Goal: Transaction & Acquisition: Purchase product/service

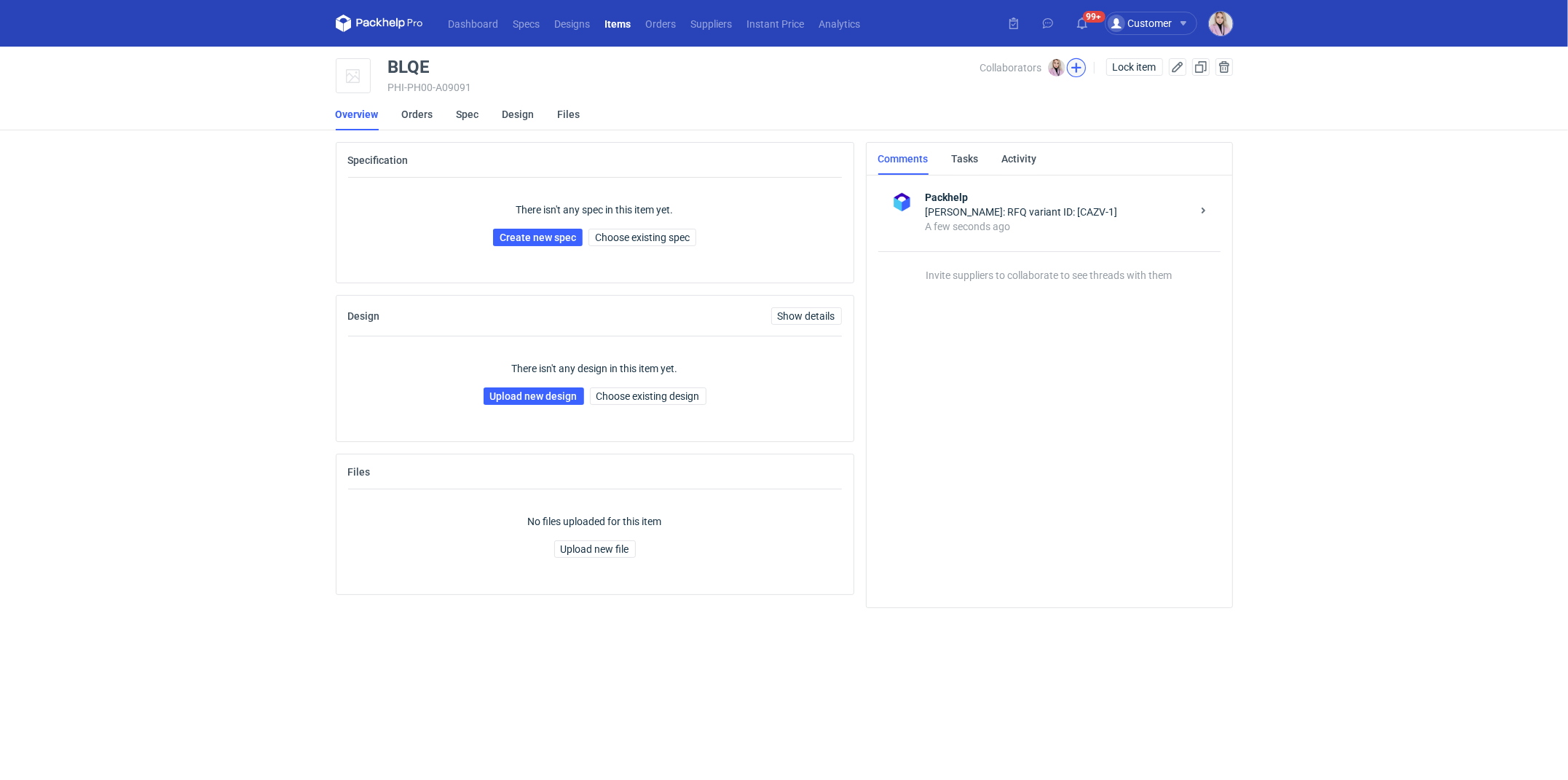
click at [1079, 66] on button "button" at bounding box center [1076, 67] width 19 height 19
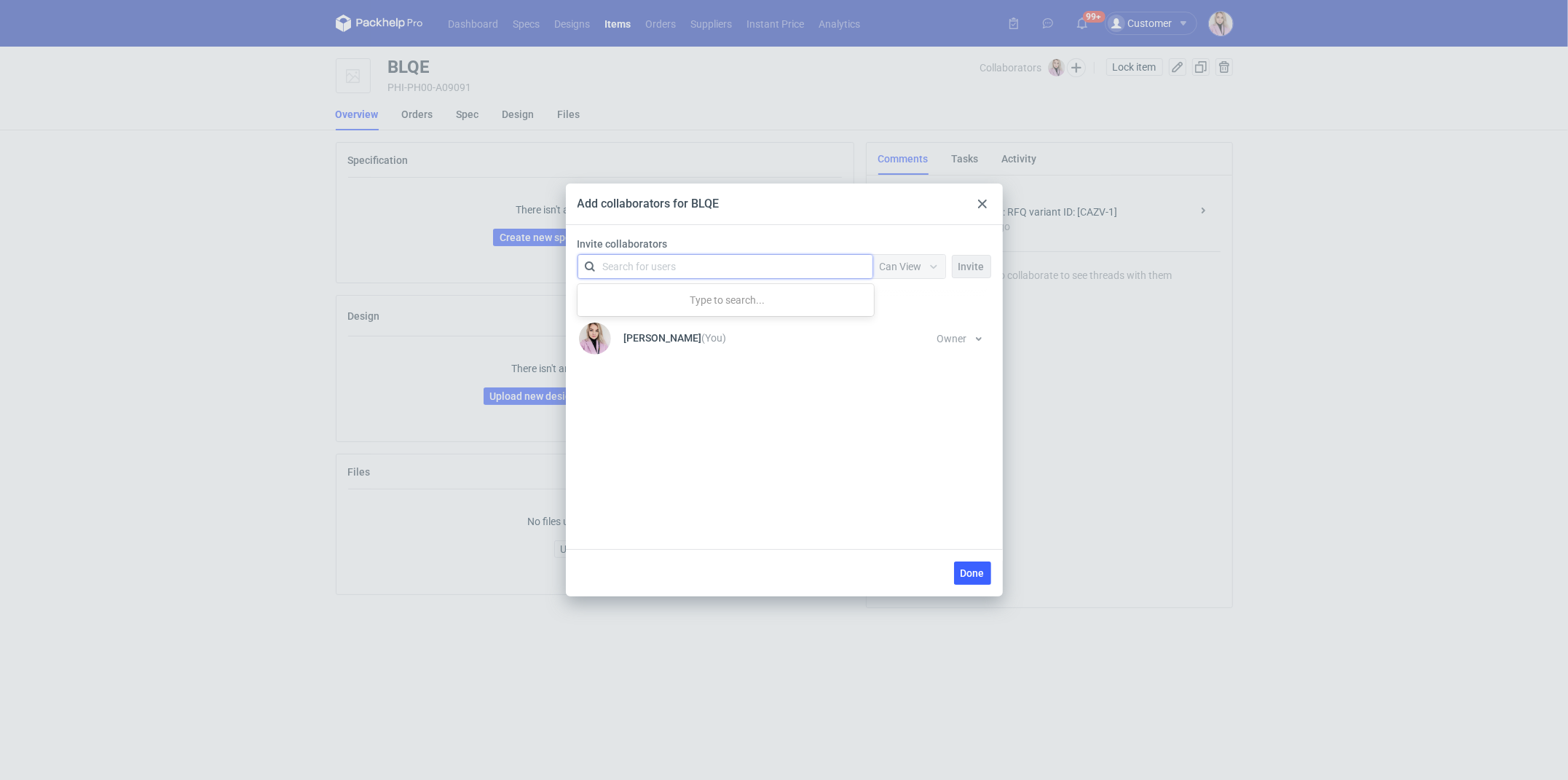
click at [617, 264] on div "Search for users" at bounding box center [640, 266] width 74 height 15
type input "euro"
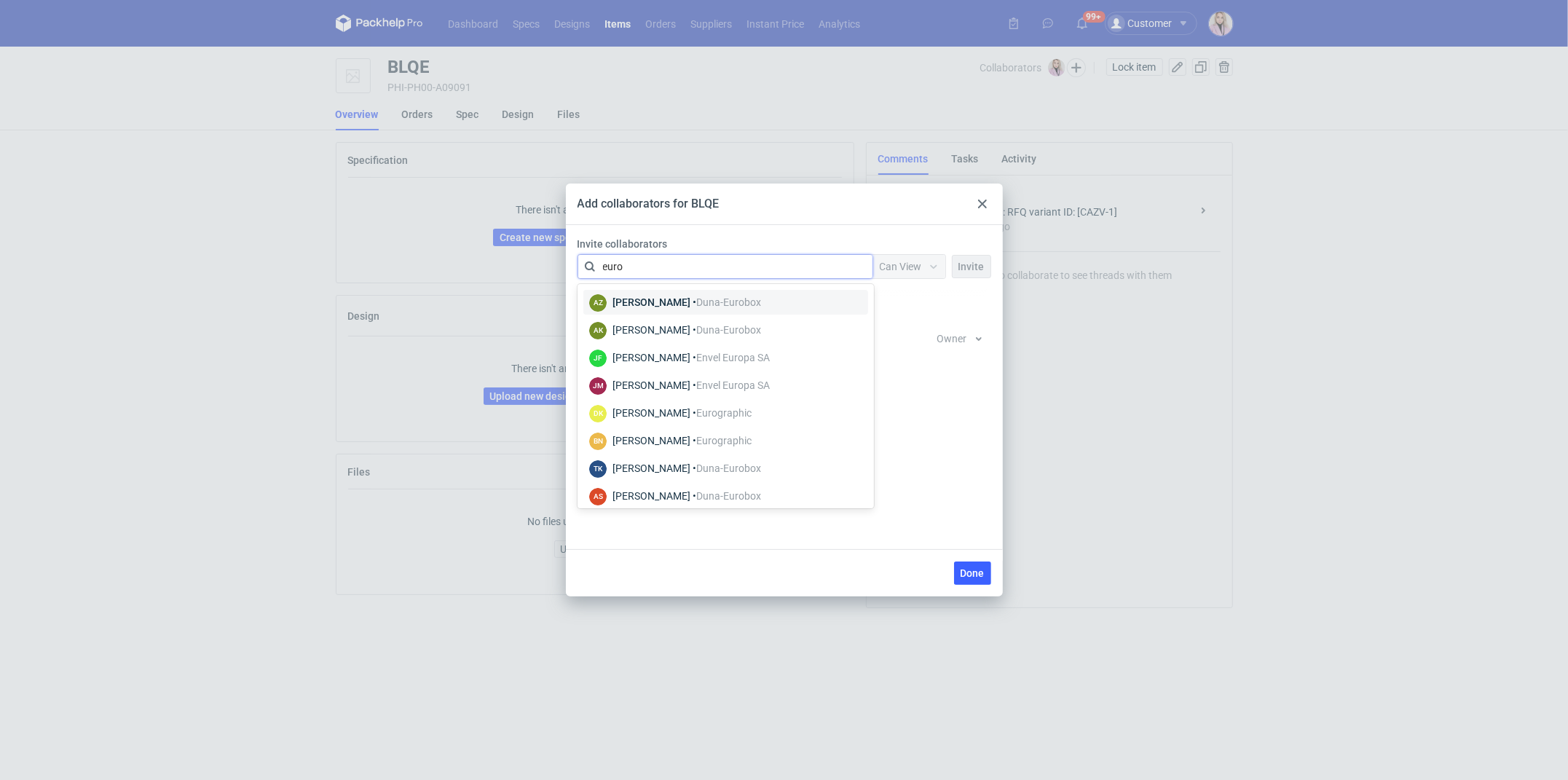
click at [690, 296] on div "Agnieszka Ziemińska • Duna-Eurobox" at bounding box center [687, 302] width 149 height 15
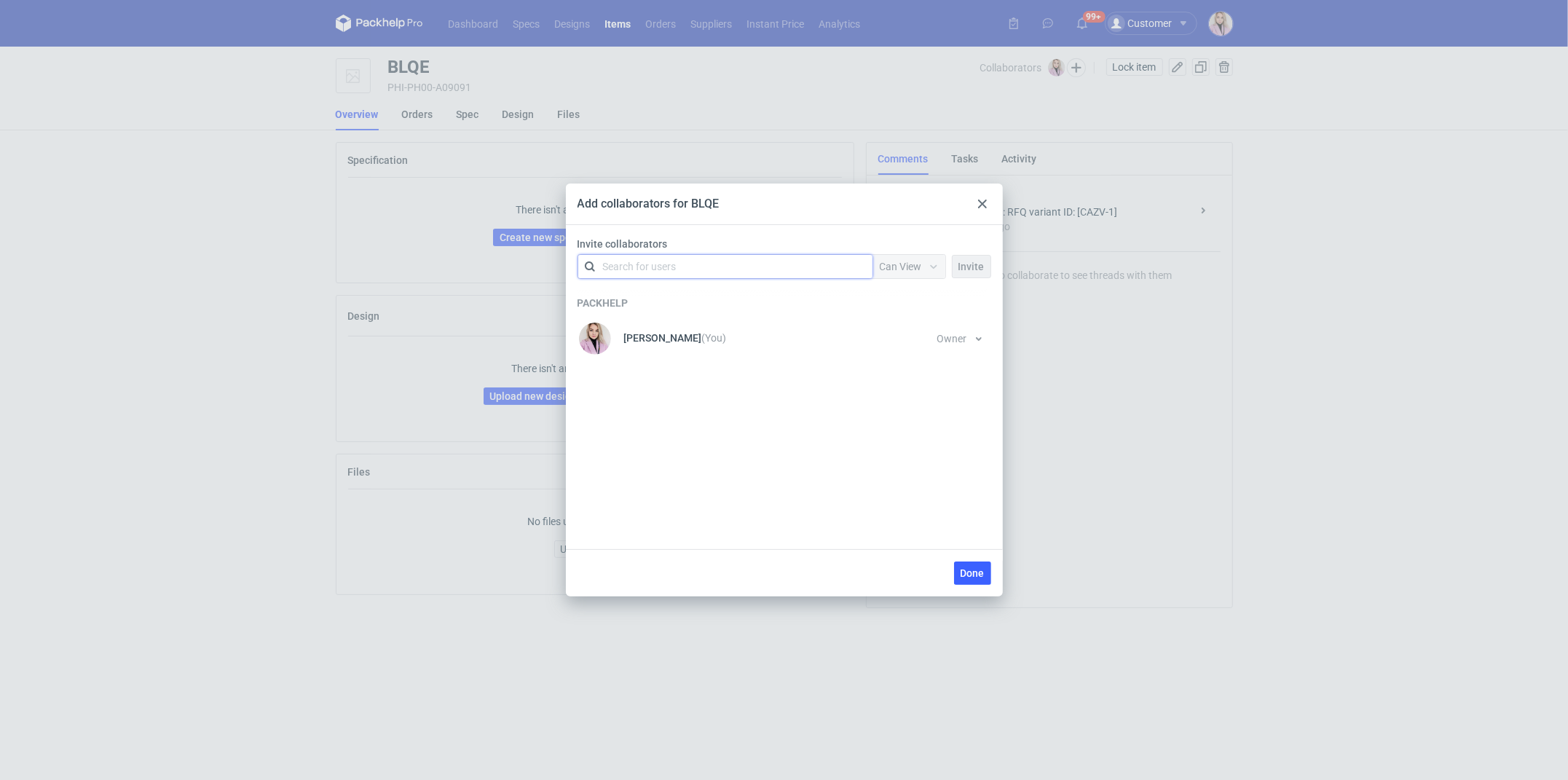
click at [839, 270] on div "Search for users" at bounding box center [722, 266] width 253 height 20
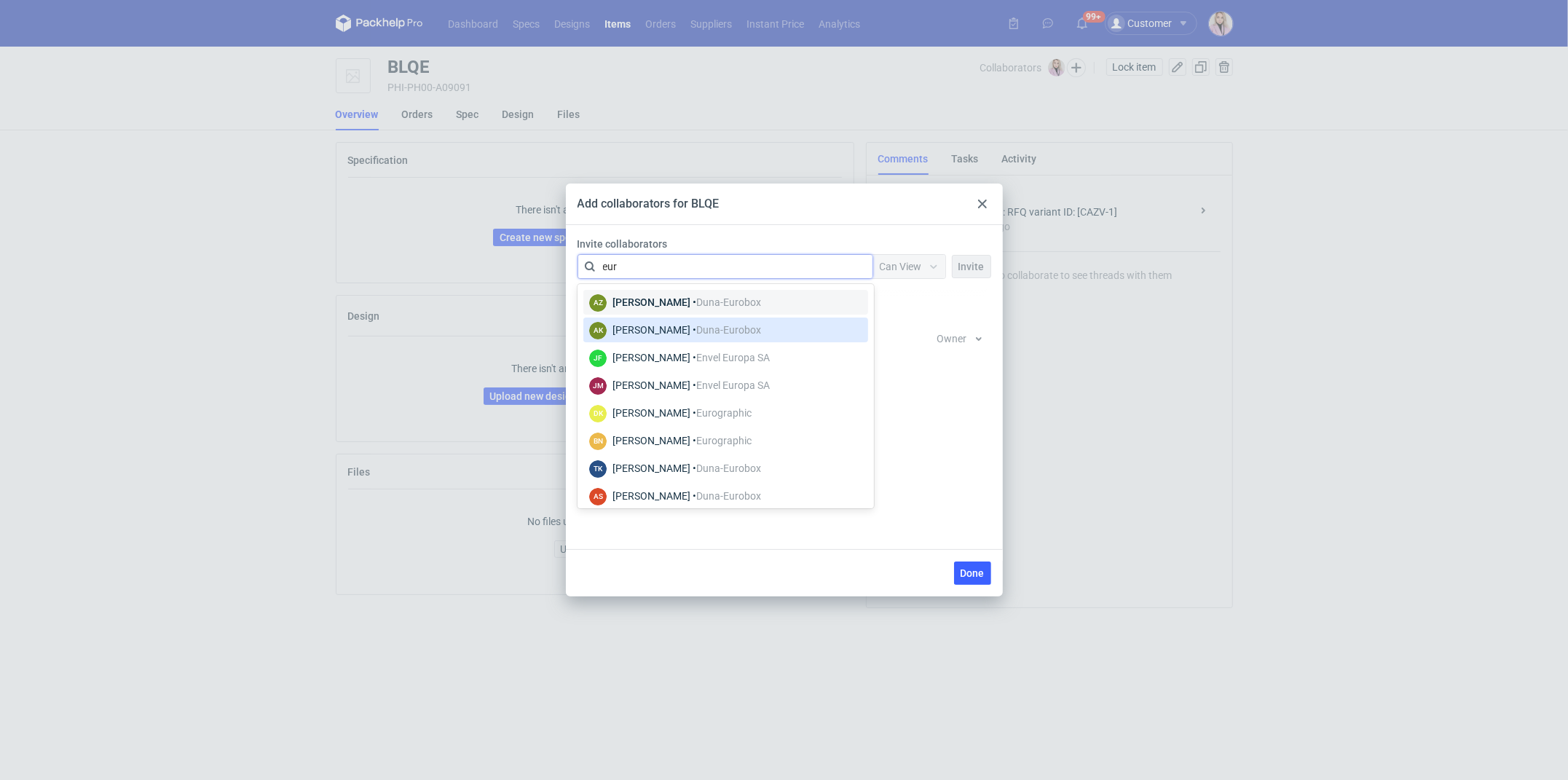
type input "euro"
click at [676, 414] on div "Dominika Kaczyńska • Eurographic" at bounding box center [681, 413] width 139 height 15
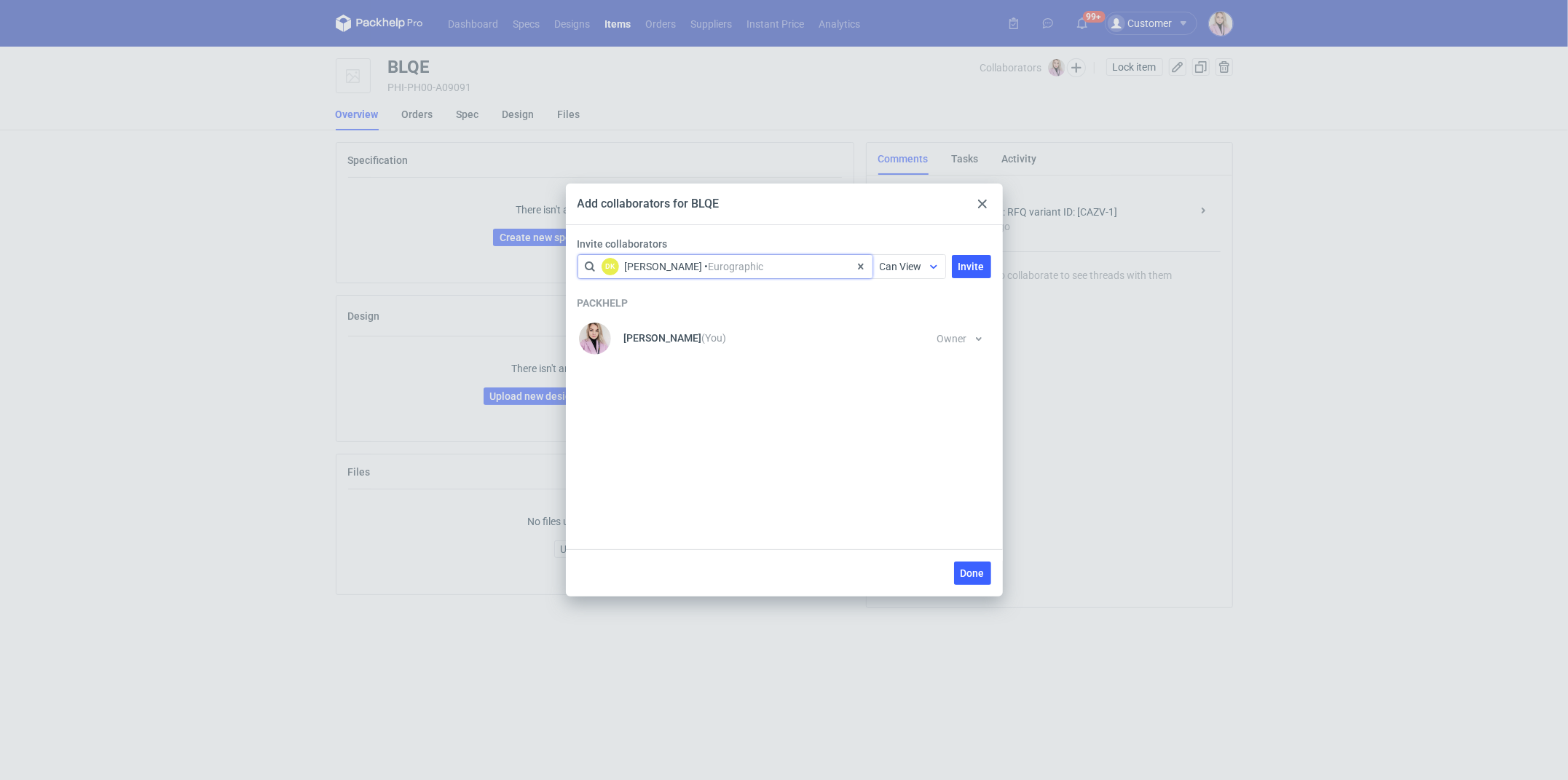
click at [907, 273] on div "Can View" at bounding box center [901, 266] width 43 height 15
click at [902, 329] on span "Can Edit" at bounding box center [905, 323] width 38 height 15
click at [964, 276] on button "Invite" at bounding box center [971, 267] width 39 height 24
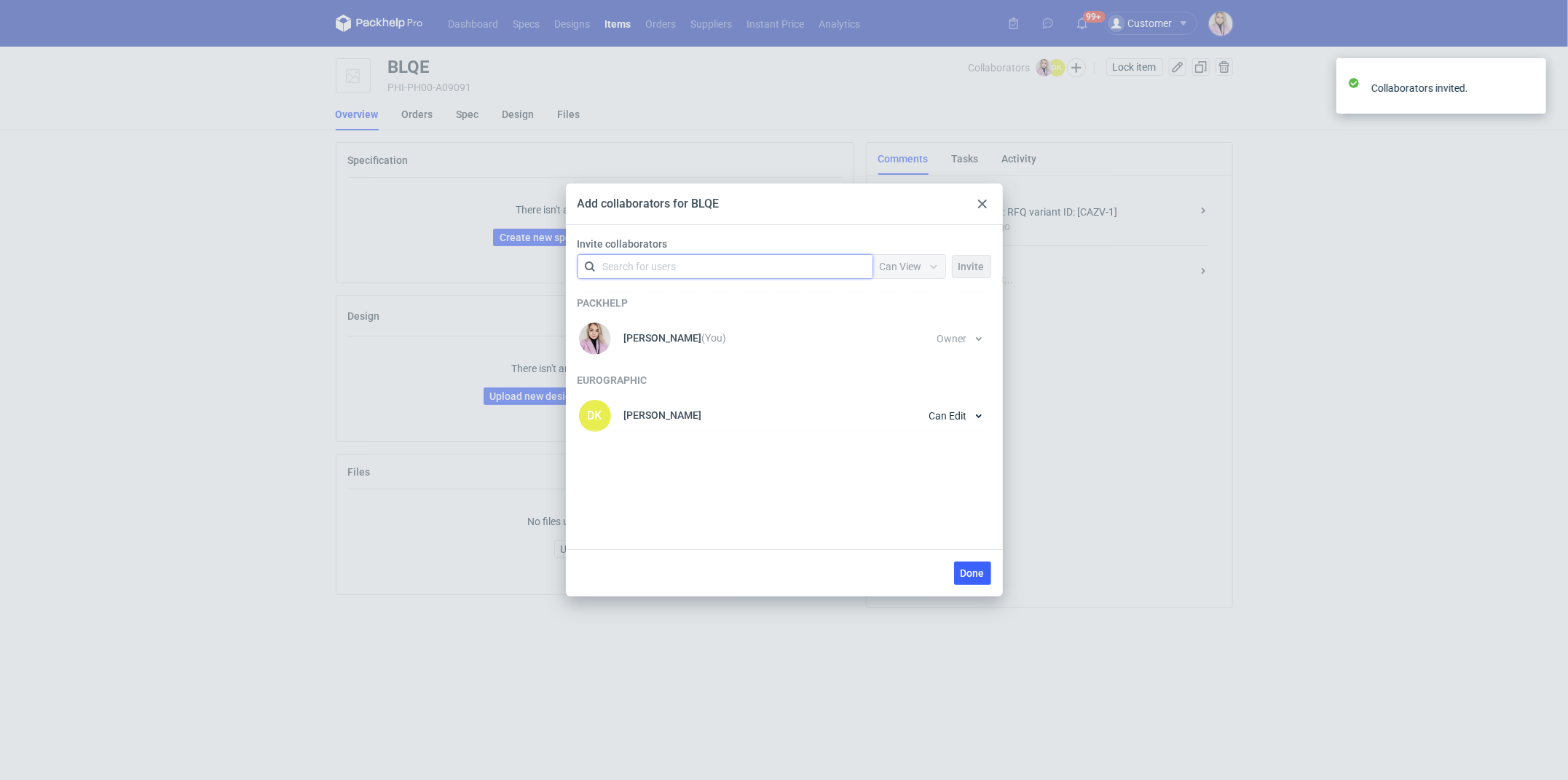
click at [746, 267] on div "Search for users" at bounding box center [722, 266] width 253 height 20
type input "marcin"
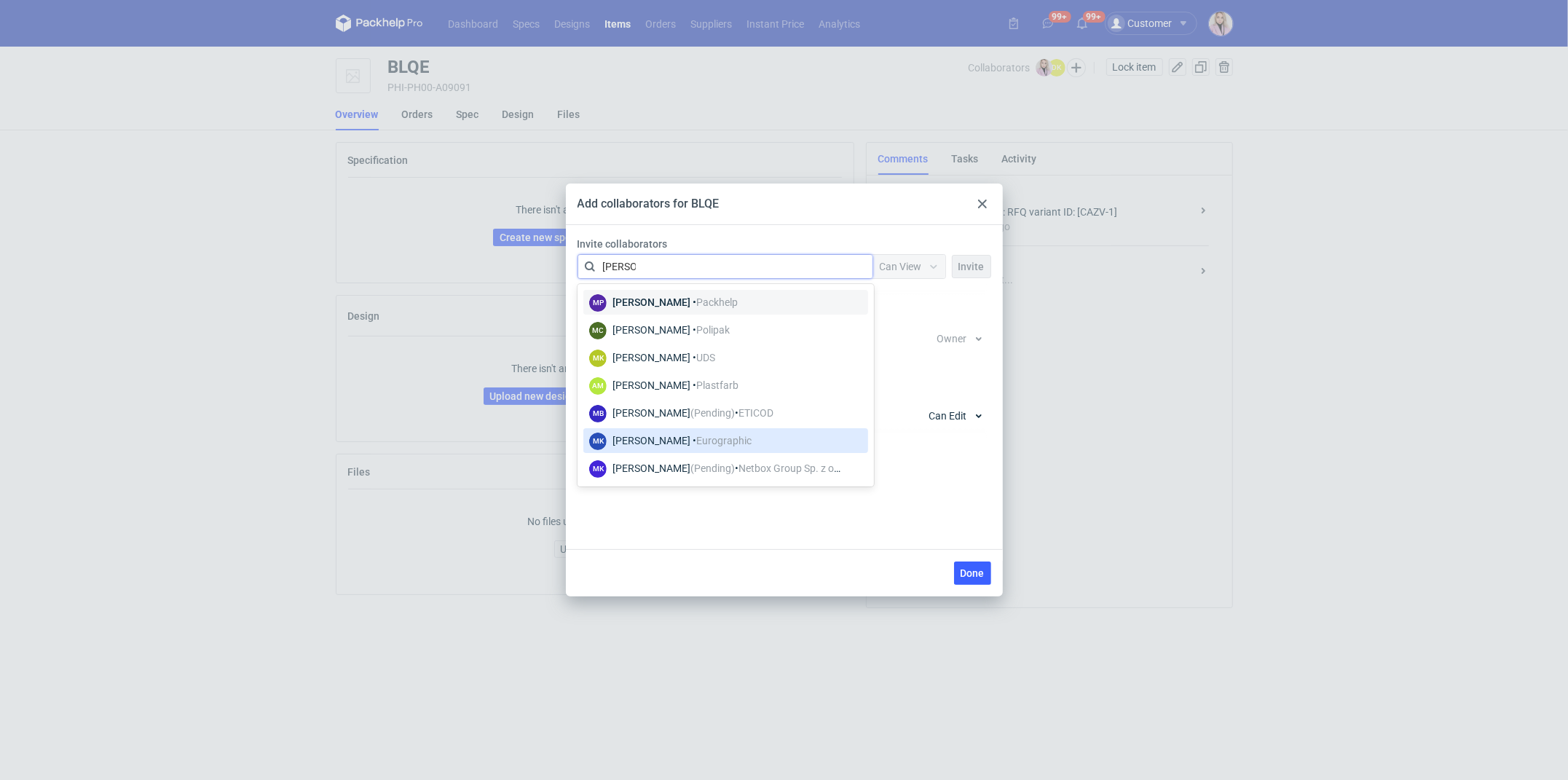
click at [739, 443] on span "Eurographic" at bounding box center [724, 440] width 55 height 12
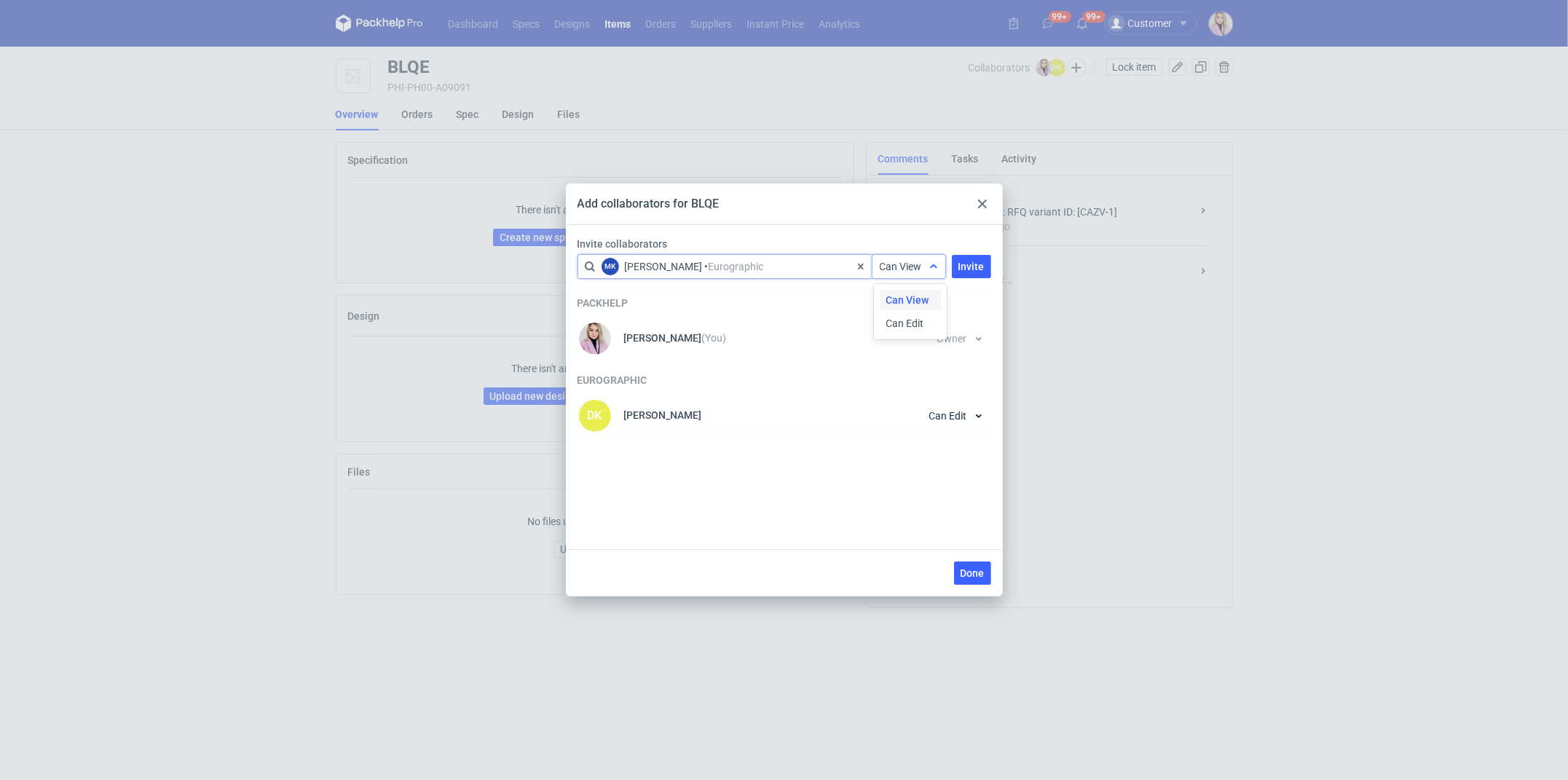
click at [913, 272] on span "Can View" at bounding box center [901, 266] width 43 height 12
click at [913, 320] on span "Can Edit" at bounding box center [905, 323] width 38 height 15
click at [961, 273] on button "Invite" at bounding box center [971, 267] width 39 height 24
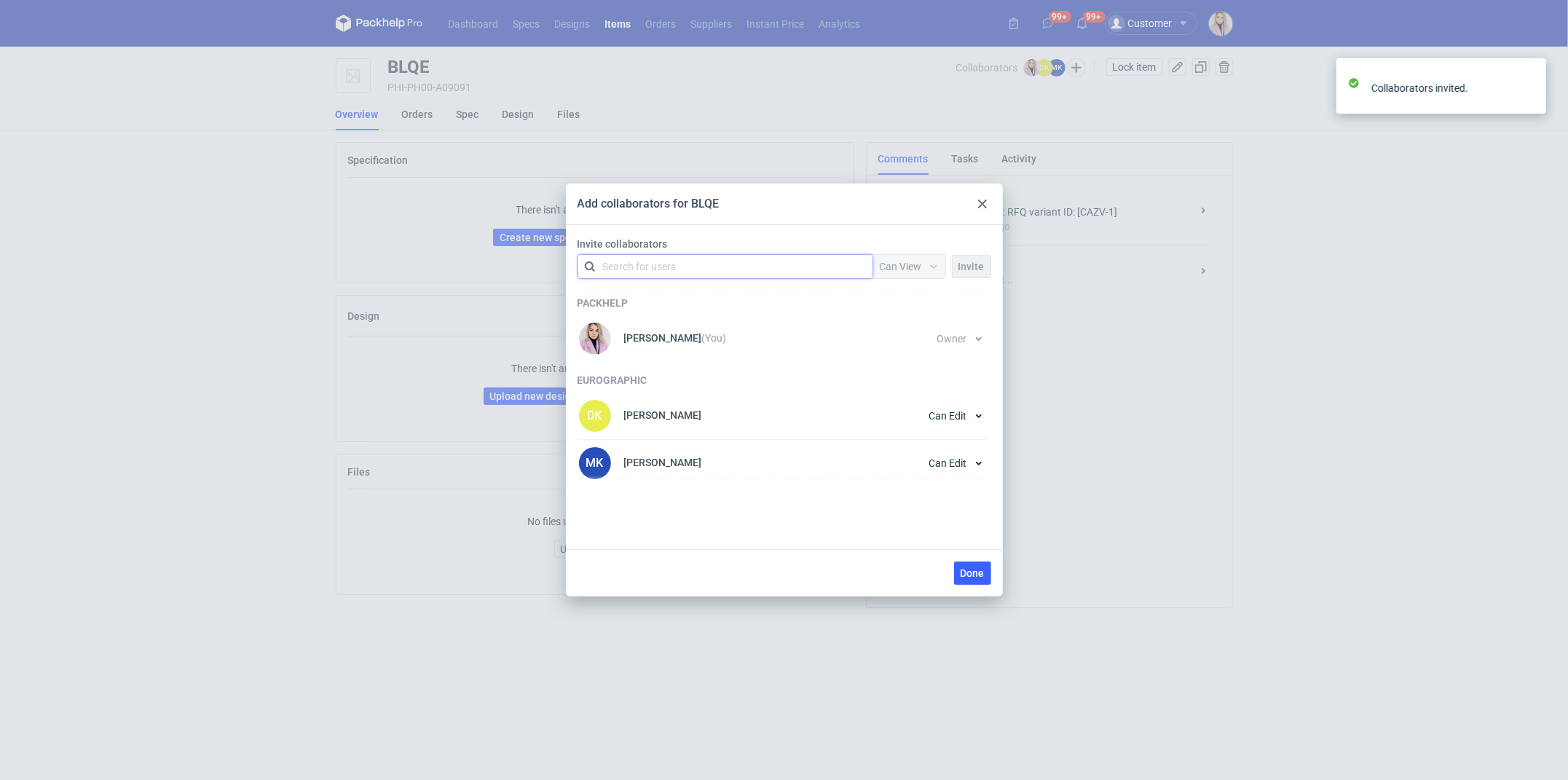
click at [695, 266] on div "Search for users" at bounding box center [722, 266] width 253 height 20
type input "olga"
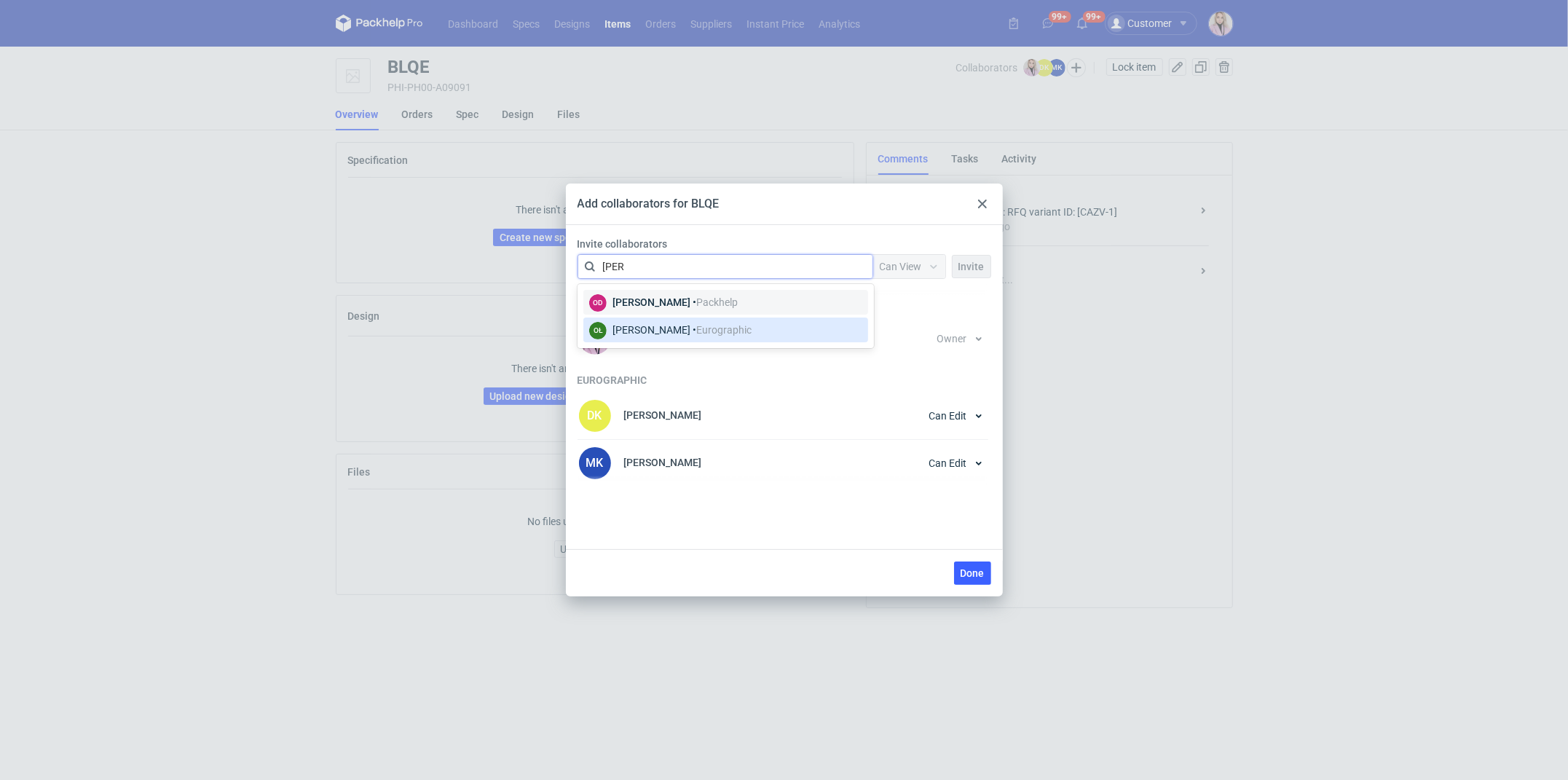
click at [656, 334] on div "Olga Łopatowicz • Eurographic" at bounding box center [681, 330] width 139 height 15
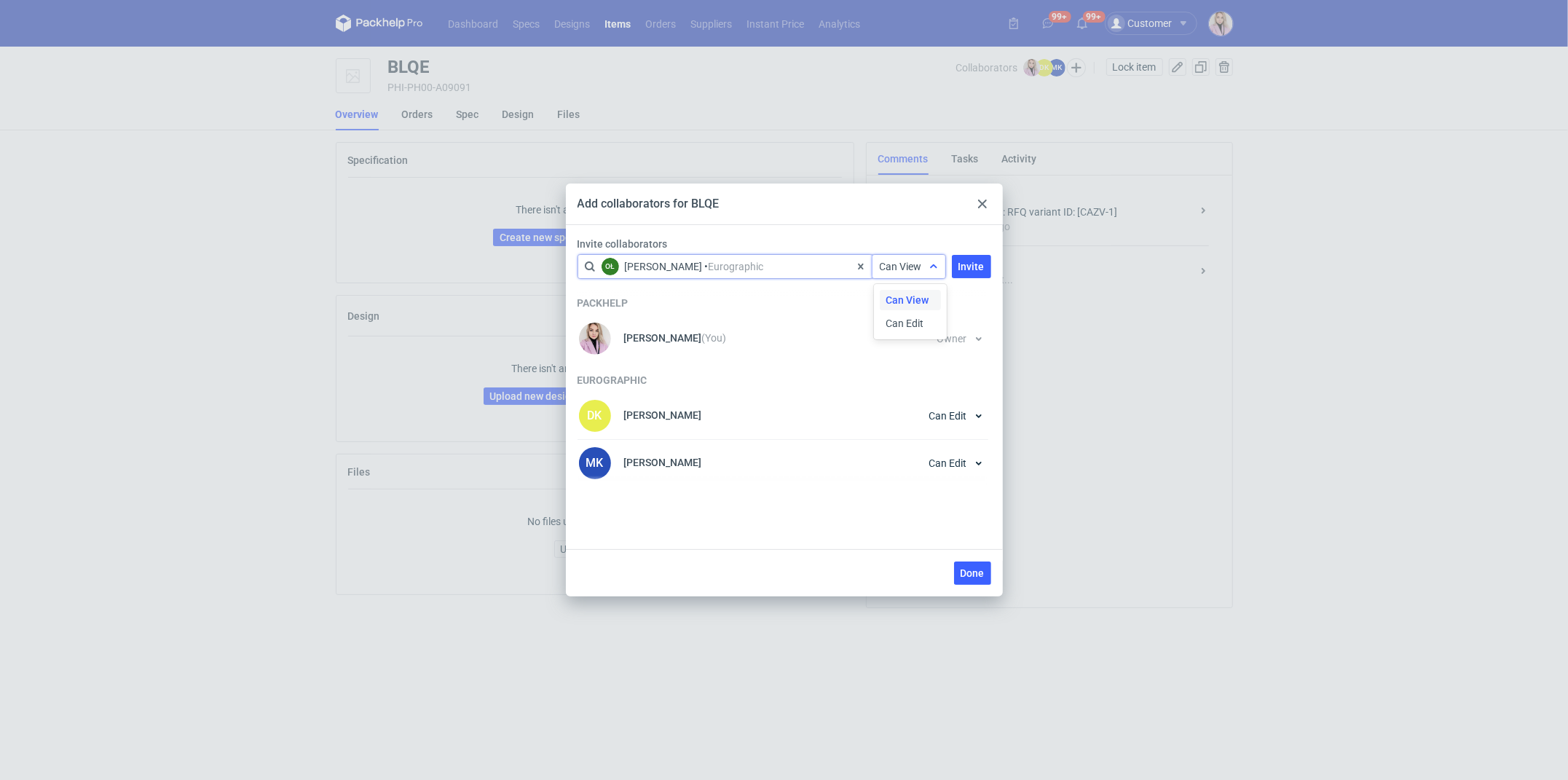
click at [889, 262] on span "Can View" at bounding box center [901, 266] width 43 height 12
click at [888, 319] on span "Can Edit" at bounding box center [905, 323] width 38 height 15
click at [970, 269] on span "Invite" at bounding box center [971, 266] width 26 height 10
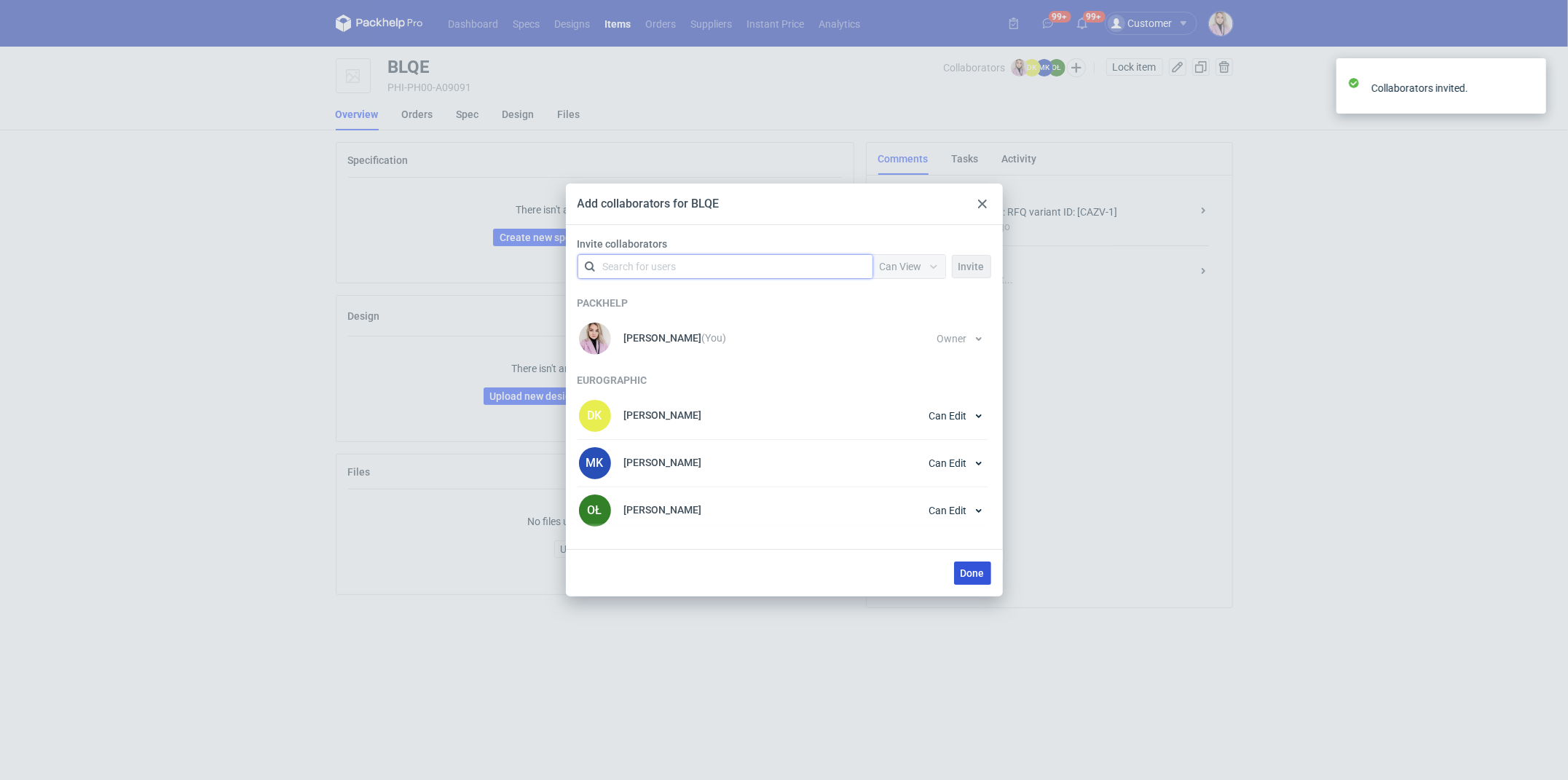
click at [971, 568] on span "Done" at bounding box center [973, 572] width 24 height 10
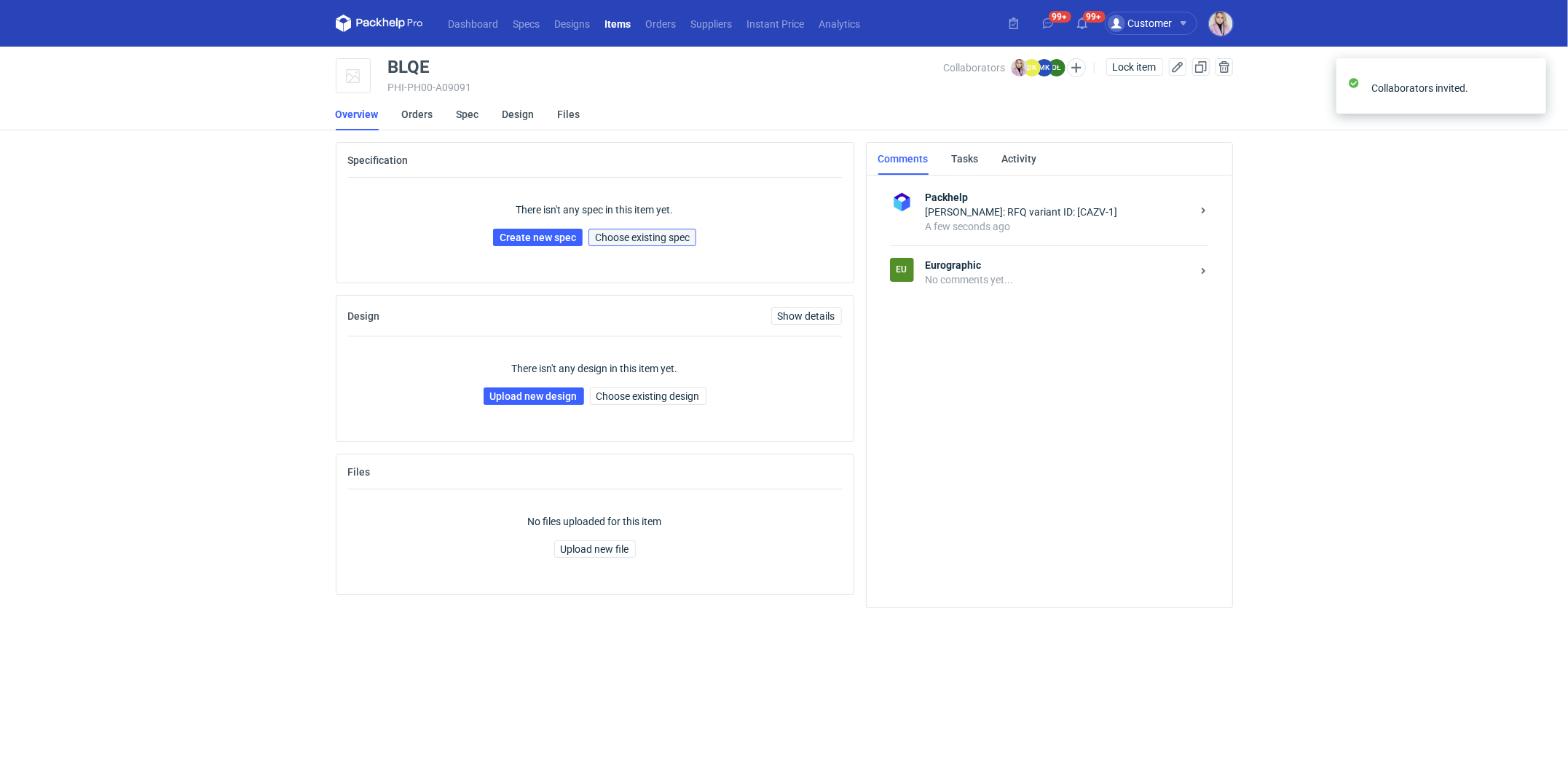
click at [644, 239] on span "Choose existing spec" at bounding box center [642, 237] width 94 height 10
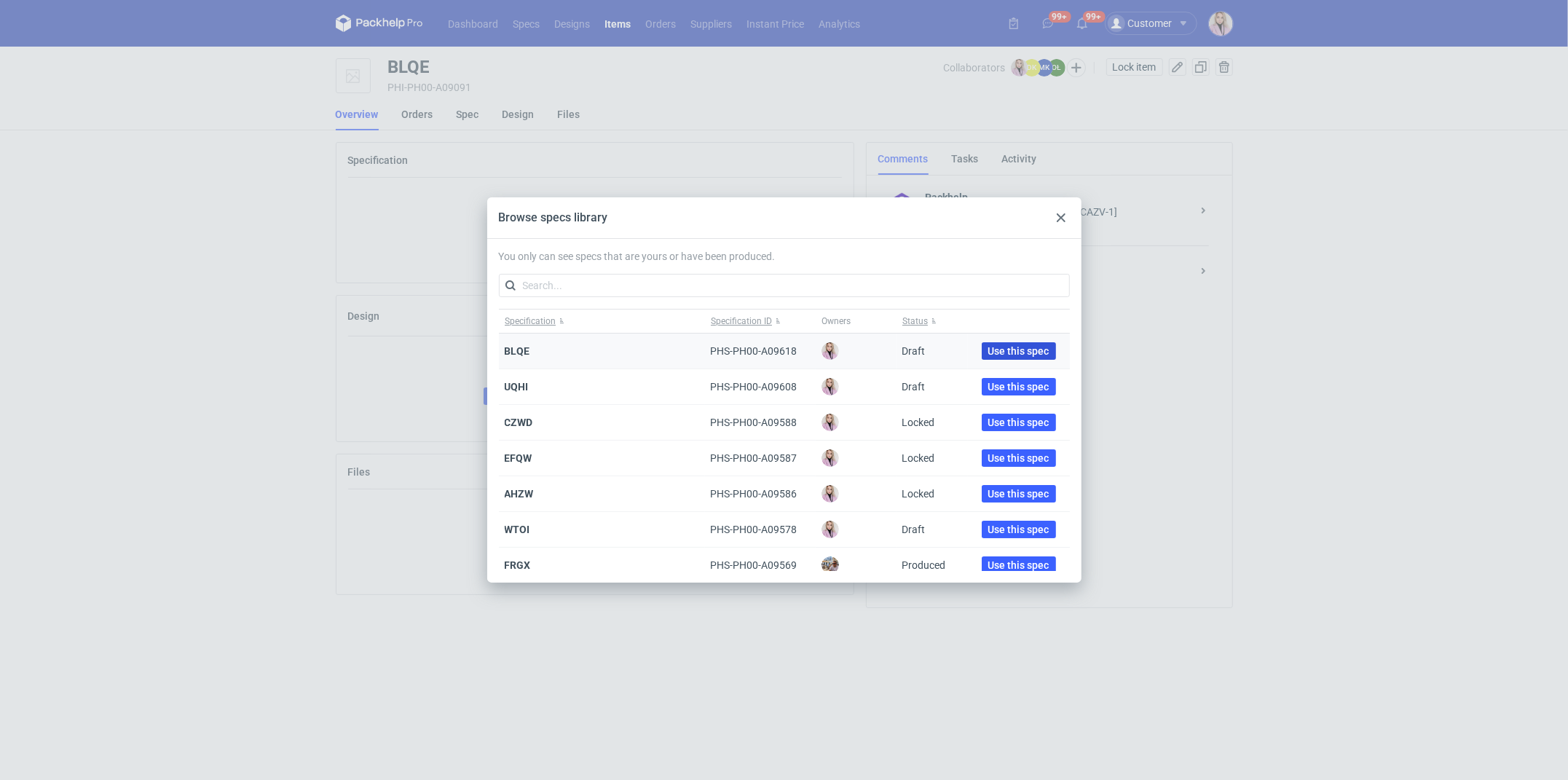
click at [1027, 343] on button "Use this spec" at bounding box center [1019, 351] width 74 height 17
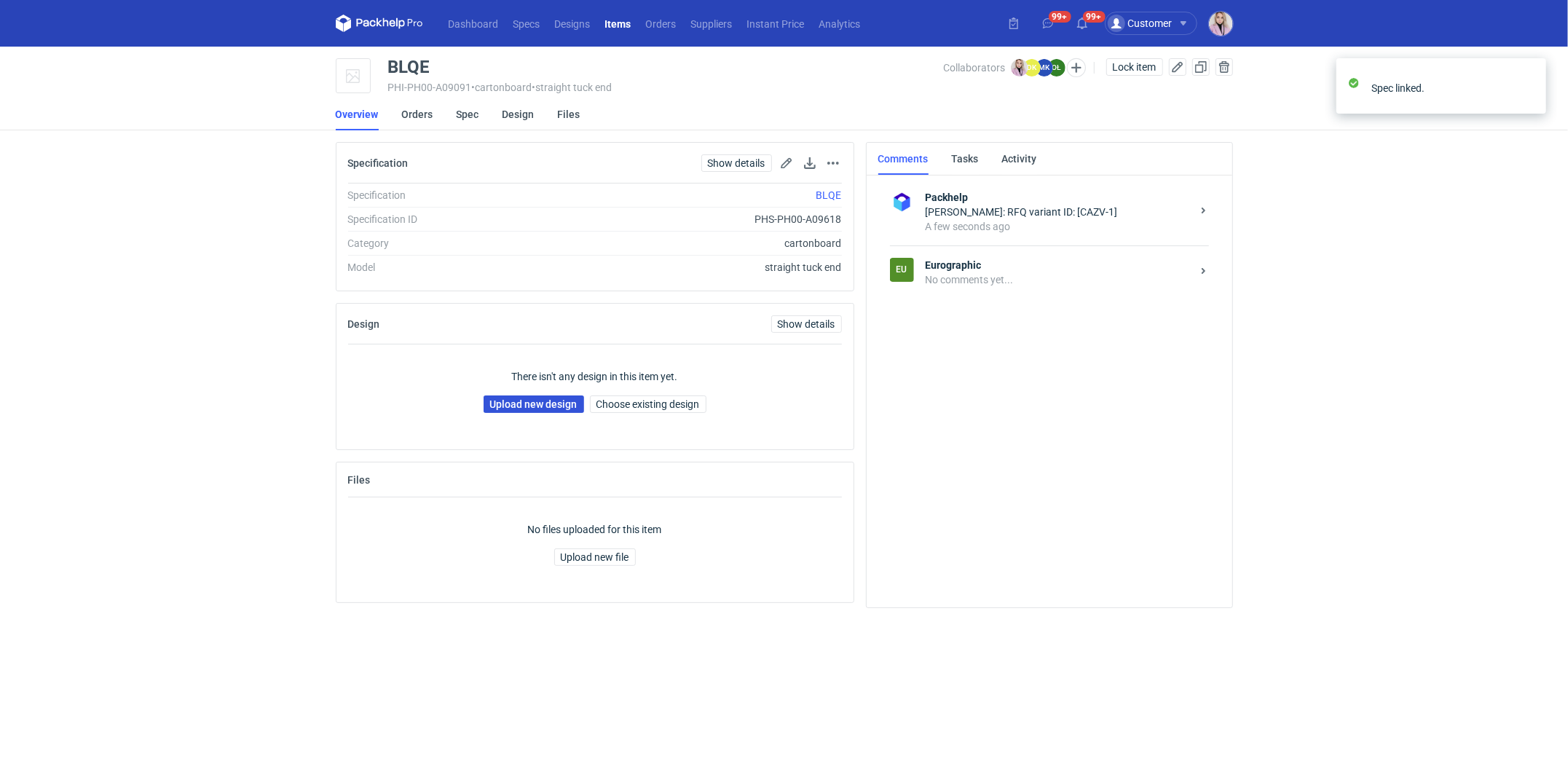
click at [496, 401] on link "Upload new design" at bounding box center [533, 403] width 101 height 17
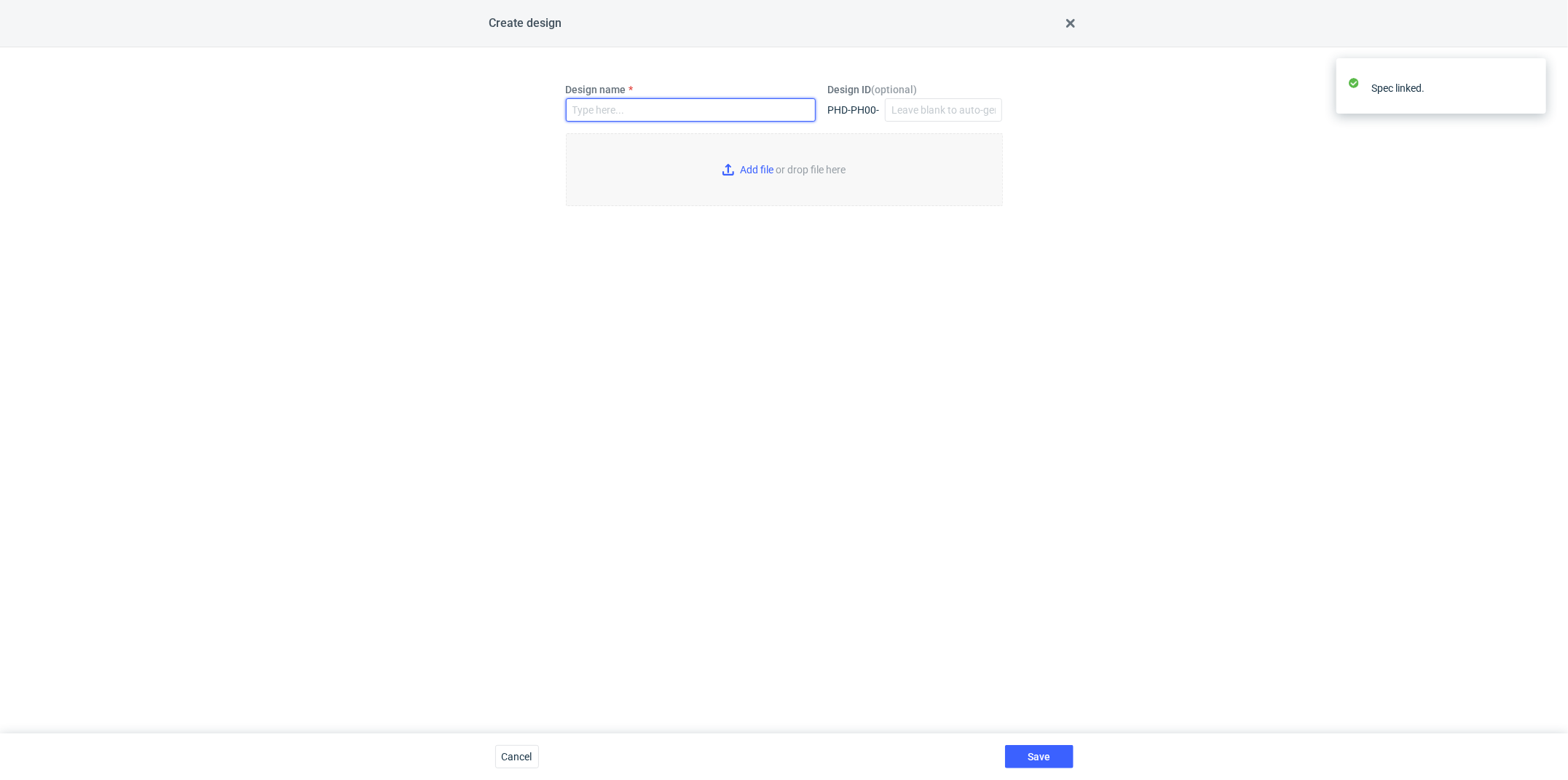
click at [587, 115] on input "Design name" at bounding box center [690, 110] width 250 height 24
paste input "BLQE"
type input "BLQE"
click at [769, 166] on input "Add file or drop file here" at bounding box center [784, 170] width 437 height 73
type input "C:\fakepath\custom__custom__The Woa balm__BLQE__d0__oR184778590__insert__v2.pdf"
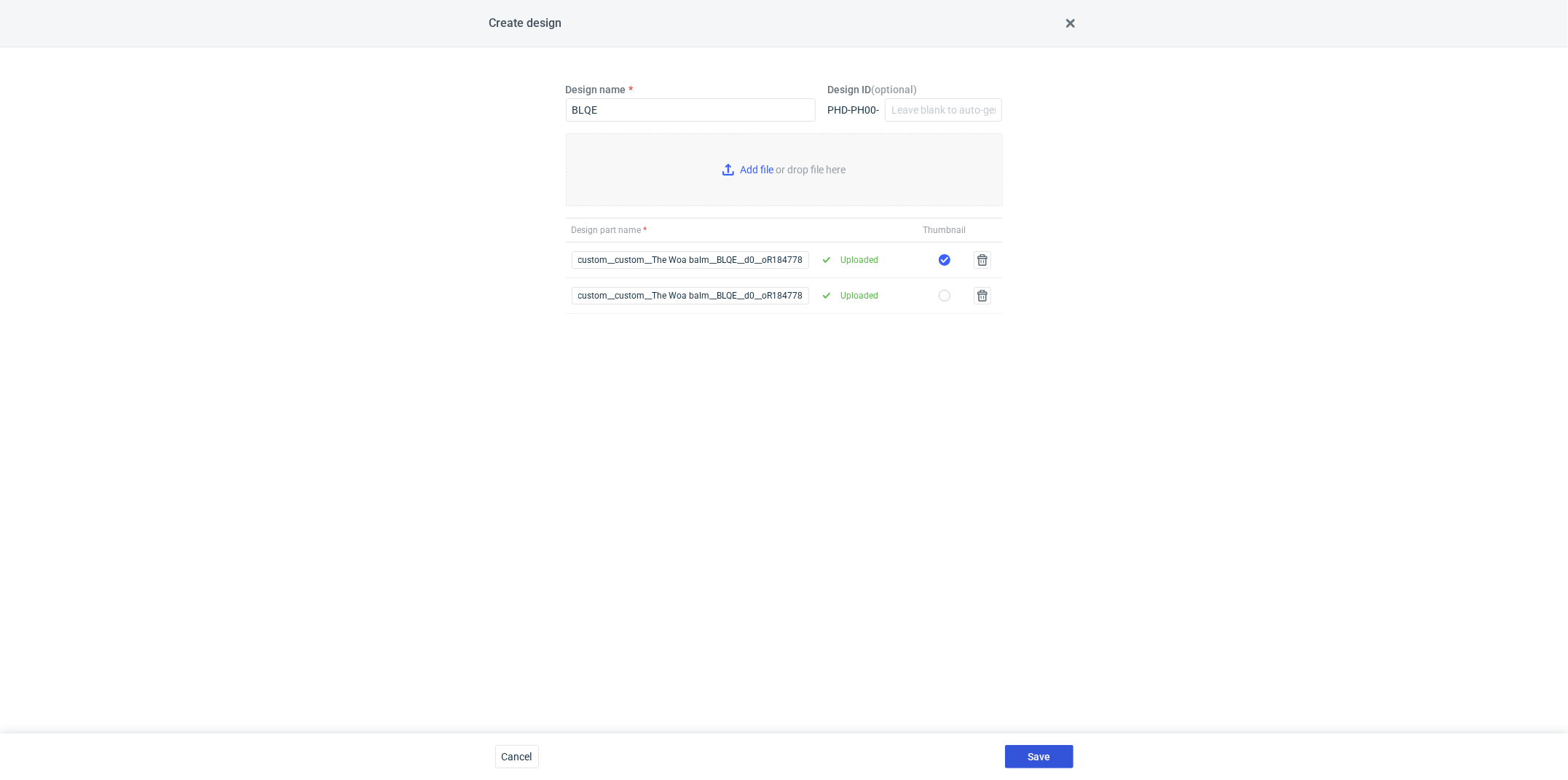
click at [1067, 759] on button "Save" at bounding box center [1038, 756] width 68 height 24
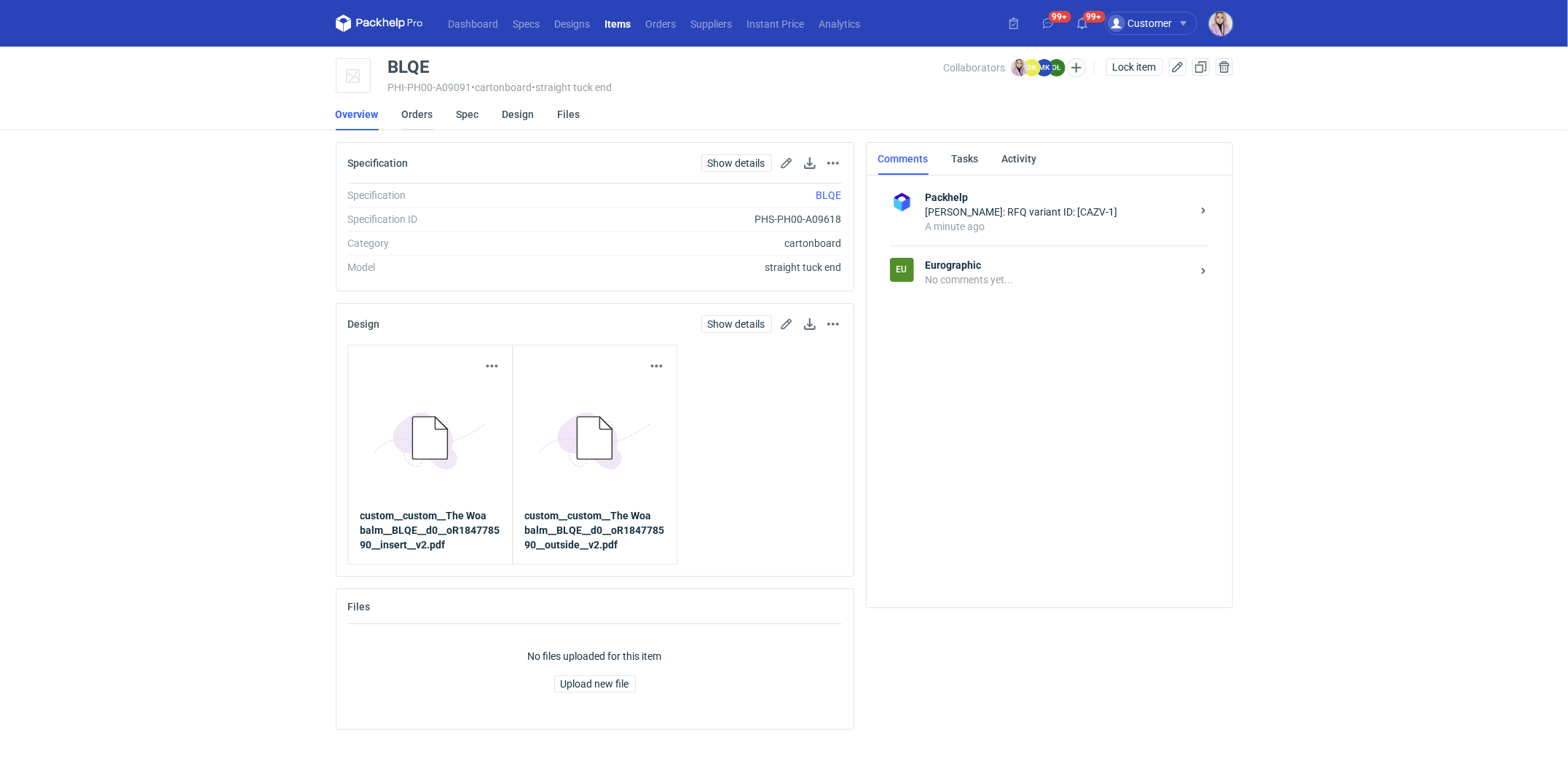
click at [414, 118] on link "Orders" at bounding box center [418, 114] width 31 height 32
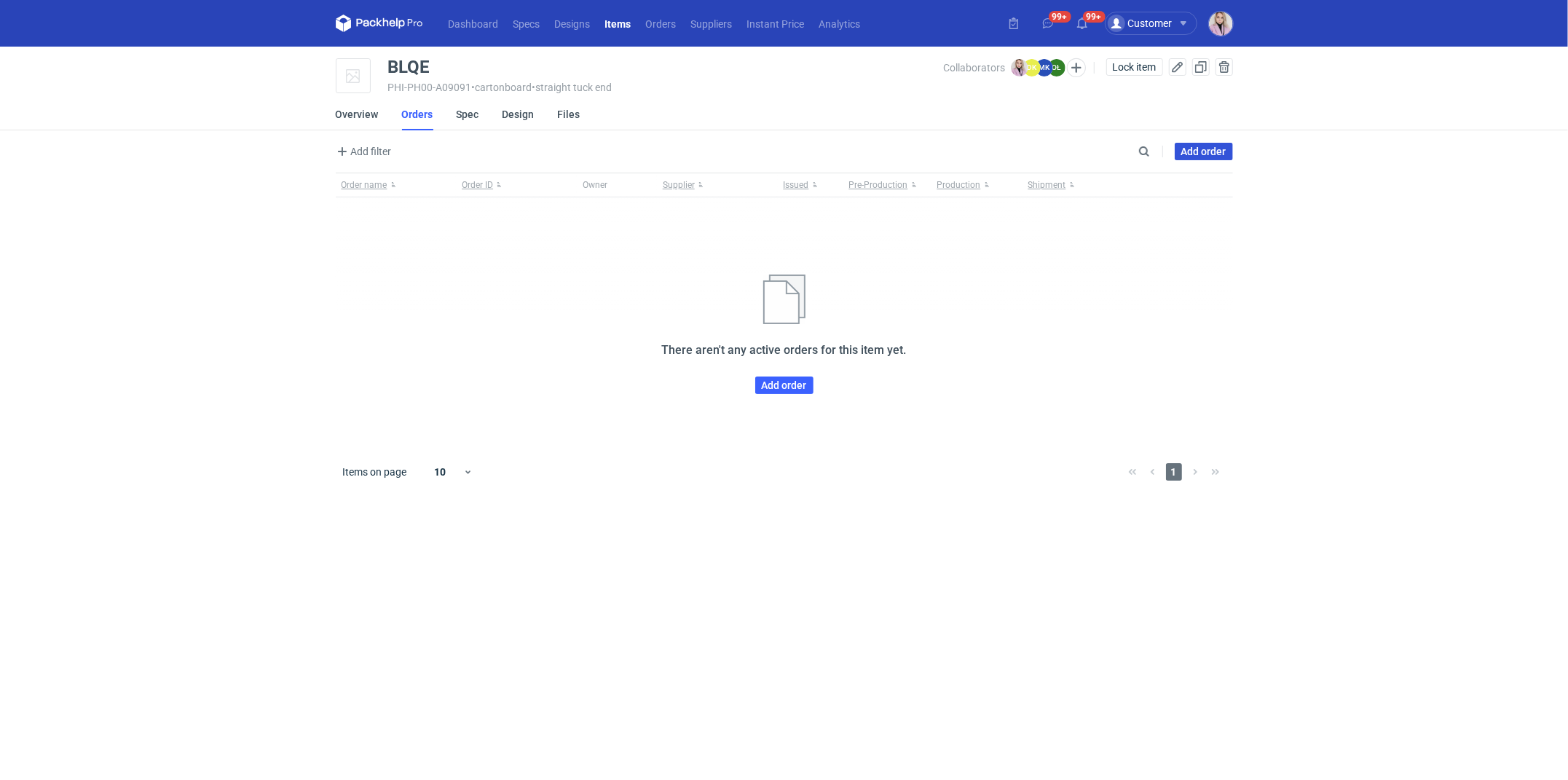
click at [1205, 144] on link "Add order" at bounding box center [1204, 151] width 58 height 17
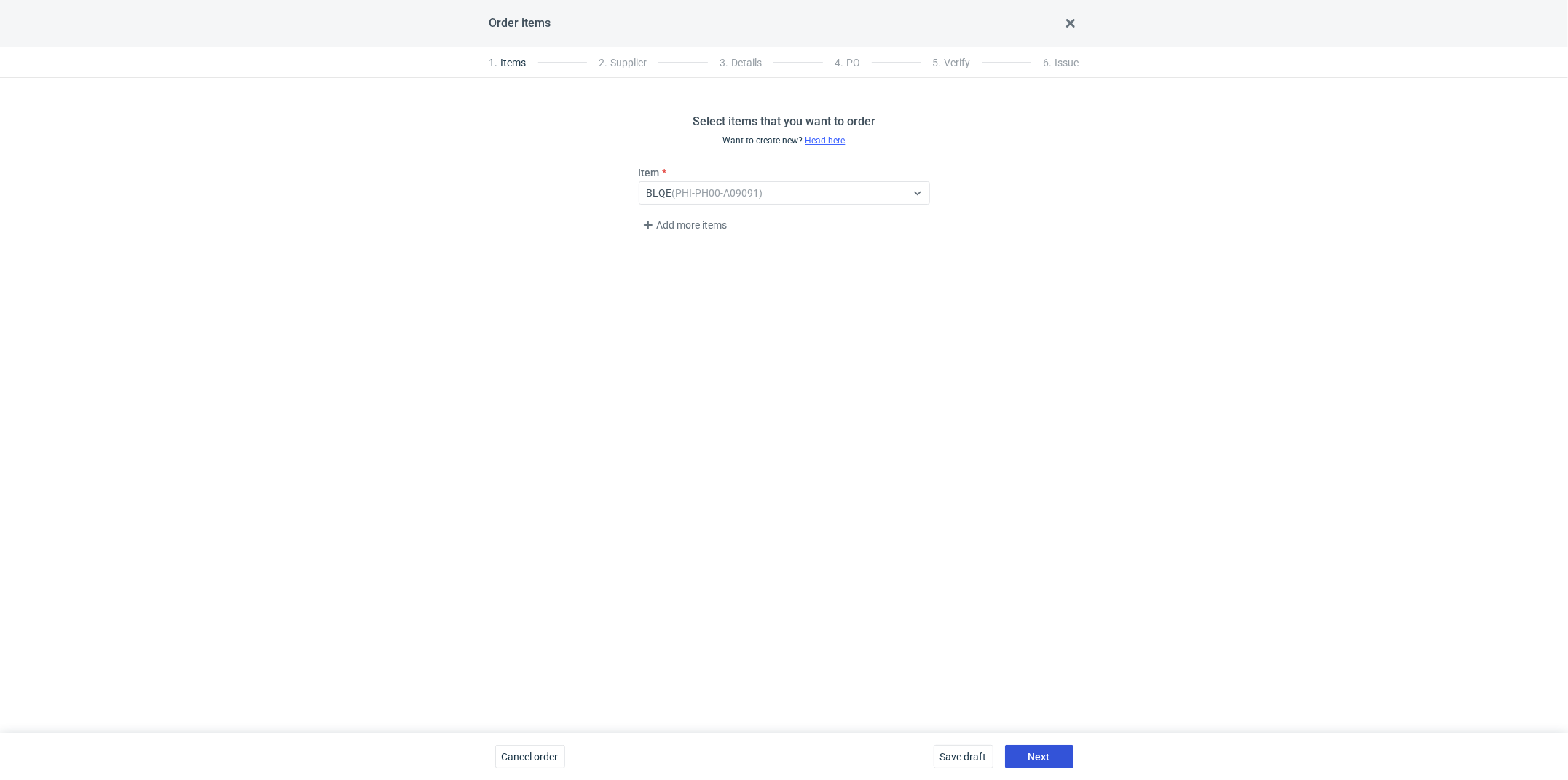
click at [1027, 745] on button "Next" at bounding box center [1038, 756] width 68 height 24
click at [742, 194] on div "Select..." at bounding box center [772, 193] width 266 height 20
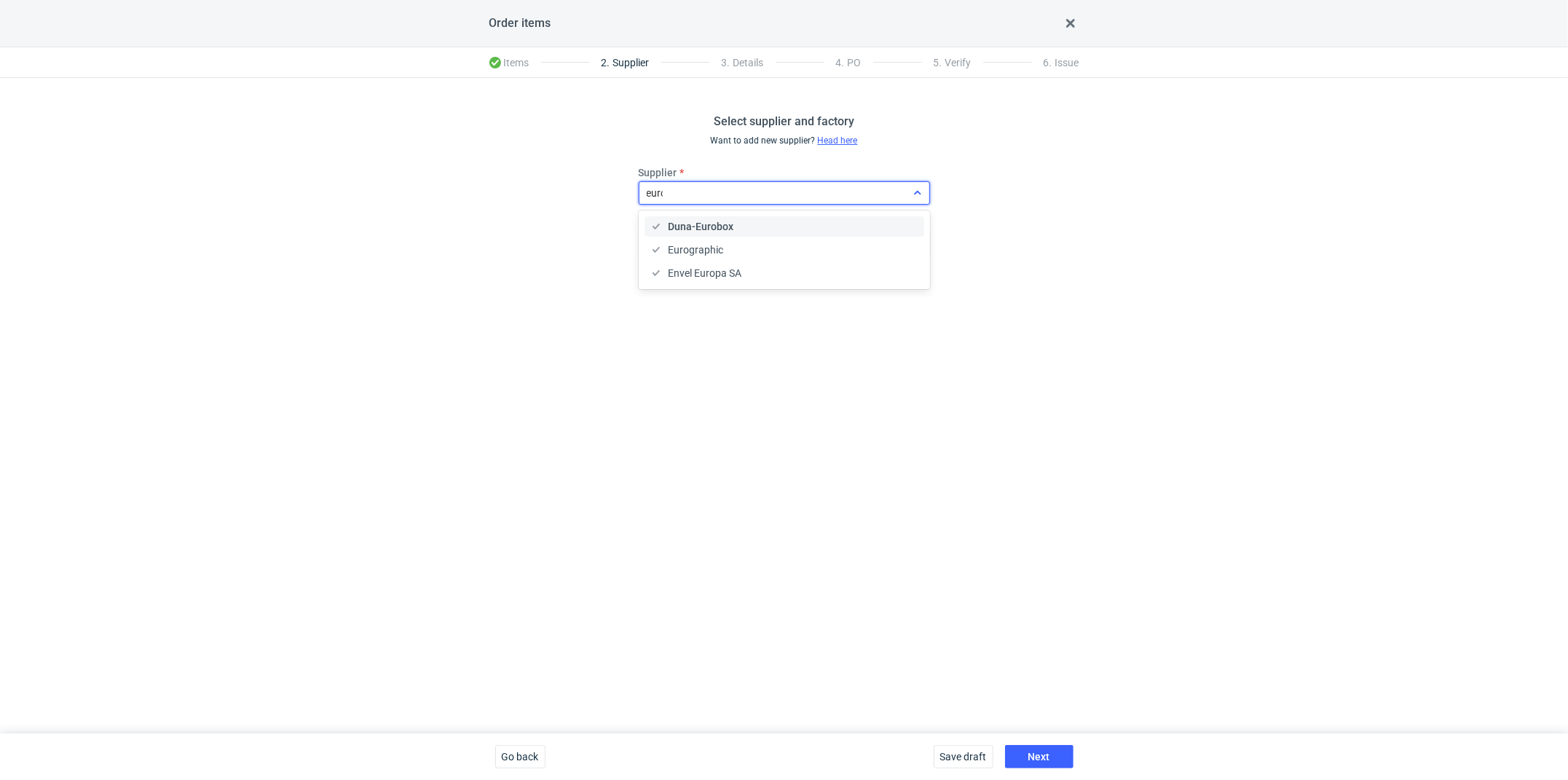
type input "eurog"
click at [739, 222] on div "Eurographic" at bounding box center [784, 226] width 268 height 15
click at [1038, 745] on button "Next" at bounding box center [1038, 756] width 68 height 24
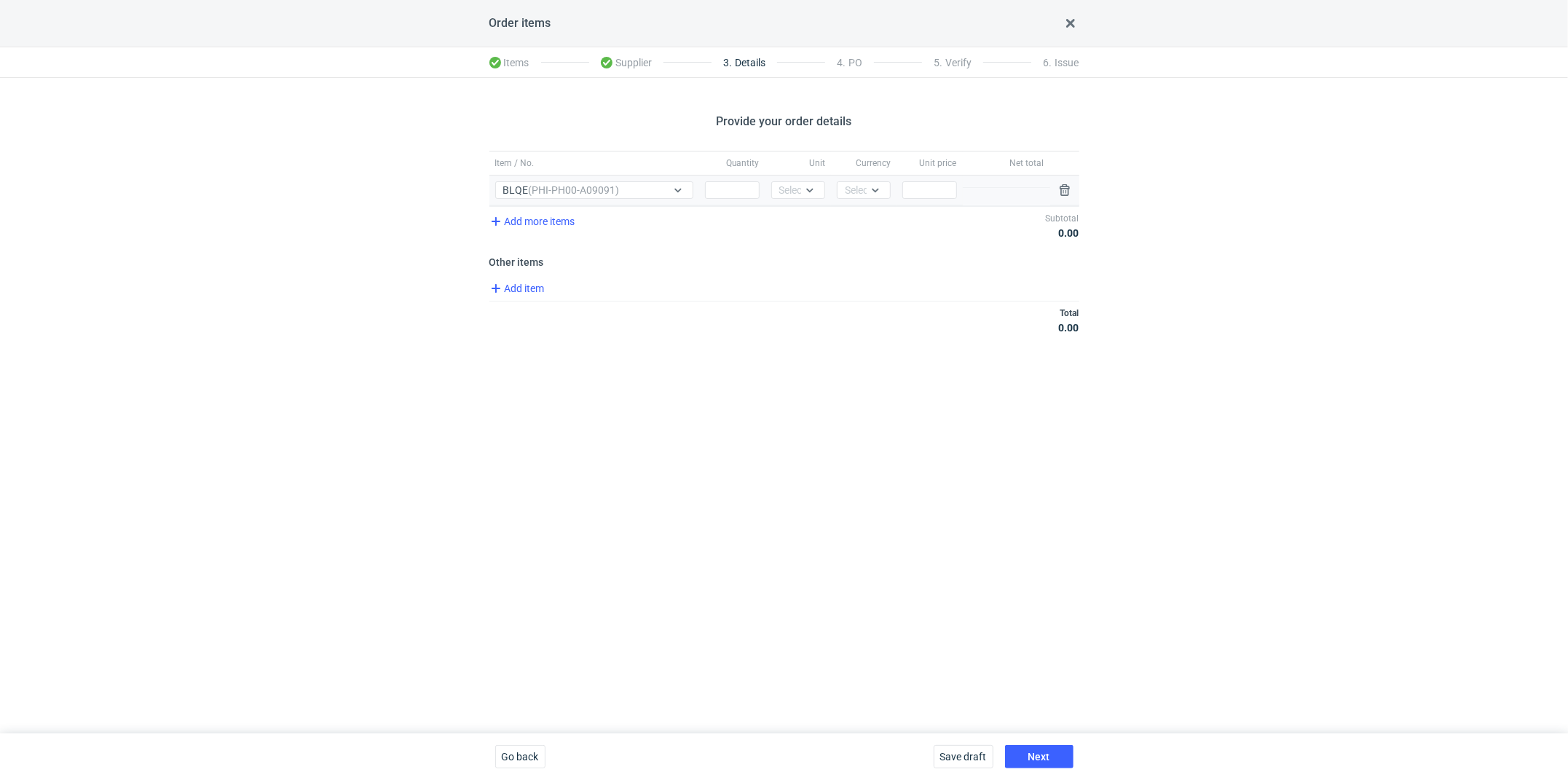
click at [728, 200] on div "Quantity" at bounding box center [732, 190] width 65 height 30
click at [727, 196] on input "Quantity" at bounding box center [731, 190] width 54 height 17
type input "2500"
click at [784, 196] on div "Select..." at bounding box center [798, 190] width 54 height 17
click at [795, 222] on span "pcs" at bounding box center [791, 220] width 16 height 15
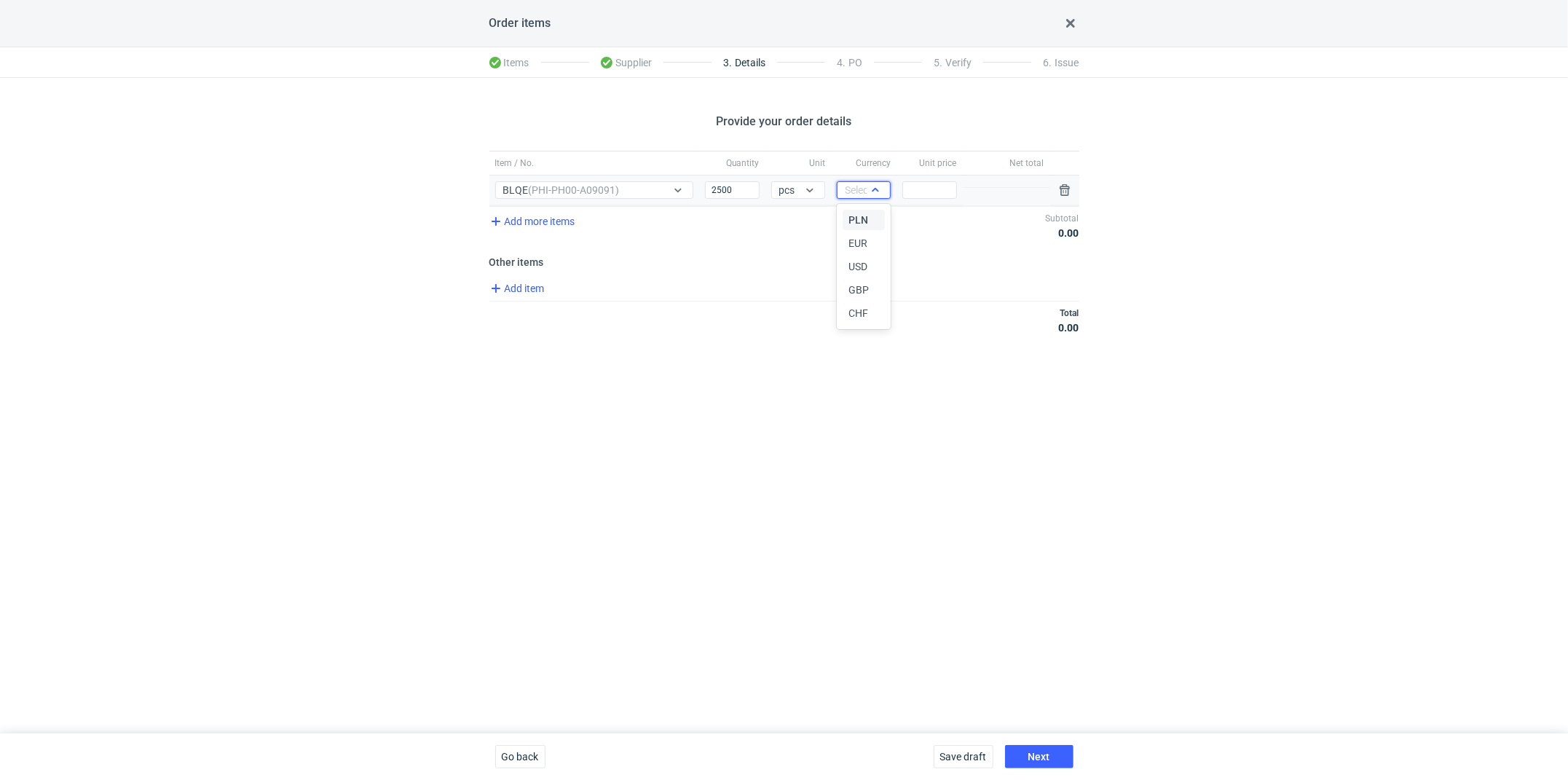
click at [856, 196] on div "Select..." at bounding box center [863, 190] width 54 height 17
click at [849, 212] on span "PLN" at bounding box center [858, 220] width 20 height 15
click at [920, 182] on input "Price" at bounding box center [928, 190] width 54 height 17
type input "2"
type input "2.11"
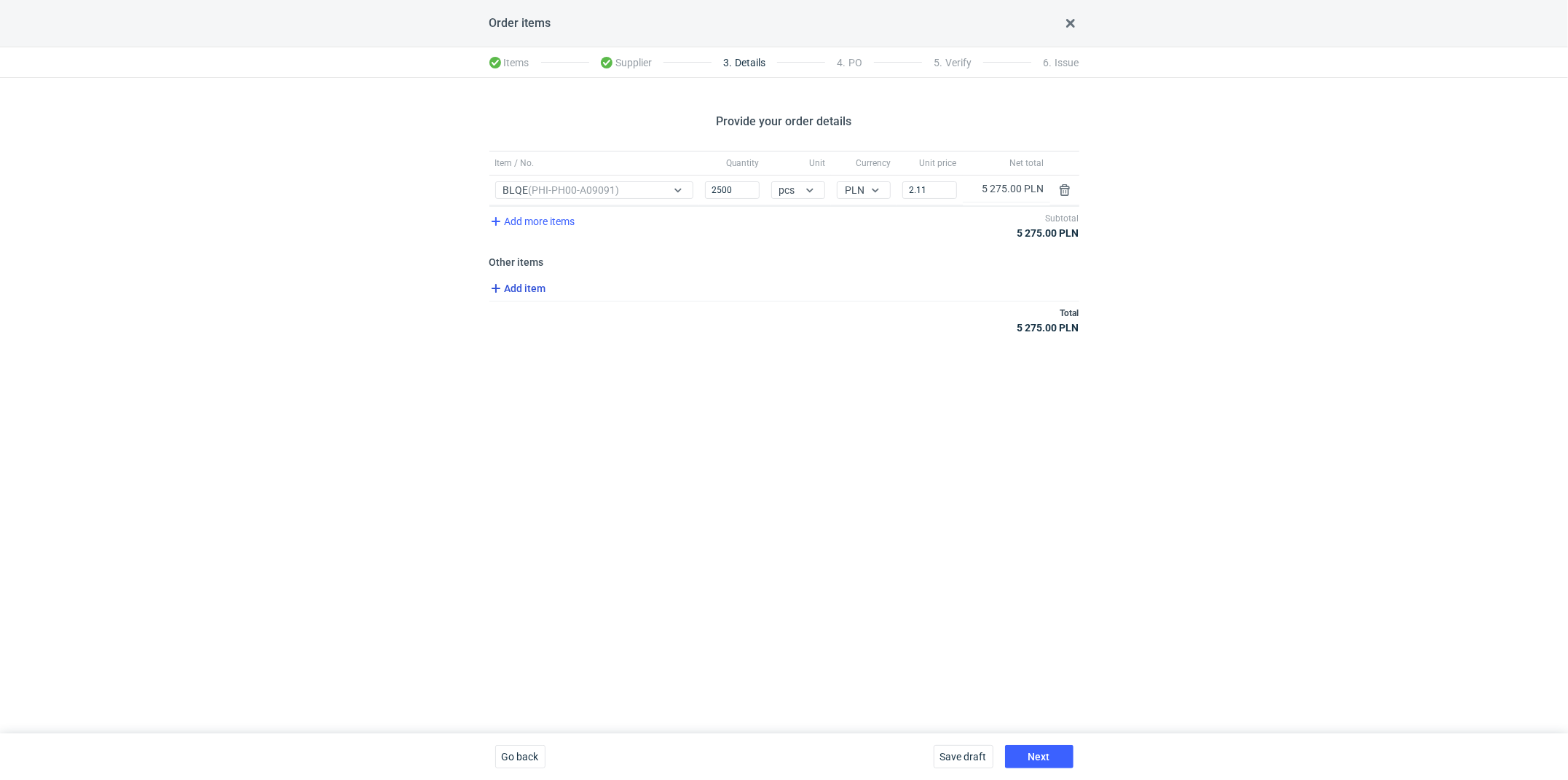
click at [531, 289] on span "Add item" at bounding box center [516, 288] width 59 height 17
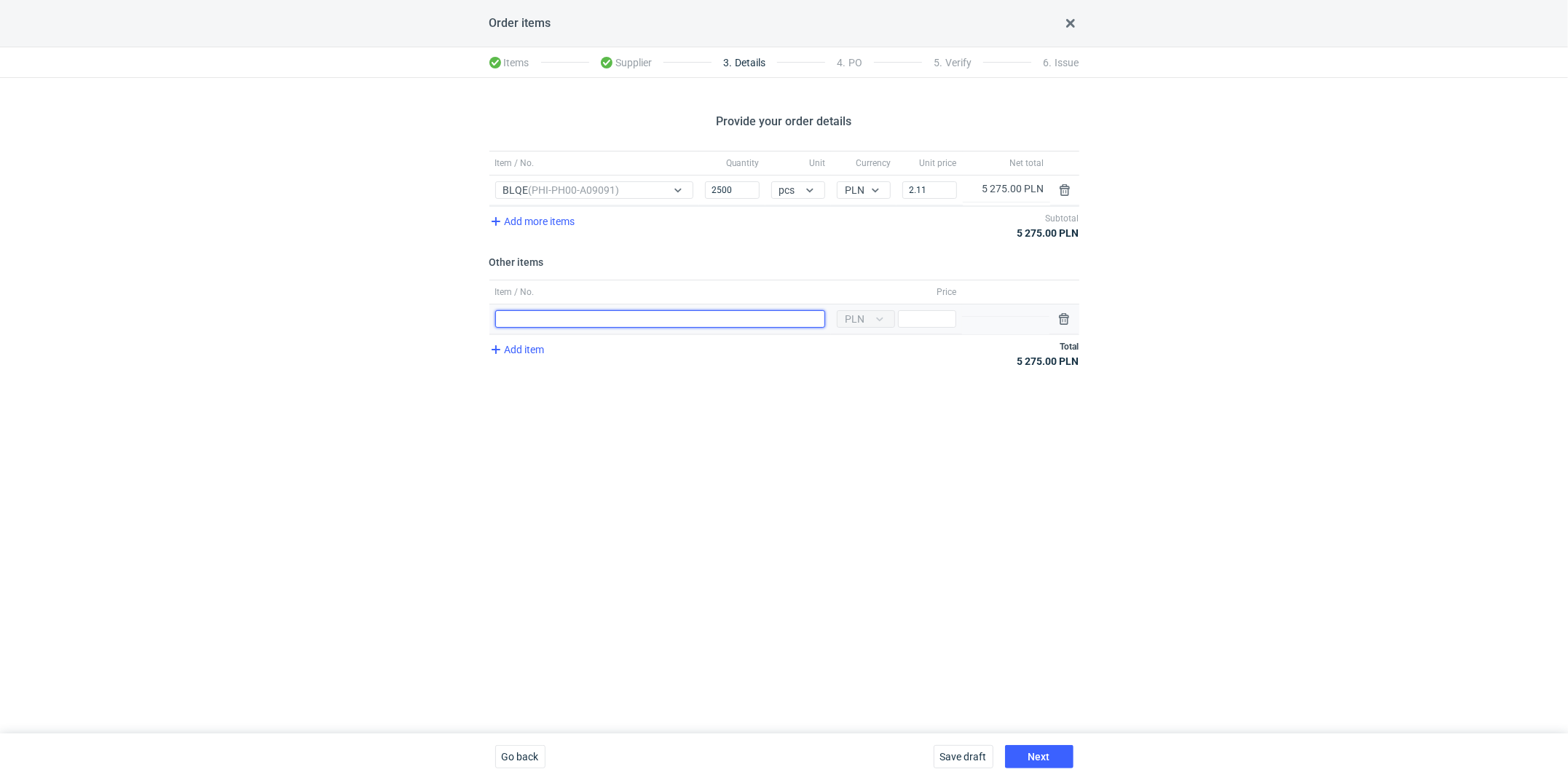
click at [555, 313] on input "Item / No." at bounding box center [660, 319] width 330 height 17
type input "Wykrojnik"
click at [921, 316] on input "Price" at bounding box center [928, 319] width 58 height 17
type input "900"
click at [890, 462] on div "Provide your order details Item / No. Quantity Unit Currency Unit price Net tot…" at bounding box center [784, 406] width 1568 height 656
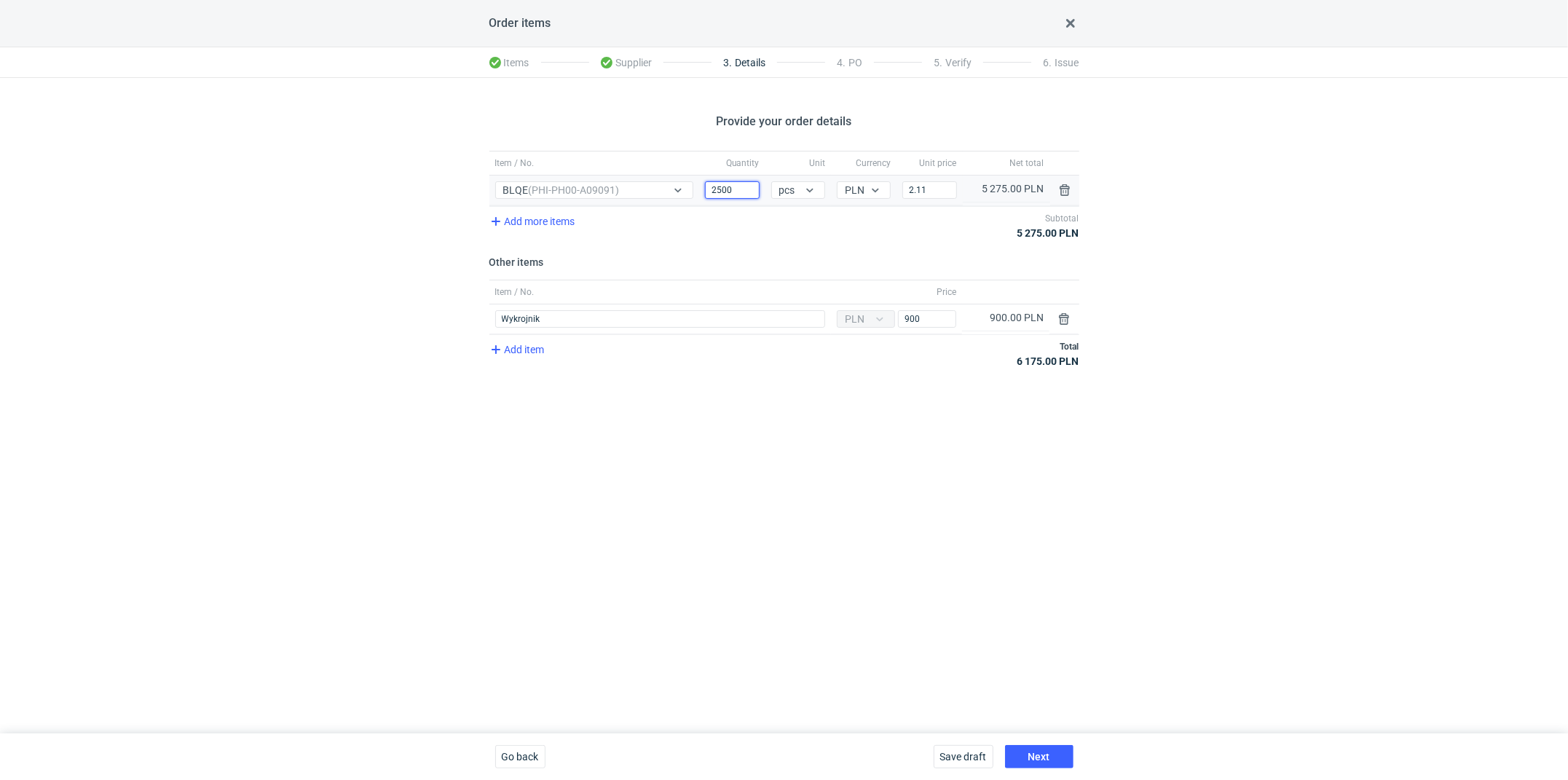
click at [719, 182] on input "2500" at bounding box center [731, 190] width 54 height 17
click at [719, 185] on input "2500" at bounding box center [731, 190] width 54 height 17
type input "1000"
click at [752, 531] on div "Provide your order details Item / No. Quantity Unit Currency Unit price Net tot…" at bounding box center [784, 406] width 1568 height 656
click at [1035, 761] on span "Next" at bounding box center [1039, 755] width 22 height 10
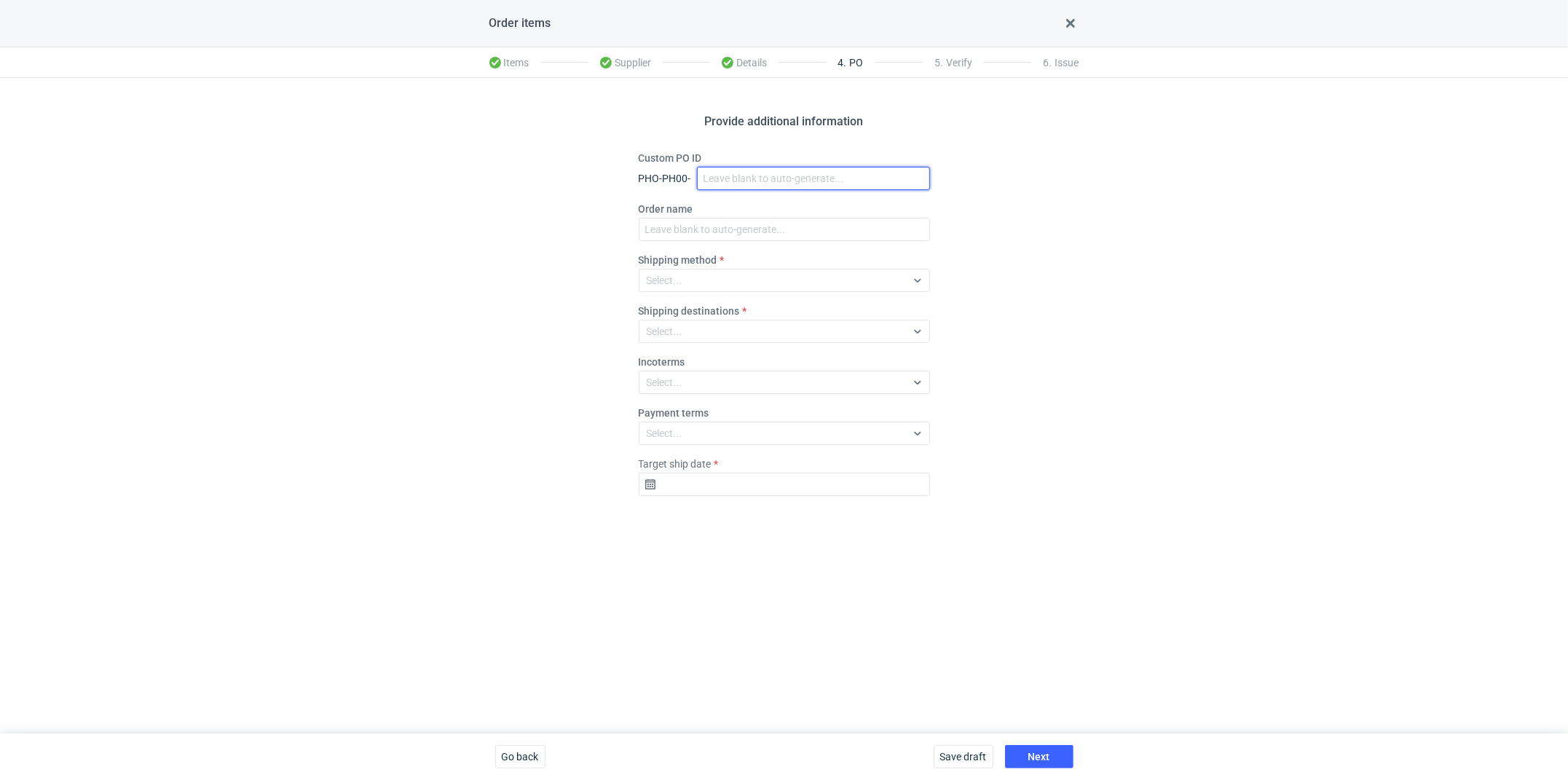
click at [714, 172] on input "Custom PO ID" at bounding box center [813, 179] width 233 height 24
paste input "R184778590_BLQE"
type input "R184778590_BLQE"
click at [679, 234] on input "Order name" at bounding box center [784, 230] width 292 height 24
paste input "R184778590_BLQE"
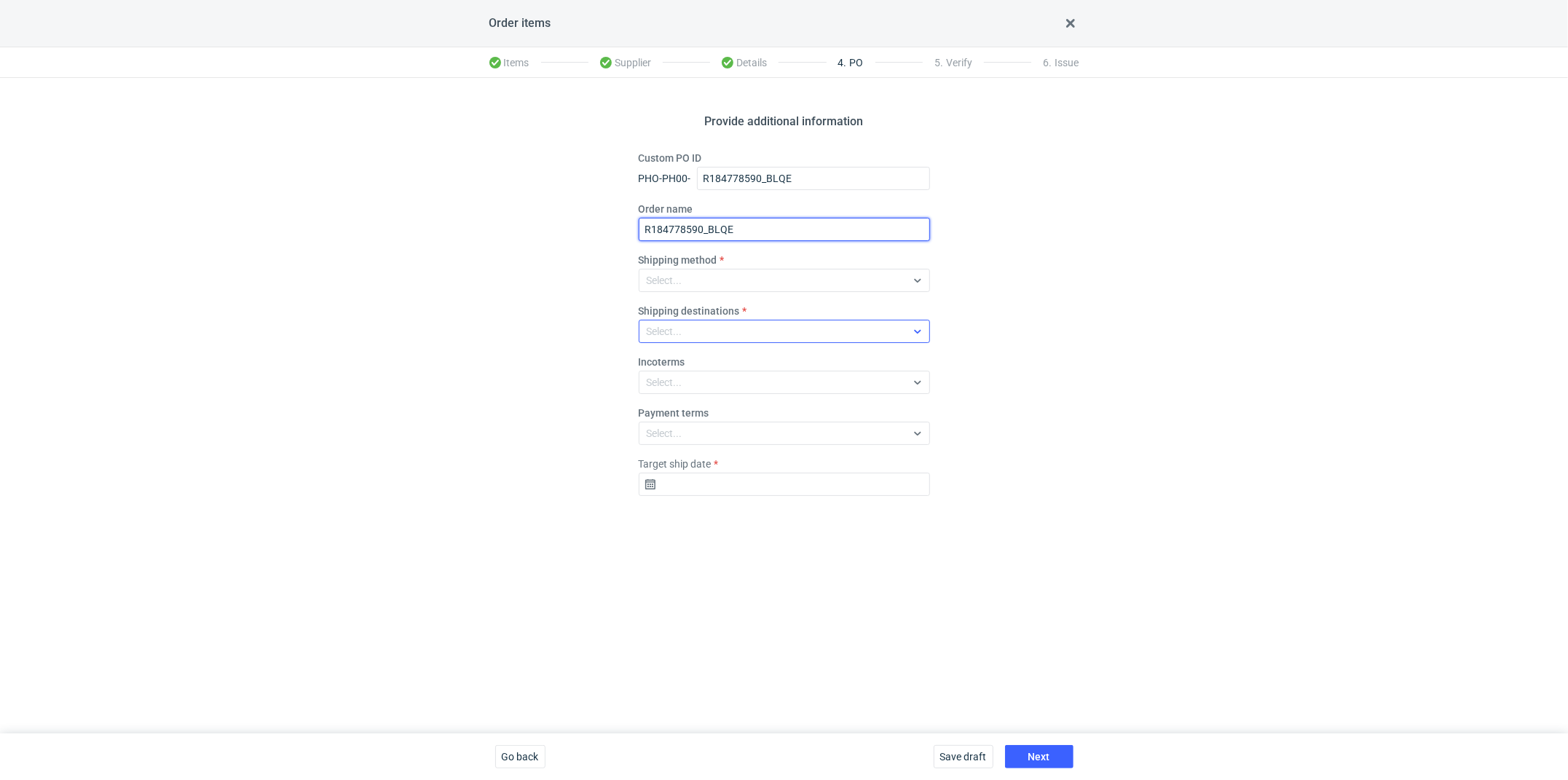
type input "R184778590_BLQE"
click at [678, 340] on div "Select..." at bounding box center [772, 331] width 266 height 20
click at [648, 264] on label "Shipping method" at bounding box center [678, 260] width 79 height 15
click at [654, 277] on div "Select..." at bounding box center [664, 281] width 35 height 15
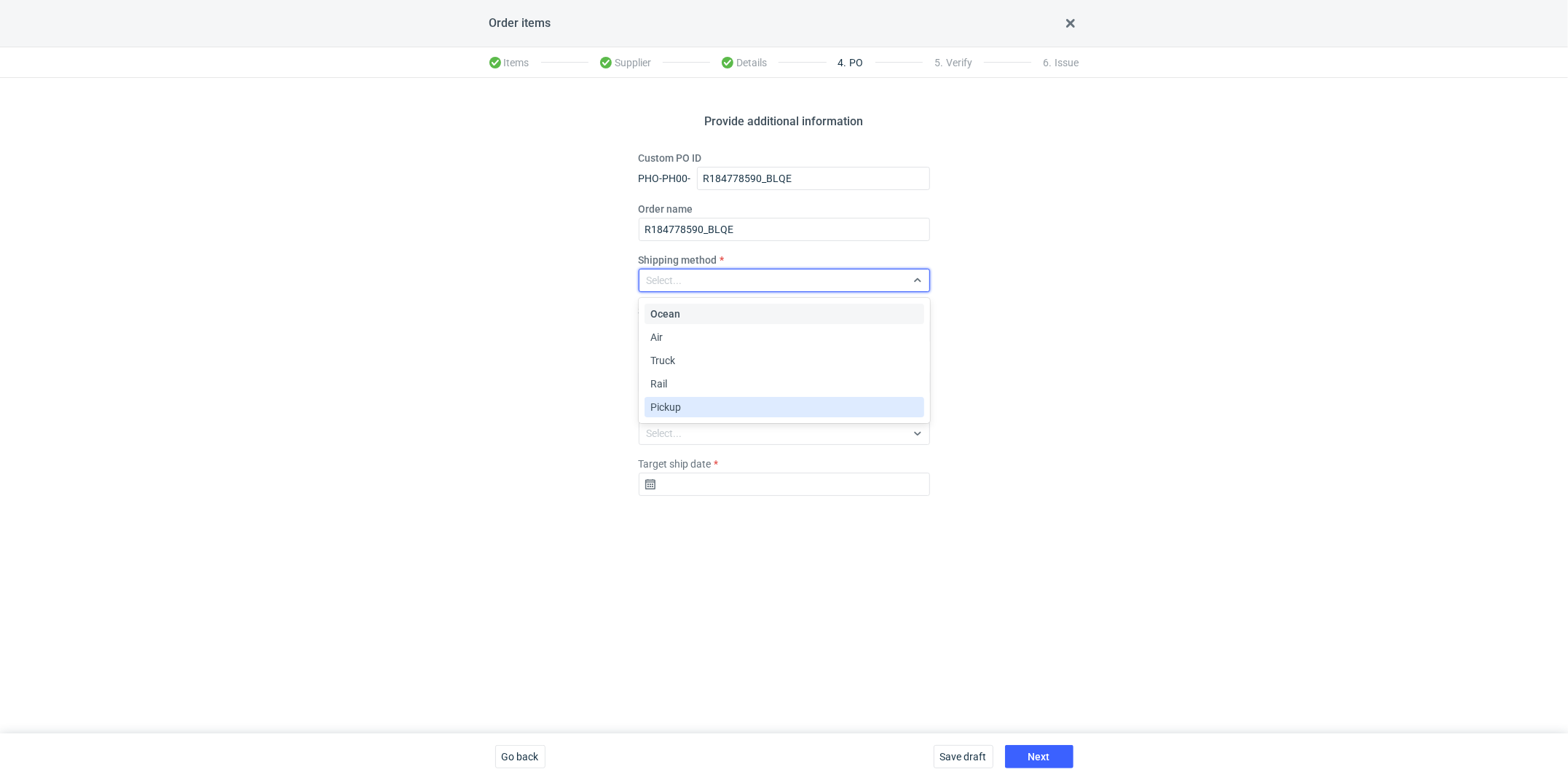
click at [689, 406] on div "Pickup" at bounding box center [784, 407] width 268 height 15
click at [720, 380] on div "Select..." at bounding box center [772, 382] width 266 height 20
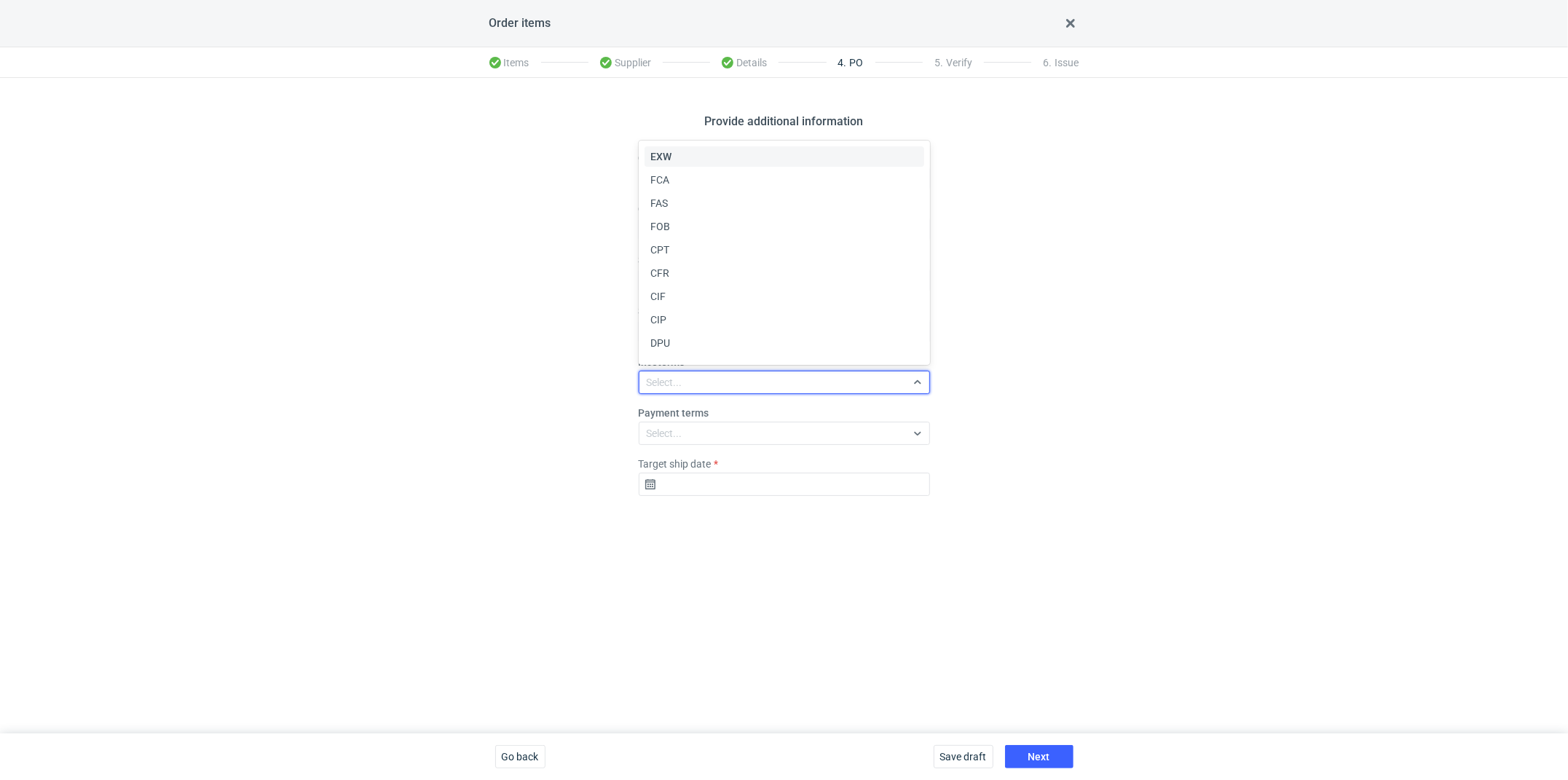
click at [660, 153] on span "EXW" at bounding box center [660, 156] width 21 height 15
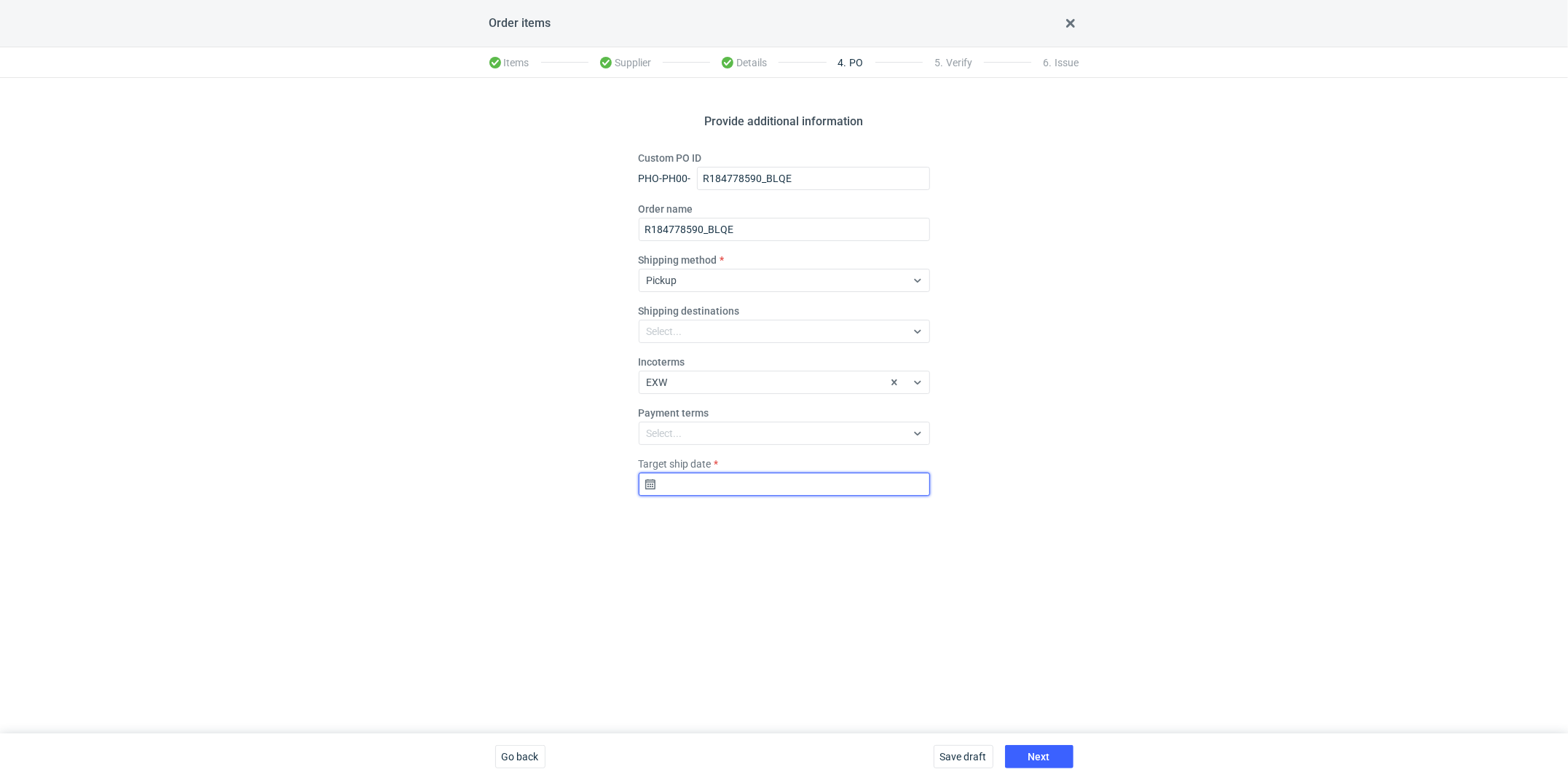
click at [700, 492] on input "Target ship date" at bounding box center [784, 484] width 292 height 24
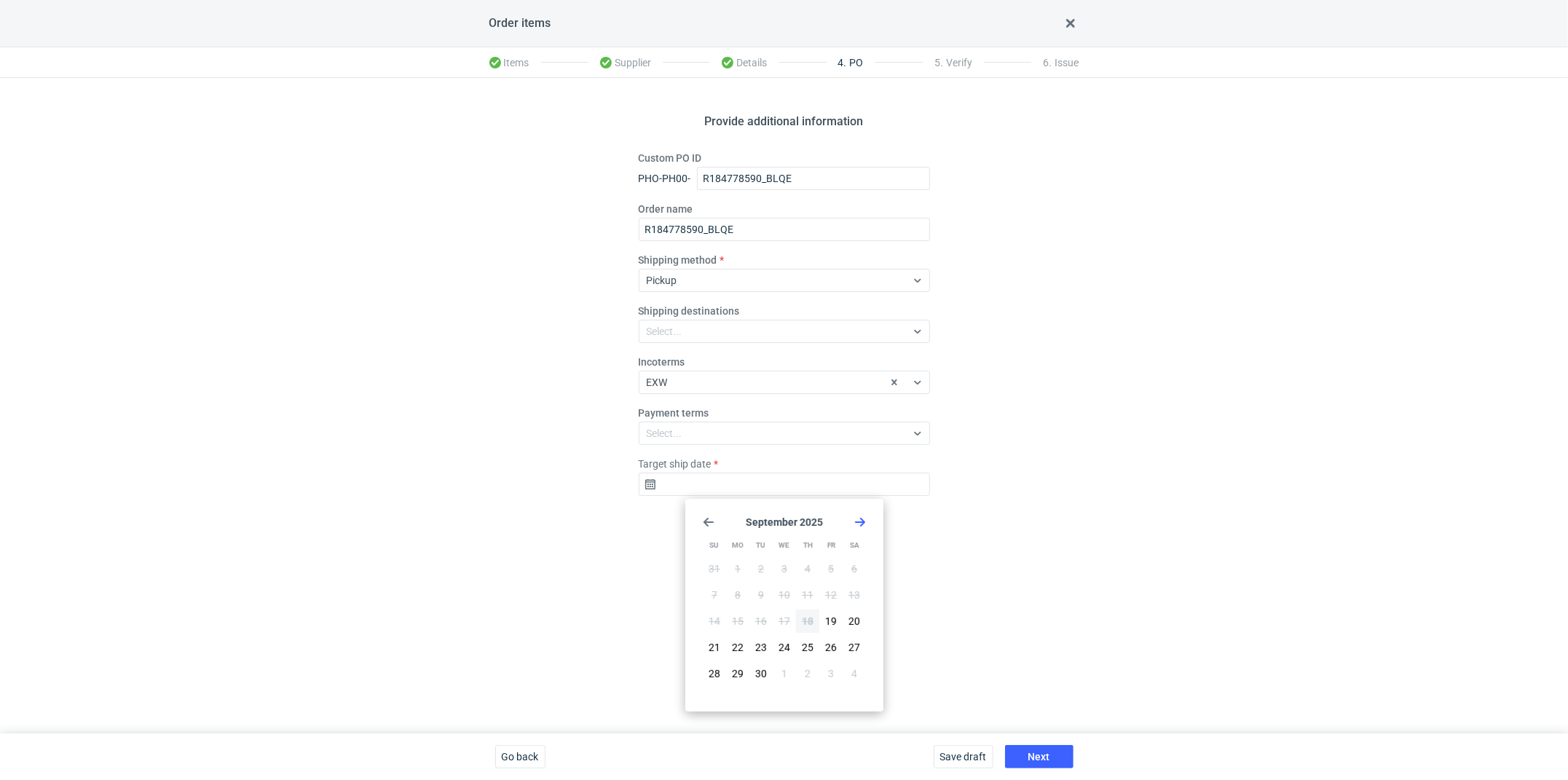
click at [863, 511] on div "September 2025 Su Mo Tu We Th Fr Sa 31 1 2 3 4 5 6 7 8 9 10 11 12 13 14 15 16 1…" at bounding box center [784, 605] width 186 height 201
click at [857, 525] on icon "Go forward 1 month" at bounding box center [860, 521] width 12 height 12
click at [782, 595] on span "8" at bounding box center [784, 595] width 5 height 15
type input "[DATE]"
click at [1035, 765] on button "Next" at bounding box center [1038, 756] width 68 height 24
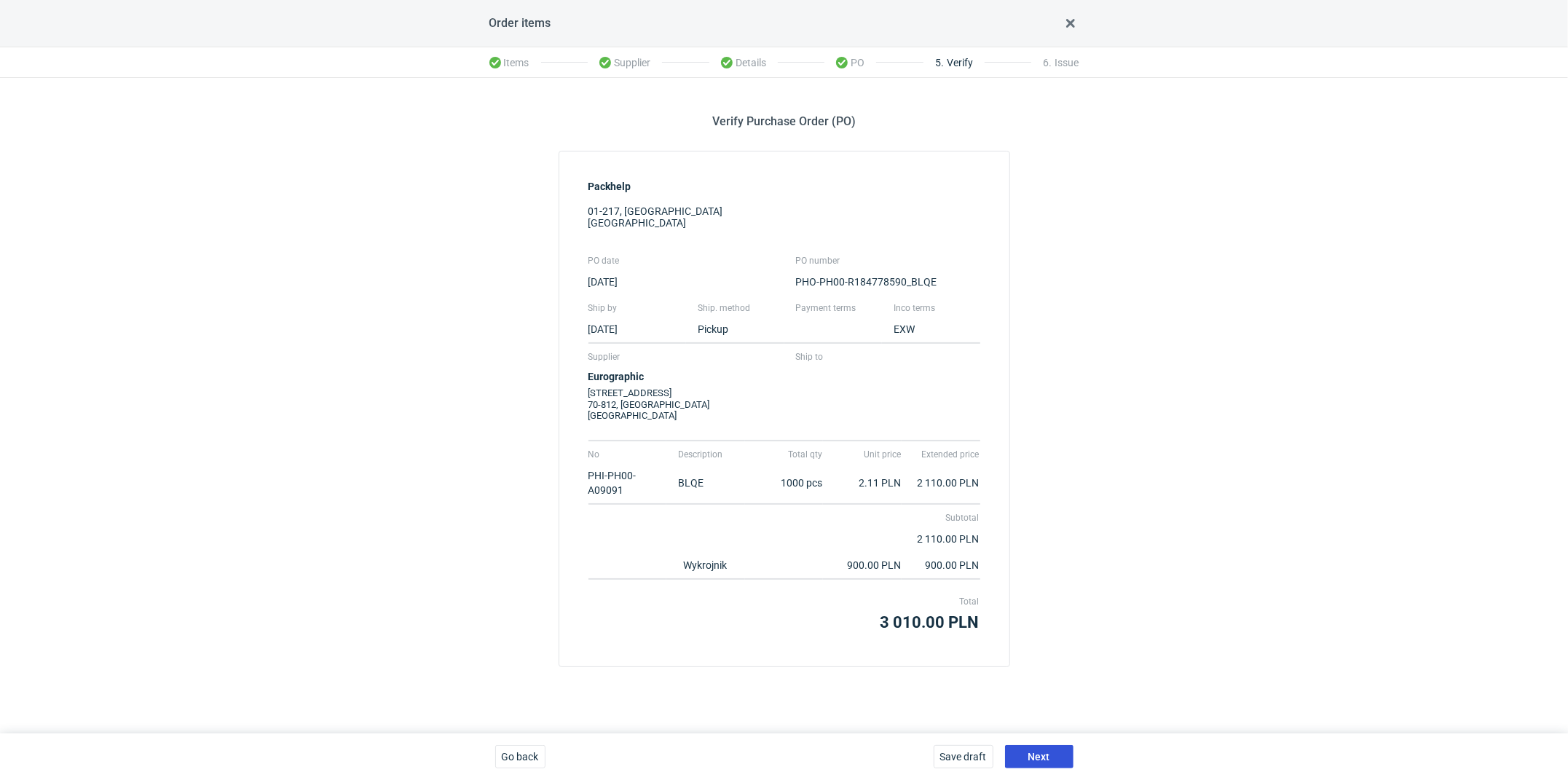
click at [1042, 754] on span "Next" at bounding box center [1039, 755] width 22 height 10
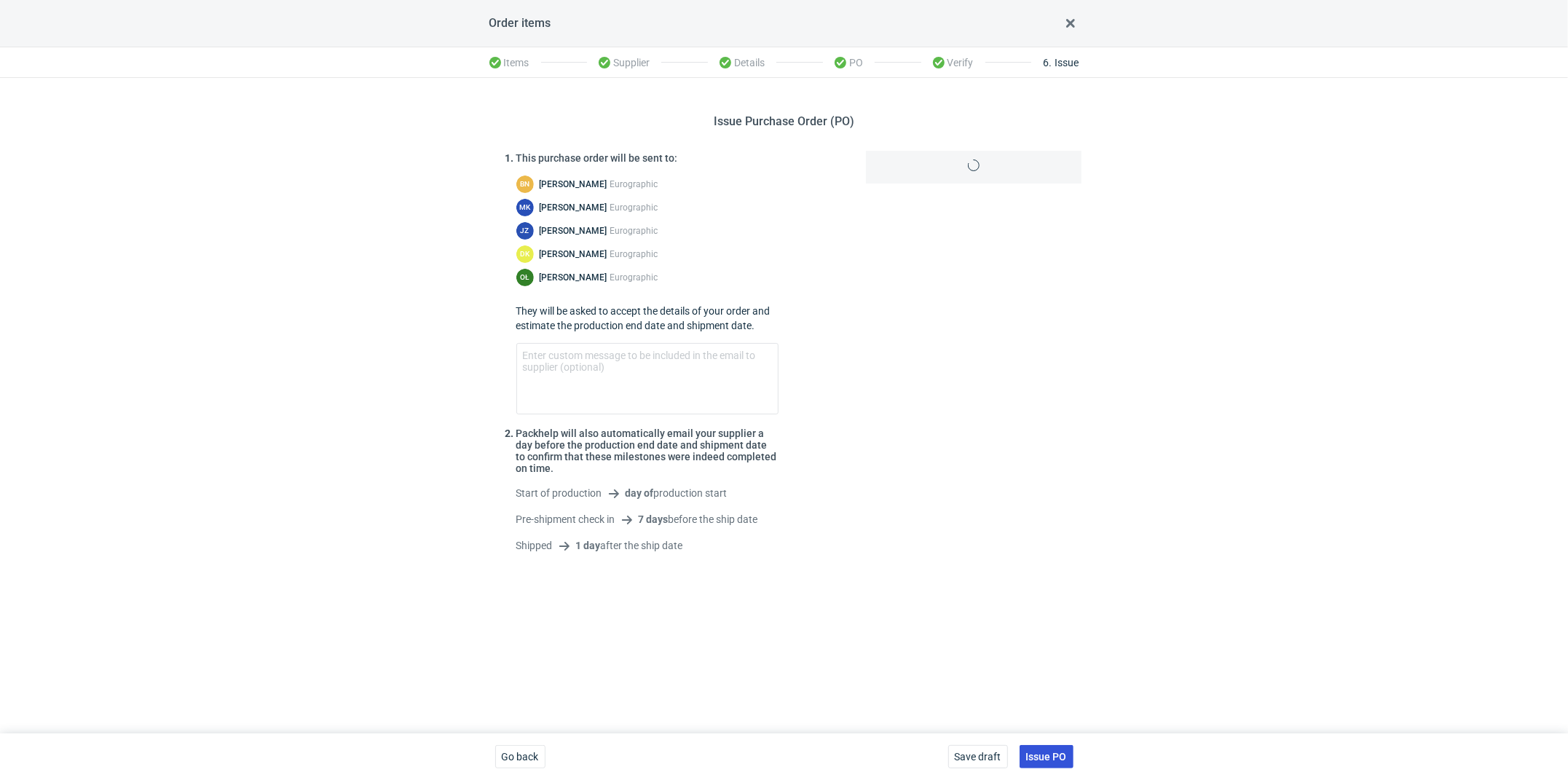
click at [1060, 754] on span "Issue PO" at bounding box center [1047, 755] width 41 height 10
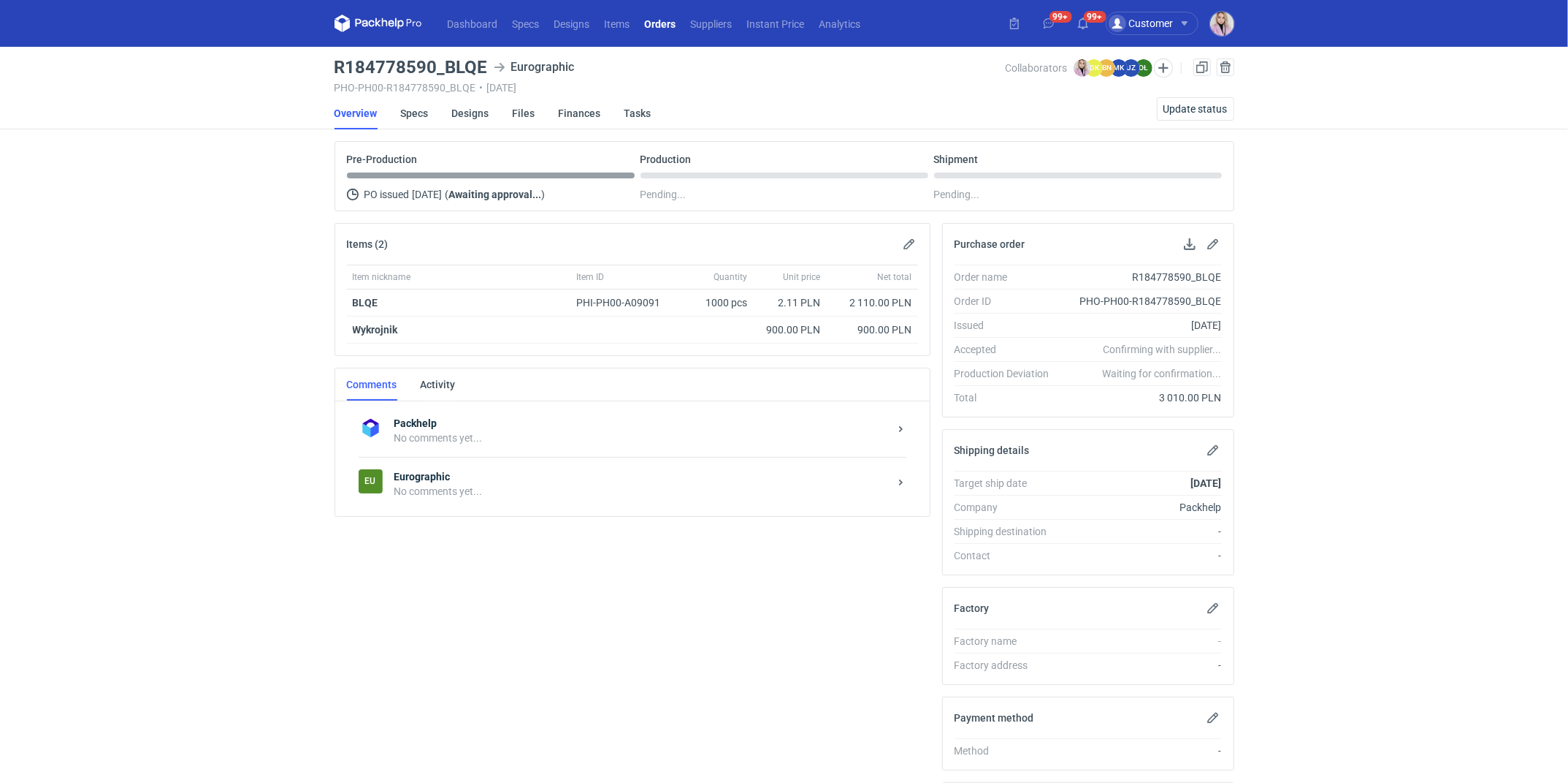
click at [474, 473] on strong "Eurographic" at bounding box center [641, 477] width 495 height 15
click at [470, 478] on div at bounding box center [632, 521] width 571 height 146
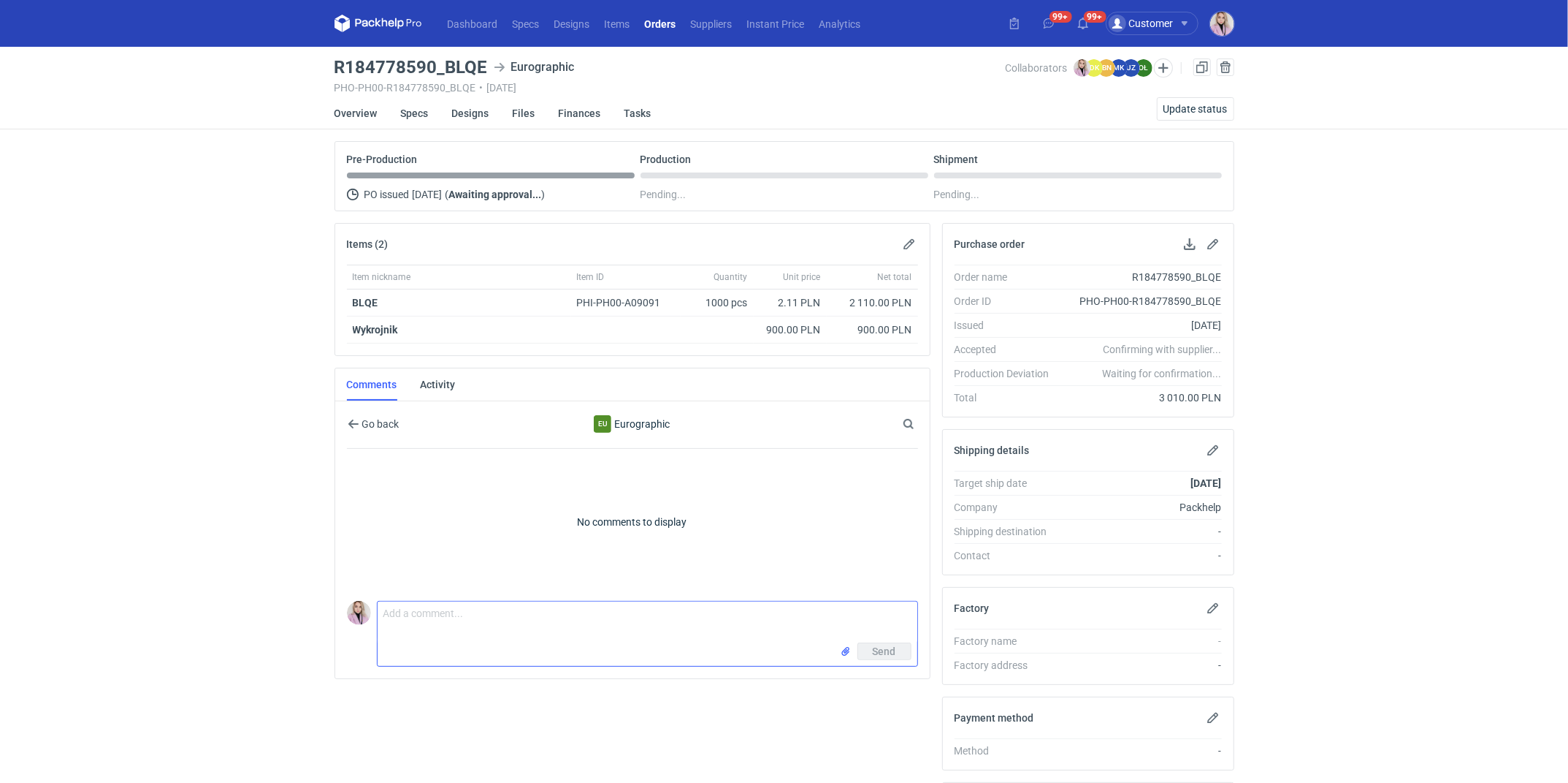
click at [454, 603] on textarea "Comment message" at bounding box center [648, 622] width 540 height 41
paste textarea "CAZV-1"
click at [382, 627] on textarea "Wycena CAZV-1" at bounding box center [648, 622] width 540 height 41
click at [384, 610] on textarea "Wycena CAZV-1" at bounding box center [648, 622] width 540 height 41
click at [548, 608] on textarea "Dzień dobry, nowy projekt, wycena CAZV-1" at bounding box center [648, 622] width 540 height 41
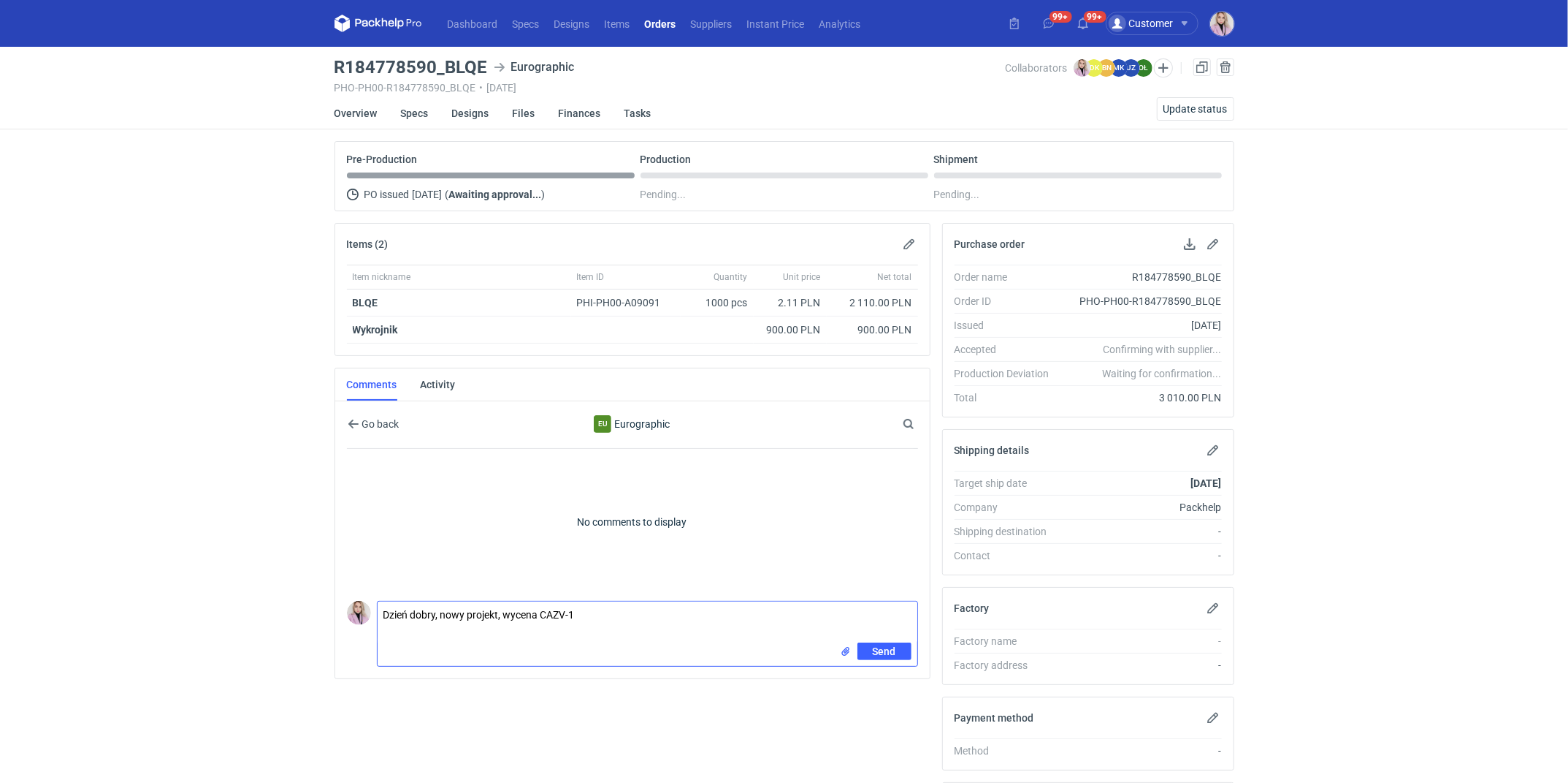
click at [581, 609] on textarea "Dzień dobry, nowy projekt, wycena CAZV-1" at bounding box center [648, 622] width 540 height 41
type textarea "Dzień dobry, nowy projekt, wycena CAZV-1"
click at [899, 647] on button "Send" at bounding box center [884, 651] width 54 height 17
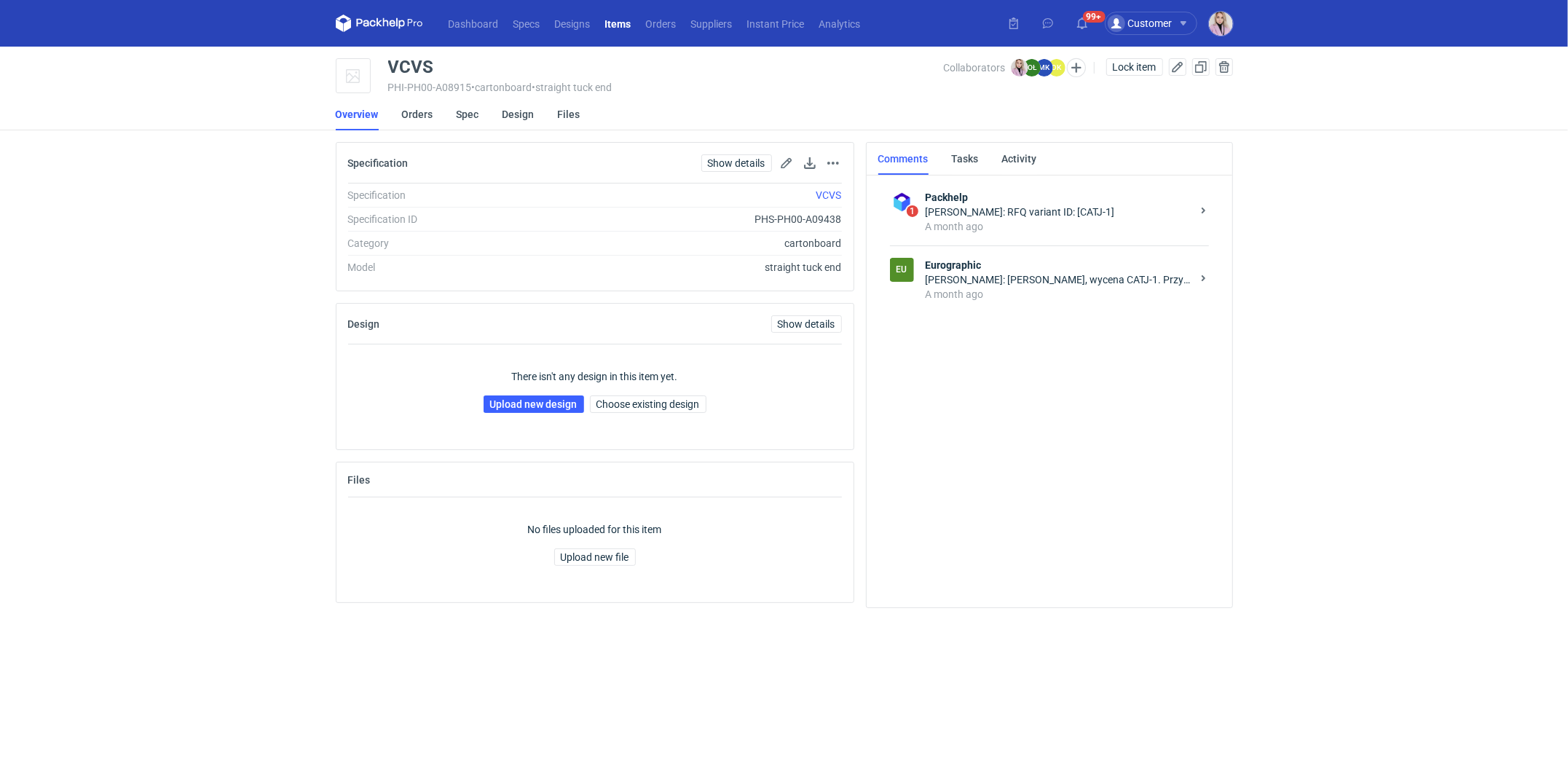
click at [1066, 272] on div "[PERSON_NAME]: [PERSON_NAME], wycena CATJ-1. Przygotujemy grafikę na naszych si…" at bounding box center [1058, 280] width 266 height 15
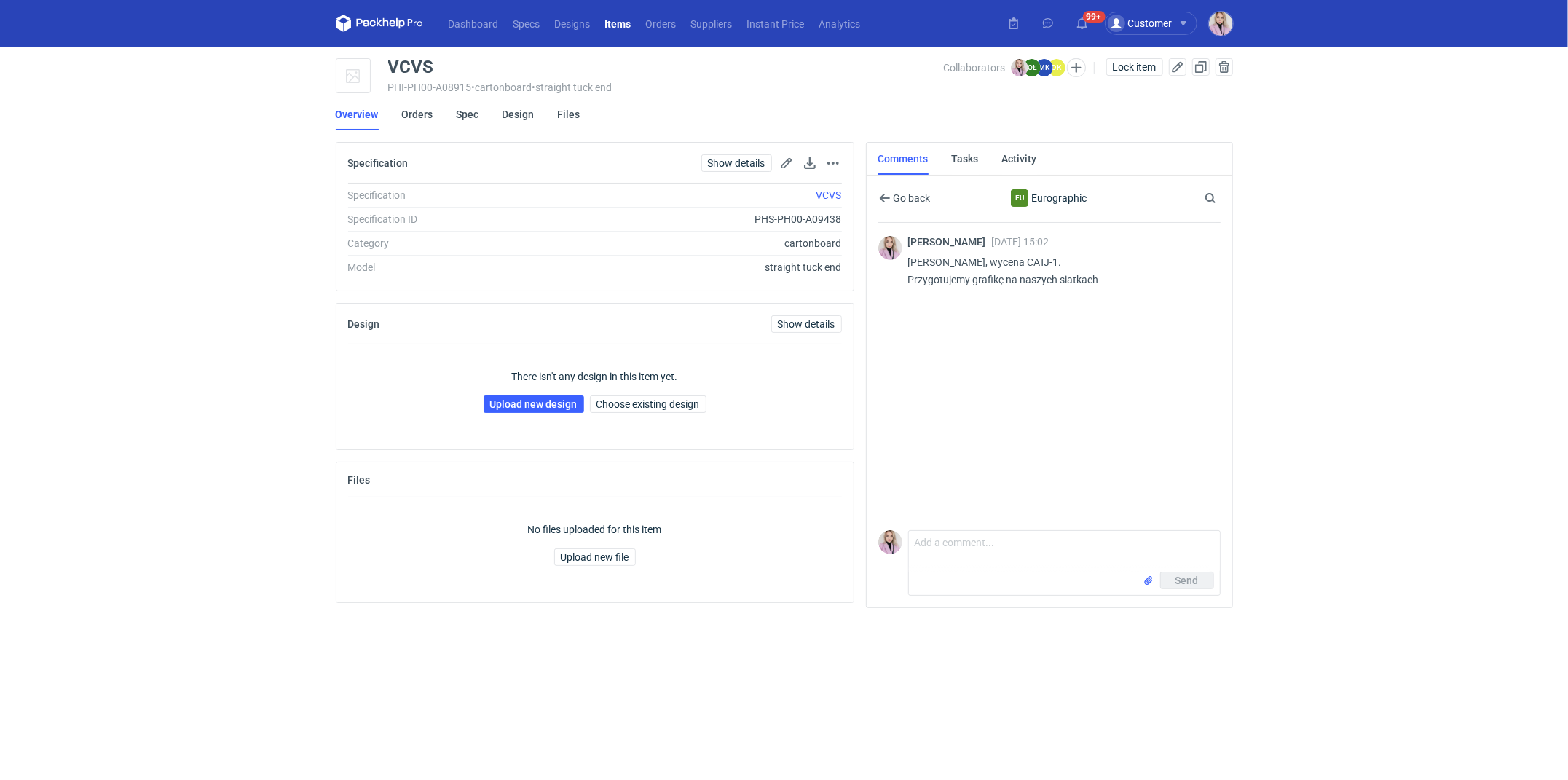
click at [410, 66] on div "VCVS" at bounding box center [411, 66] width 46 height 17
click at [518, 400] on link "Upload new design" at bounding box center [533, 403] width 101 height 17
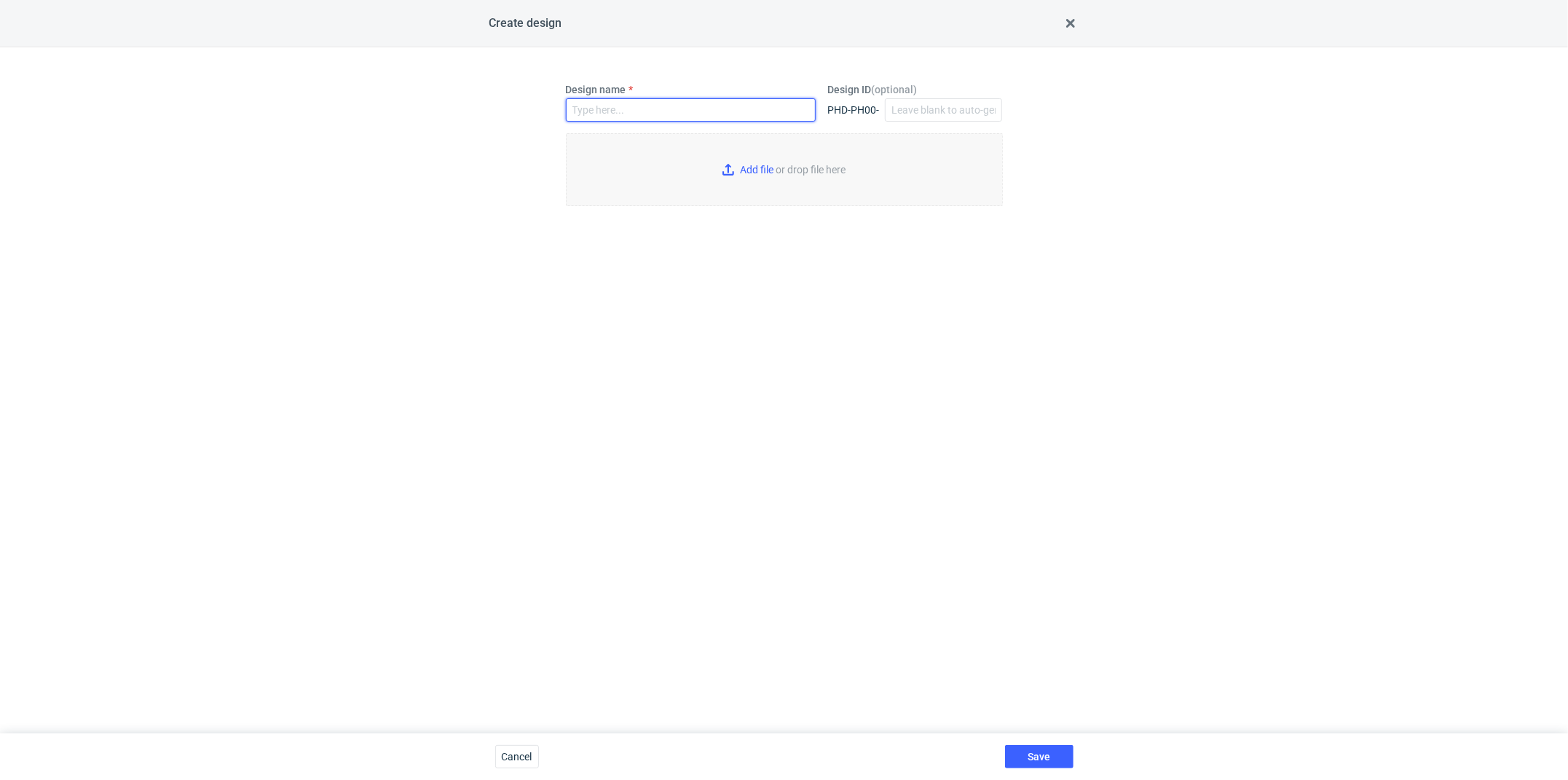
click at [638, 115] on input "Design name" at bounding box center [690, 110] width 250 height 24
paste input "VCVS"
type input "VCVS"
click at [767, 183] on input "Add file or drop file here" at bounding box center [784, 170] width 437 height 73
type input "C:\fakepath\custom__VCVS__d0__oR632114094__box__outside__v3.pdf"
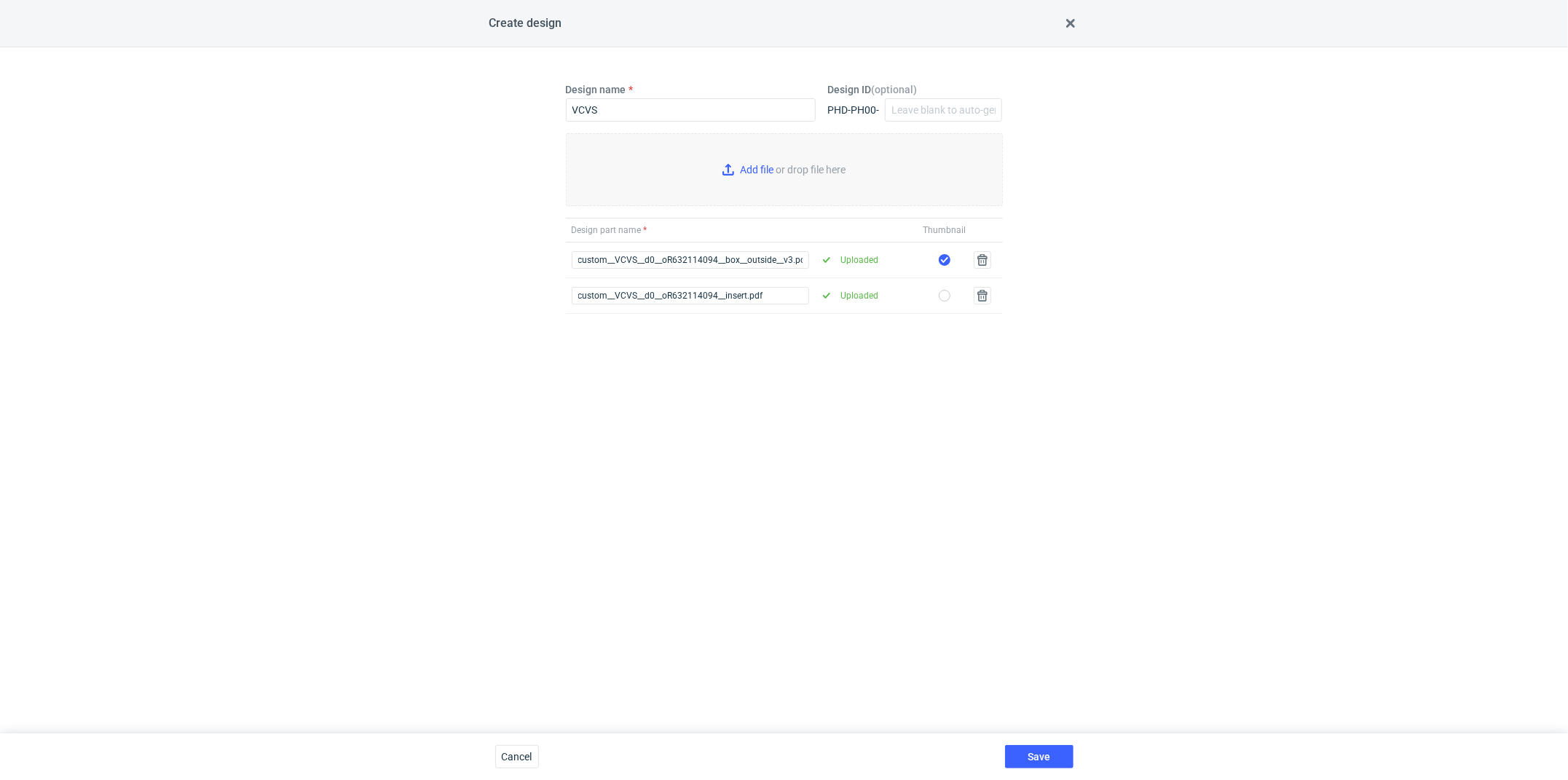
click at [1023, 635] on div "Save" at bounding box center [1039, 755] width 80 height 46
click at [1031, 635] on button "Save" at bounding box center [1038, 756] width 68 height 24
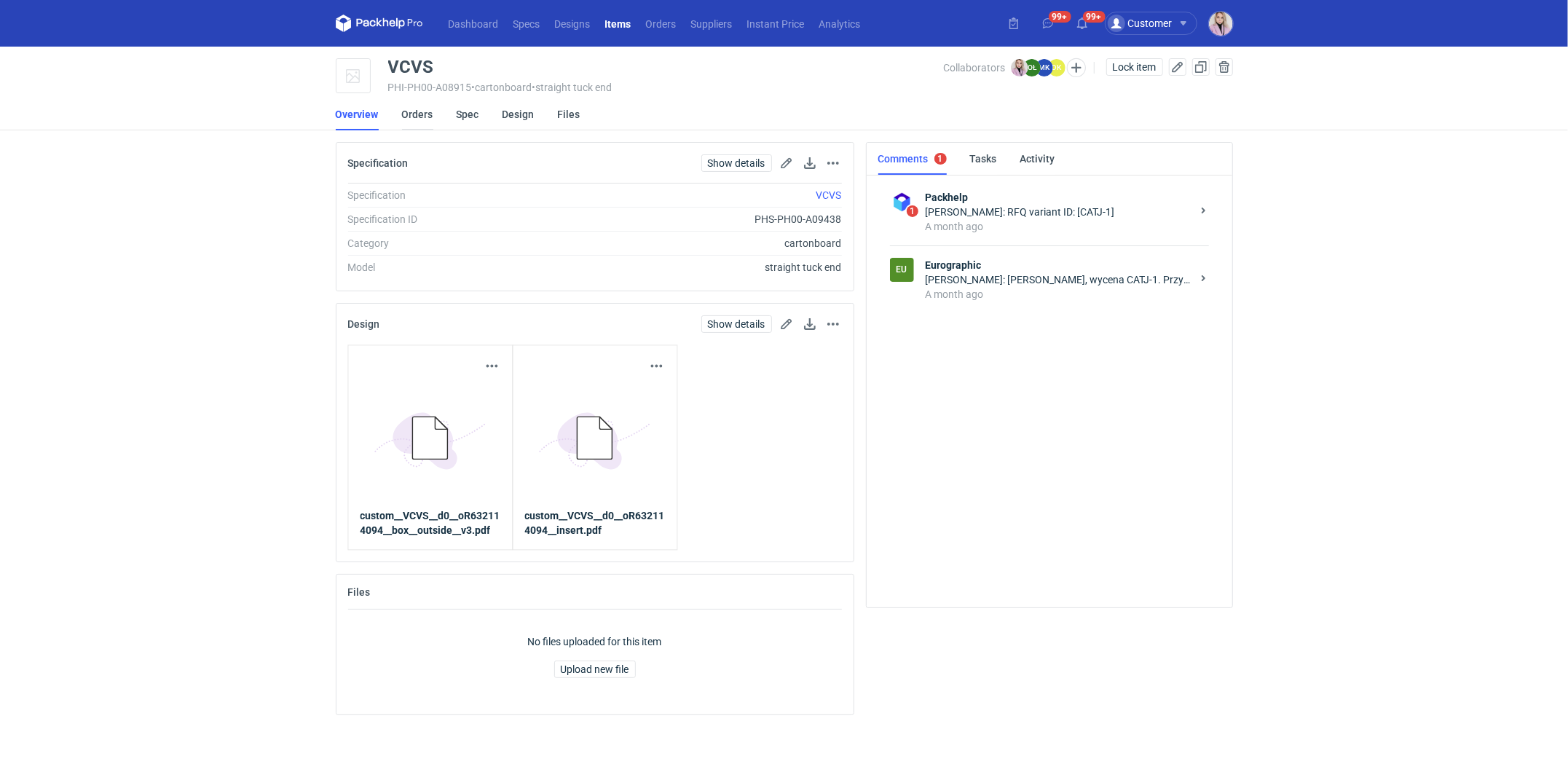
click at [428, 123] on link "Orders" at bounding box center [418, 114] width 31 height 32
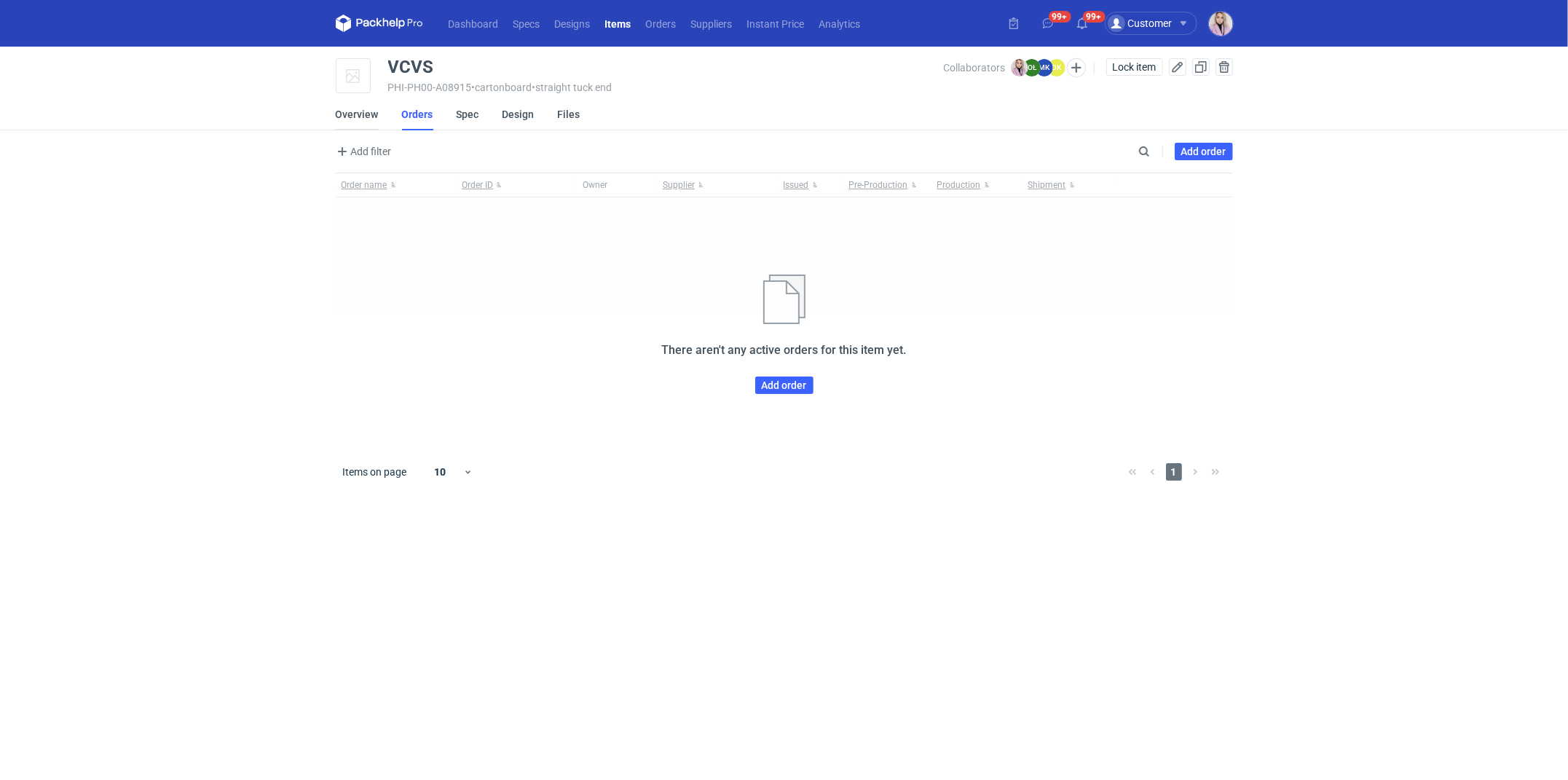
click at [347, 111] on link "Overview" at bounding box center [357, 114] width 43 height 32
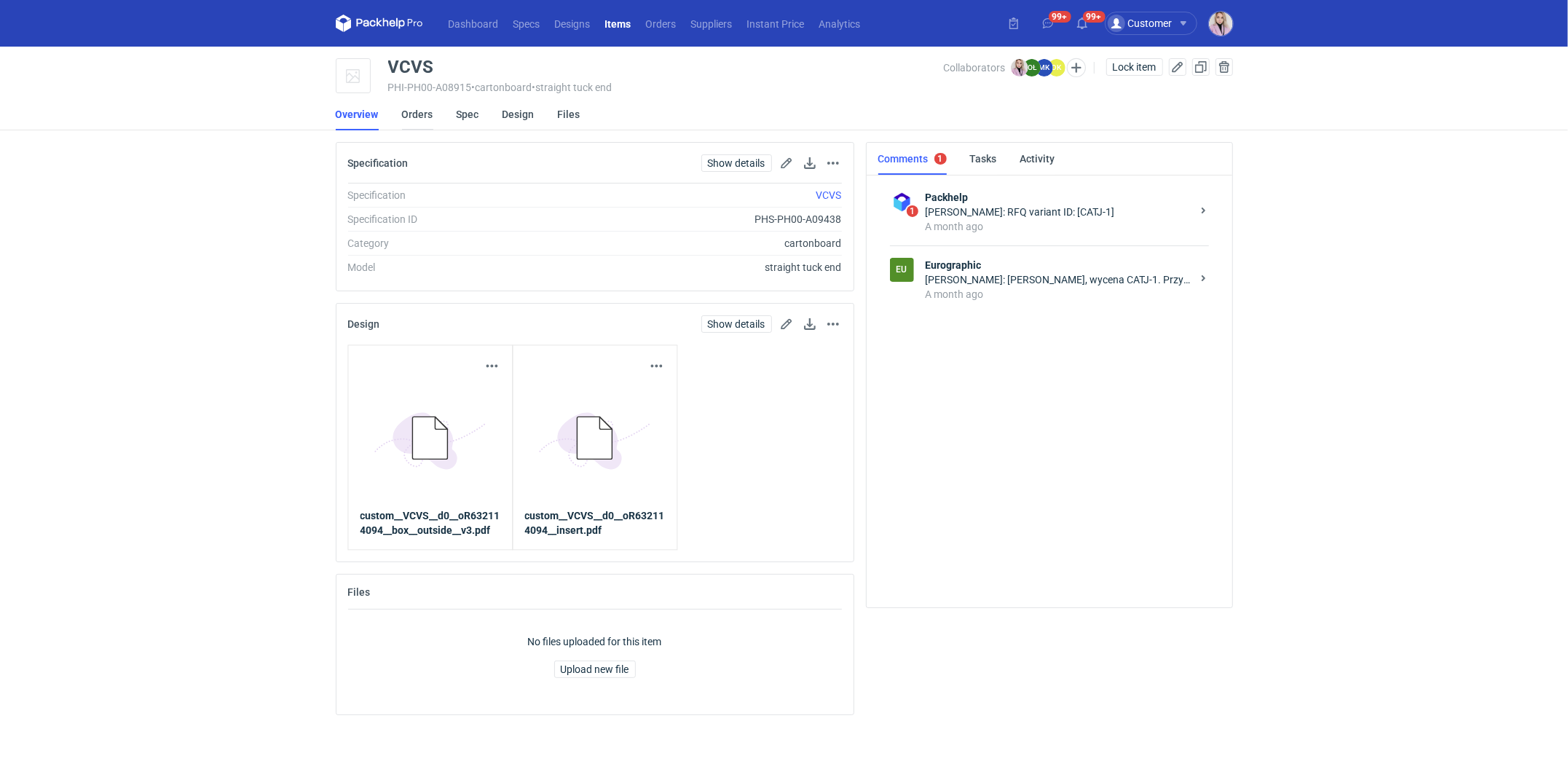
click at [421, 113] on link "Orders" at bounding box center [418, 114] width 31 height 32
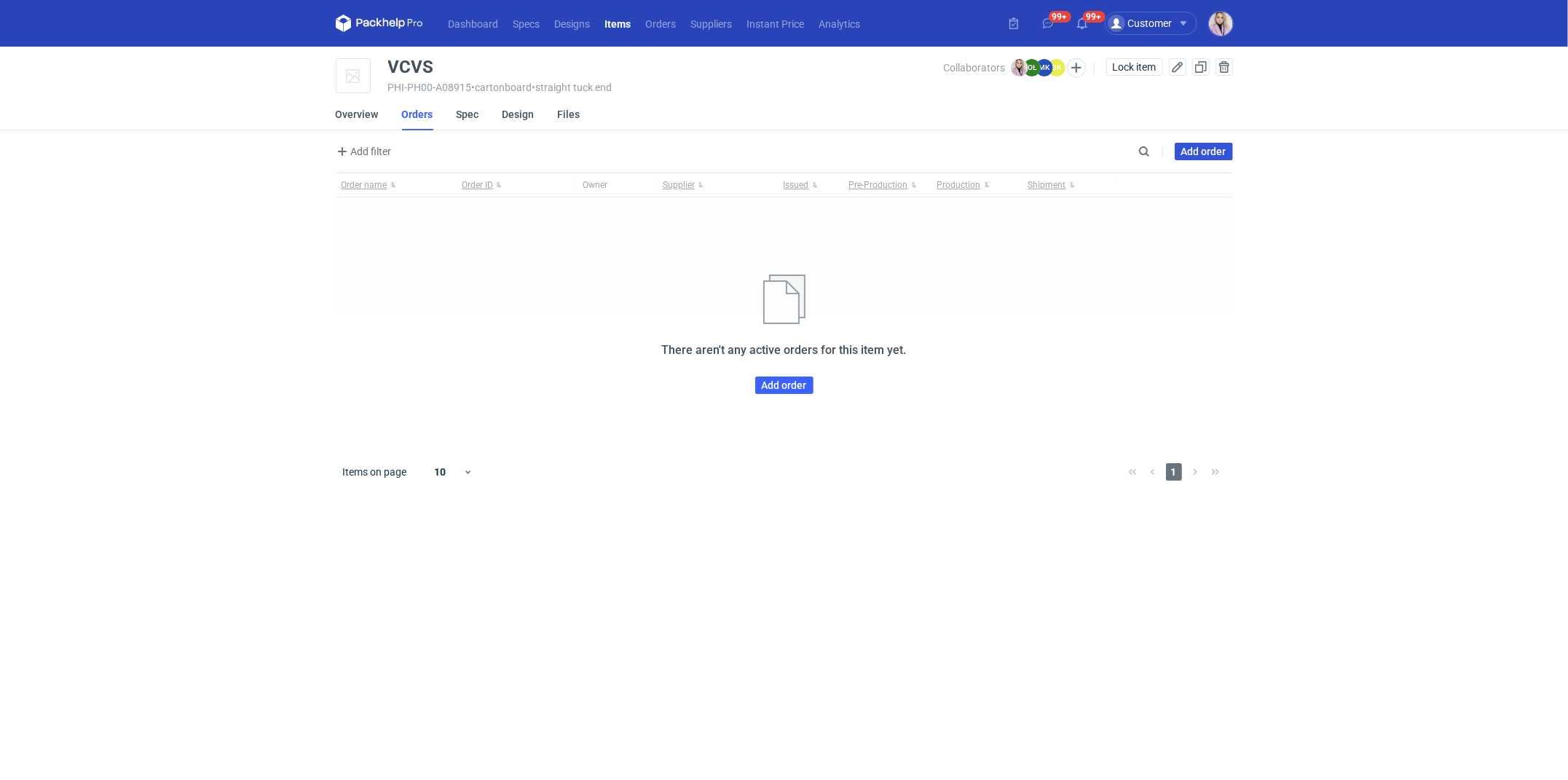
click at [1190, 149] on link "Add order" at bounding box center [1204, 151] width 58 height 17
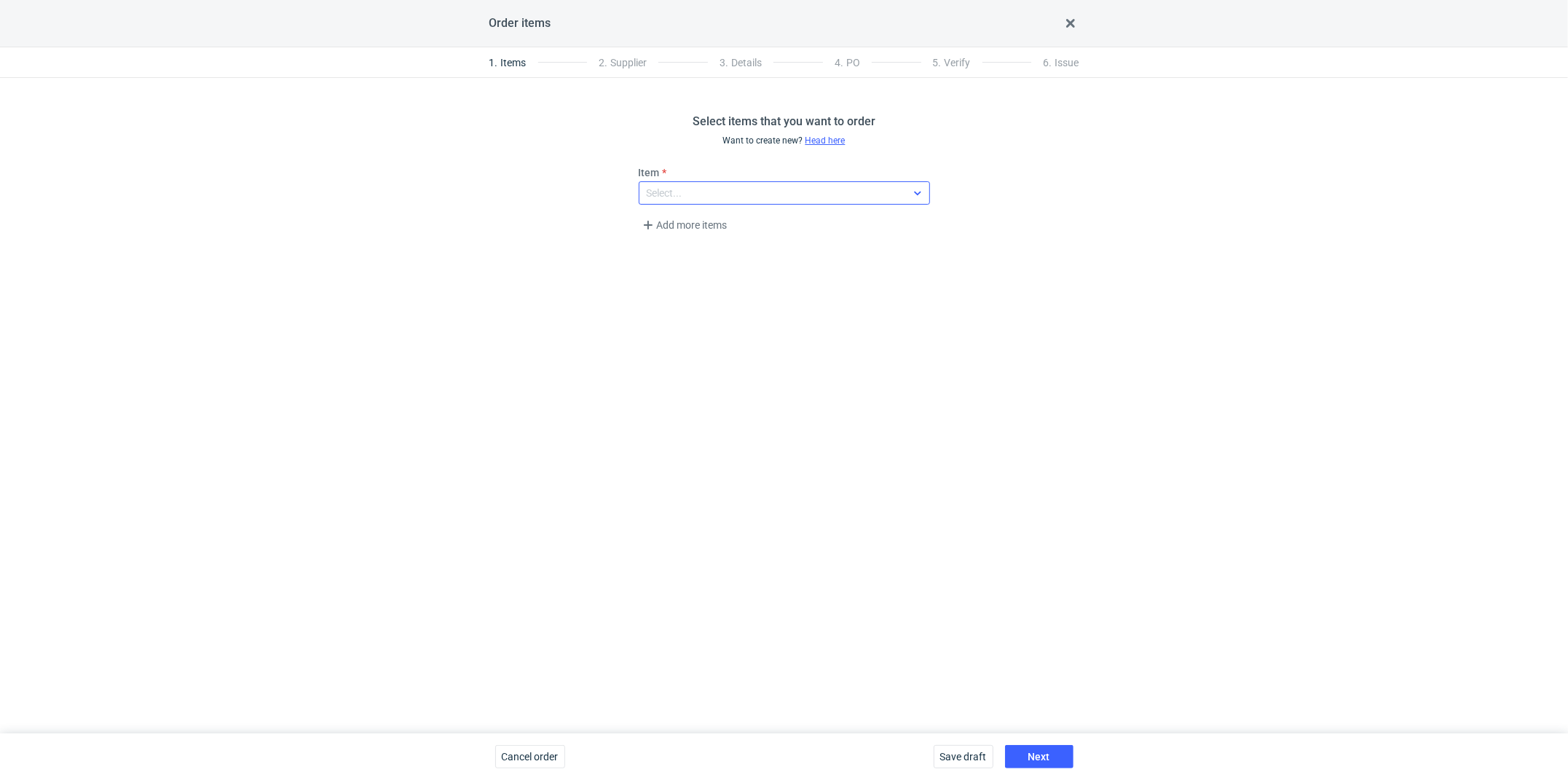
click at [717, 193] on div "Select..." at bounding box center [772, 193] width 266 height 20
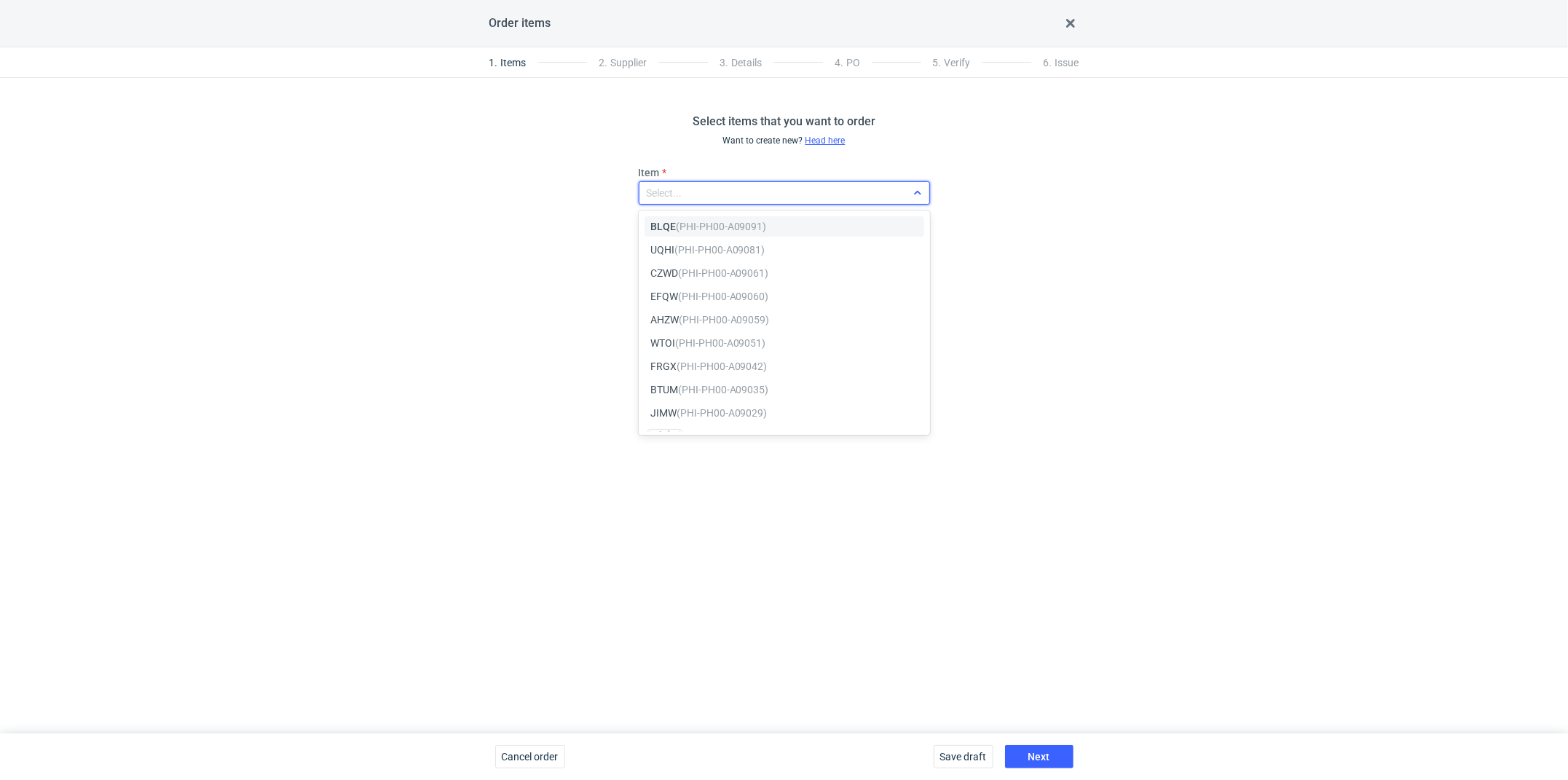
paste input "VCVS"
type input "VCVS"
click at [703, 224] on em "(PHI-PH00-A08915)" at bounding box center [721, 226] width 91 height 12
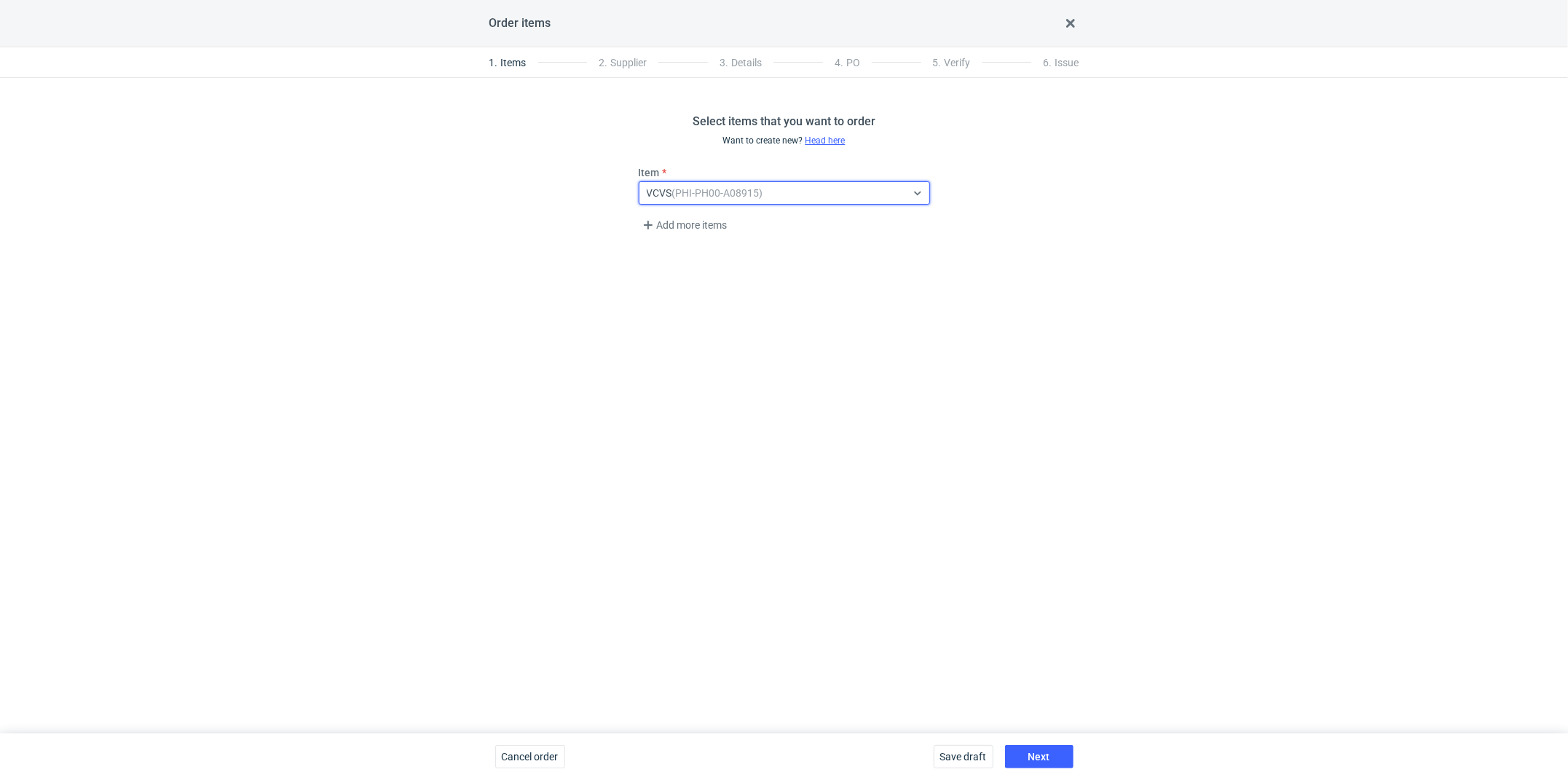
click at [852, 410] on div "Select items that you want to order Want to create new? Head here Item option V…" at bounding box center [784, 406] width 1568 height 656
click at [1044, 635] on button "Next" at bounding box center [1038, 756] width 68 height 24
click at [681, 196] on div "Select..." at bounding box center [664, 193] width 35 height 15
type input "euro"
click at [710, 248] on span "Eurographic" at bounding box center [695, 250] width 55 height 15
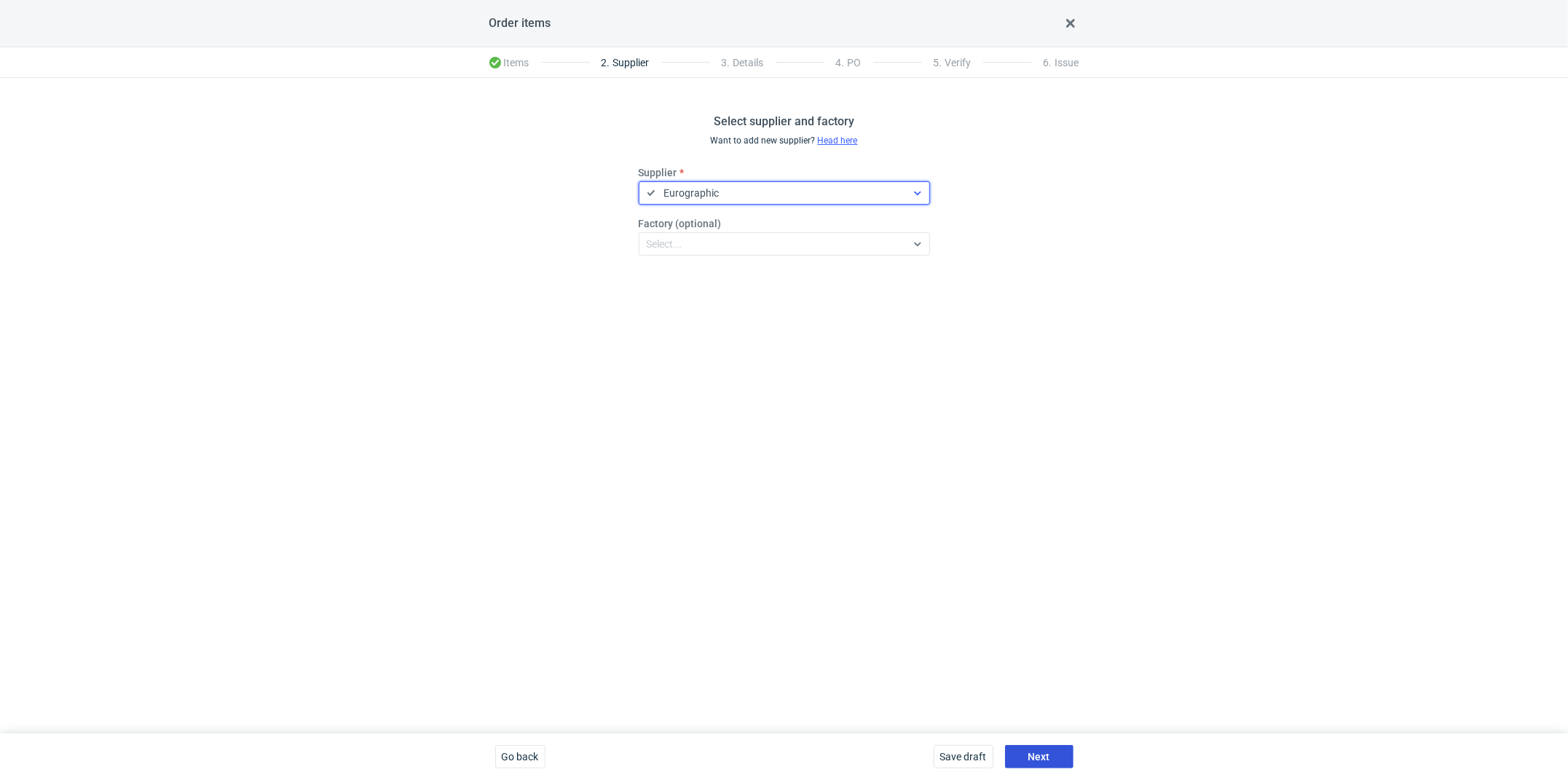
click at [1045, 635] on span "Next" at bounding box center [1039, 755] width 22 height 10
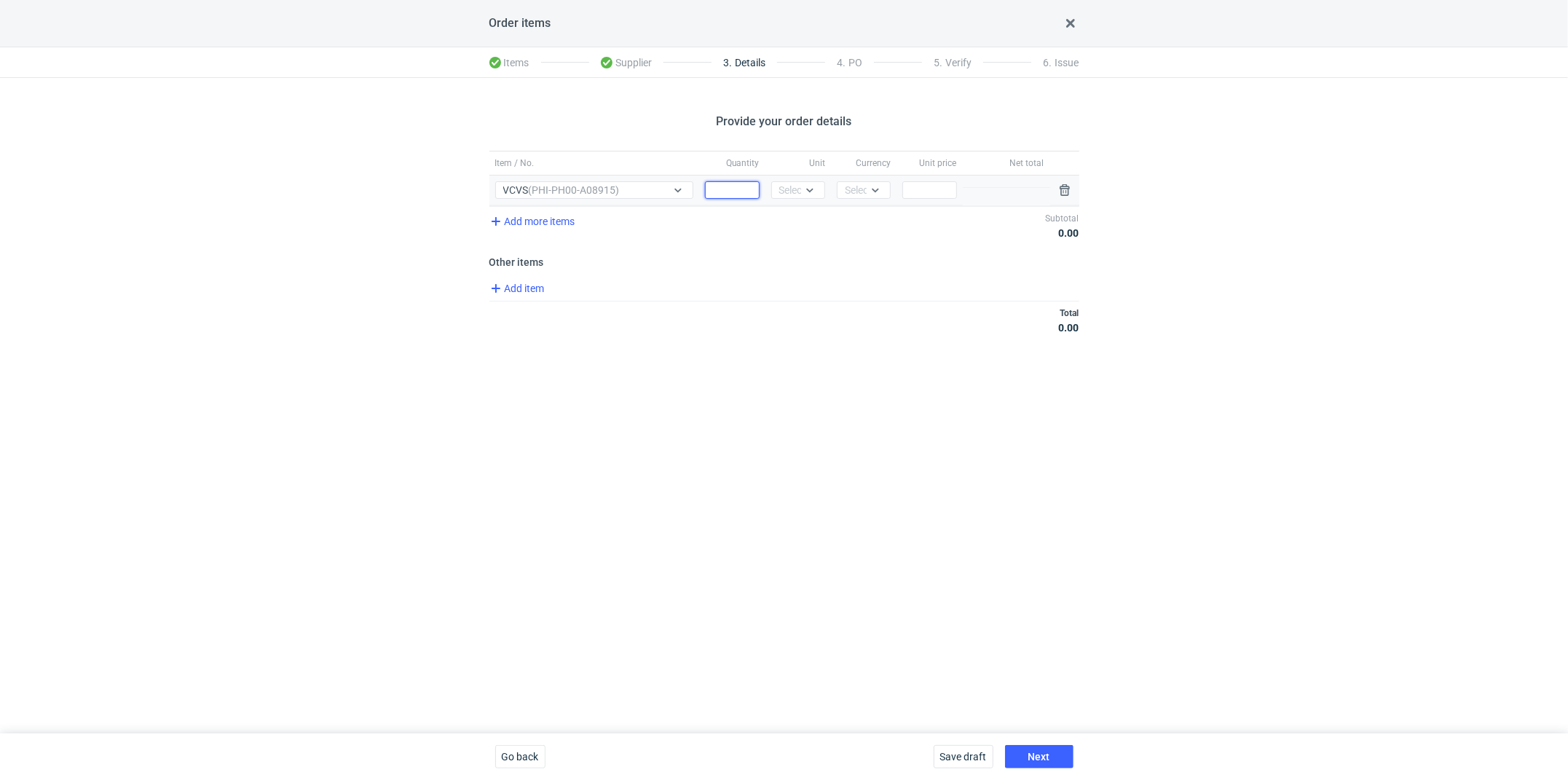
click at [729, 191] on input "Quantity" at bounding box center [731, 190] width 54 height 17
type input "4000"
click at [796, 189] on div "Select..." at bounding box center [797, 190] width 35 height 15
click at [798, 226] on span "pcs" at bounding box center [791, 220] width 16 height 15
click at [854, 190] on div "Select..." at bounding box center [862, 190] width 35 height 15
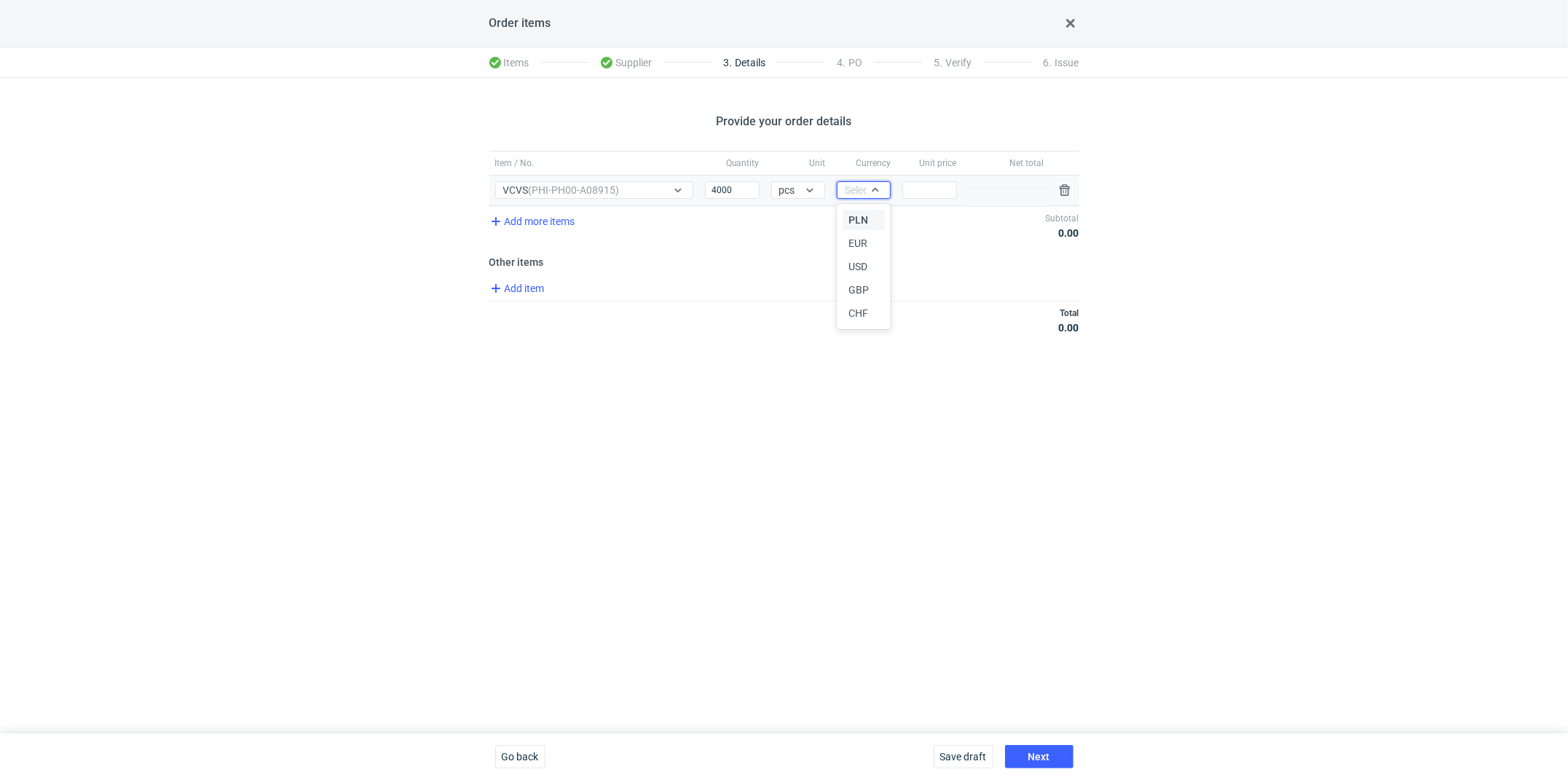
click at [855, 220] on span "PLN" at bounding box center [858, 220] width 20 height 15
click at [923, 188] on input "Price" at bounding box center [928, 190] width 54 height 17
type input "1.7"
click at [521, 284] on span "Add item" at bounding box center [516, 288] width 59 height 17
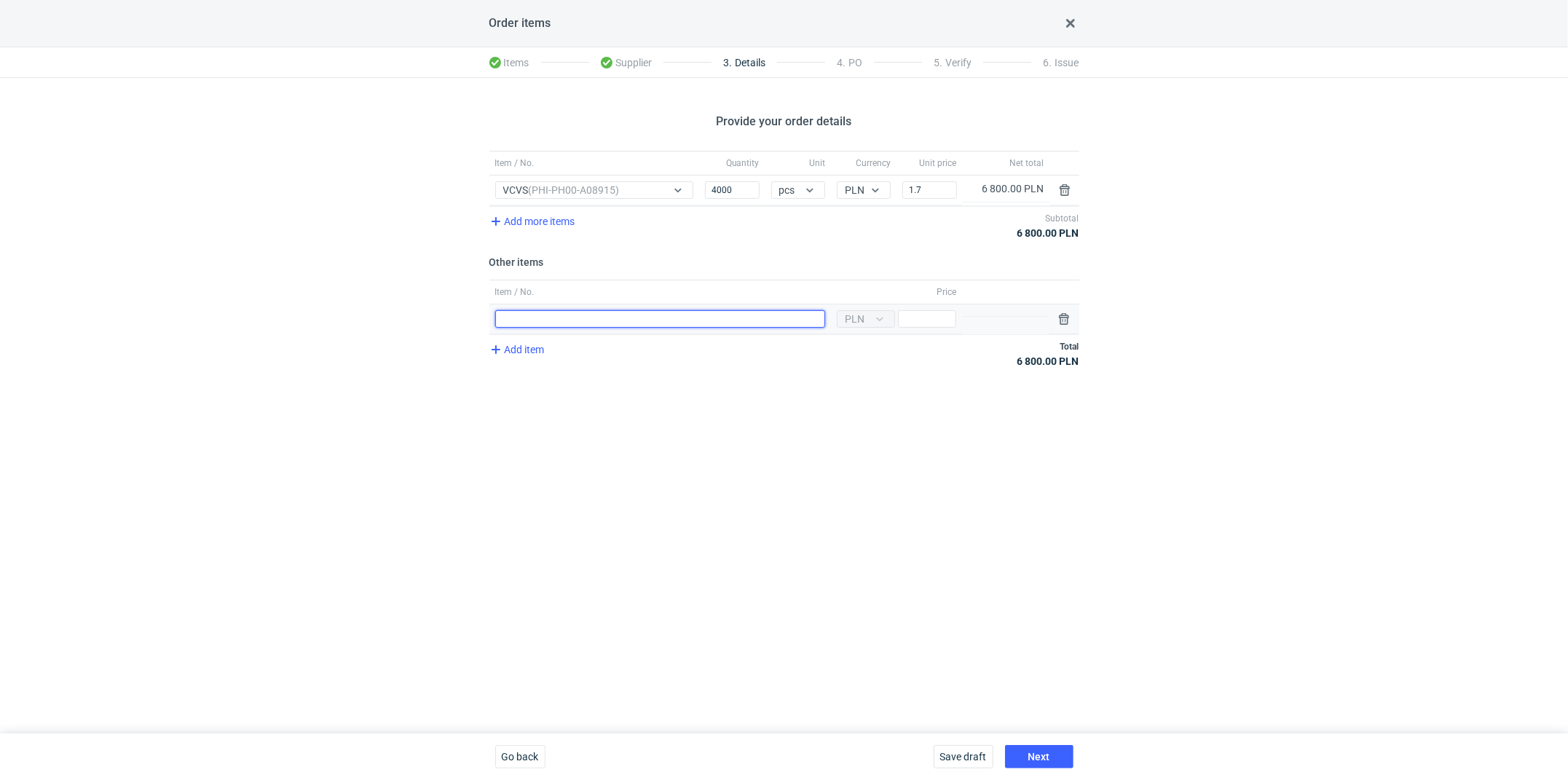
click at [550, 323] on input "Item / No." at bounding box center [660, 319] width 330 height 17
type input "Wykrojnik"
click at [936, 321] on input "Price" at bounding box center [928, 319] width 58 height 17
type input "800"
click at [976, 465] on div "Provide your order details Item / No. Quantity Unit Currency Unit price Net tot…" at bounding box center [784, 406] width 1568 height 656
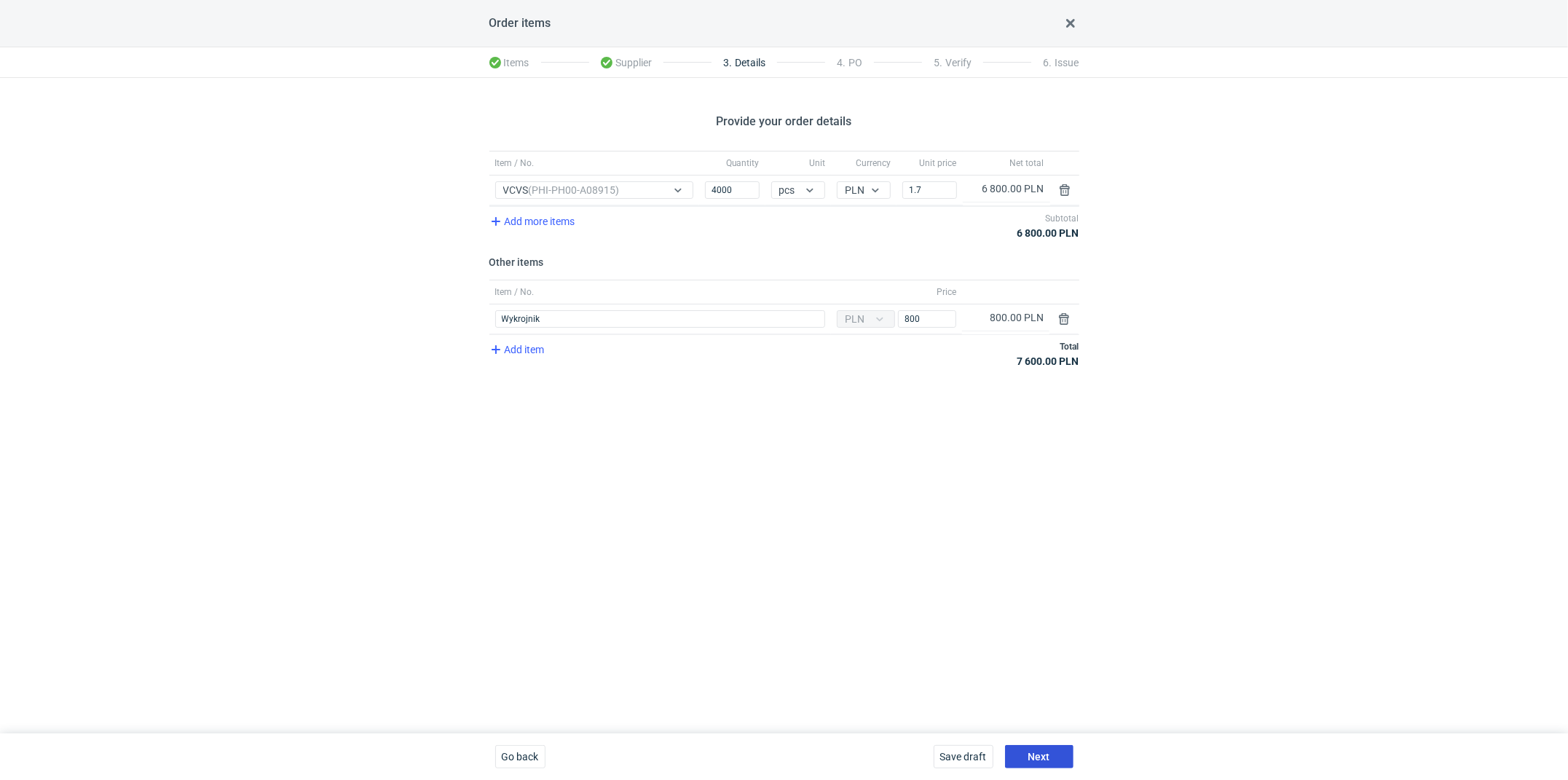
click at [1042, 635] on span "Next" at bounding box center [1039, 755] width 22 height 10
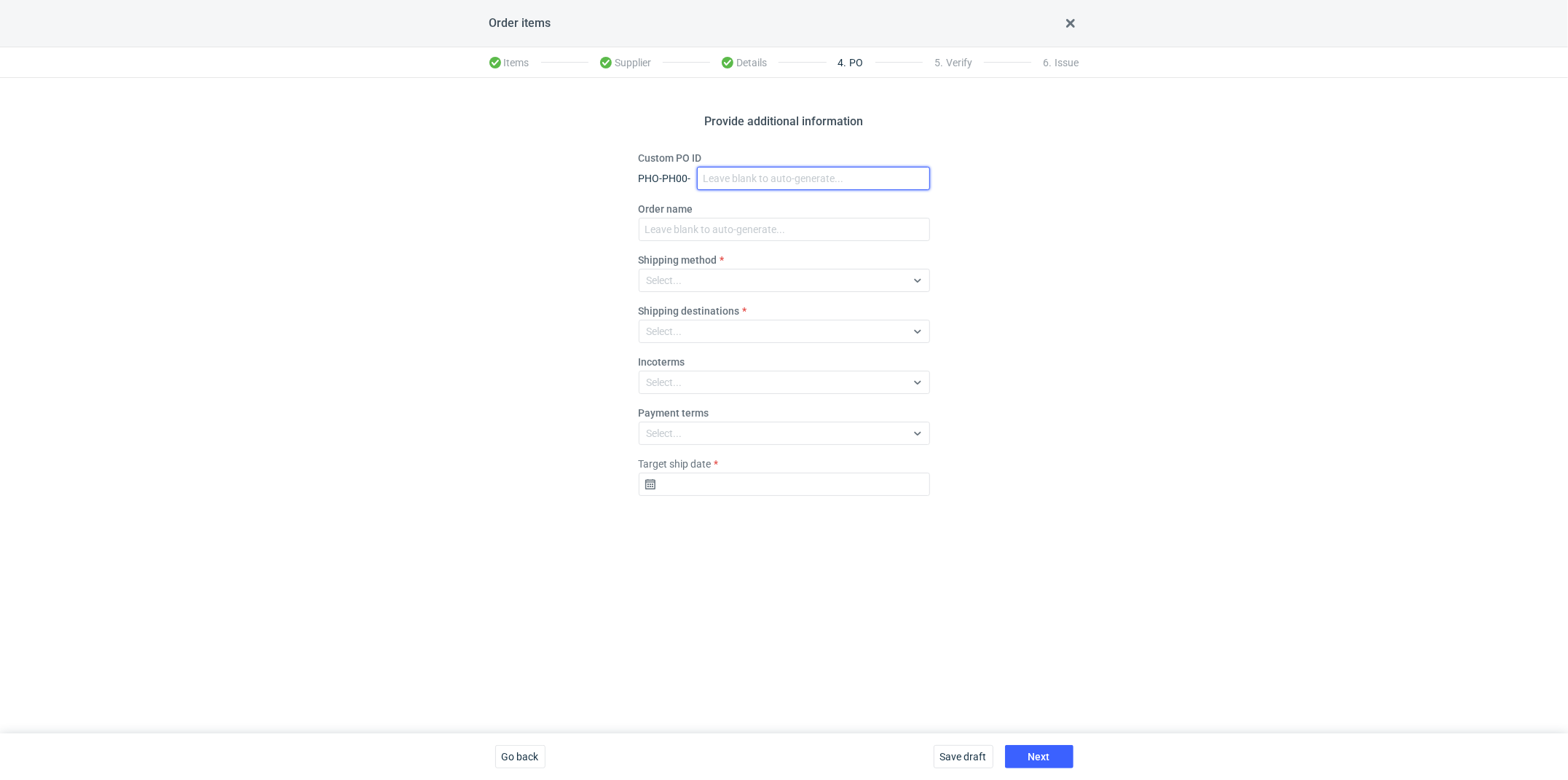
click at [713, 173] on input "Custom PO ID" at bounding box center [813, 179] width 233 height 24
paste input "R632114094_VCVS"
type input "R632114094_VCVS"
click at [671, 233] on input "Order name" at bounding box center [784, 230] width 292 height 24
paste input "R632114094_VCVS"
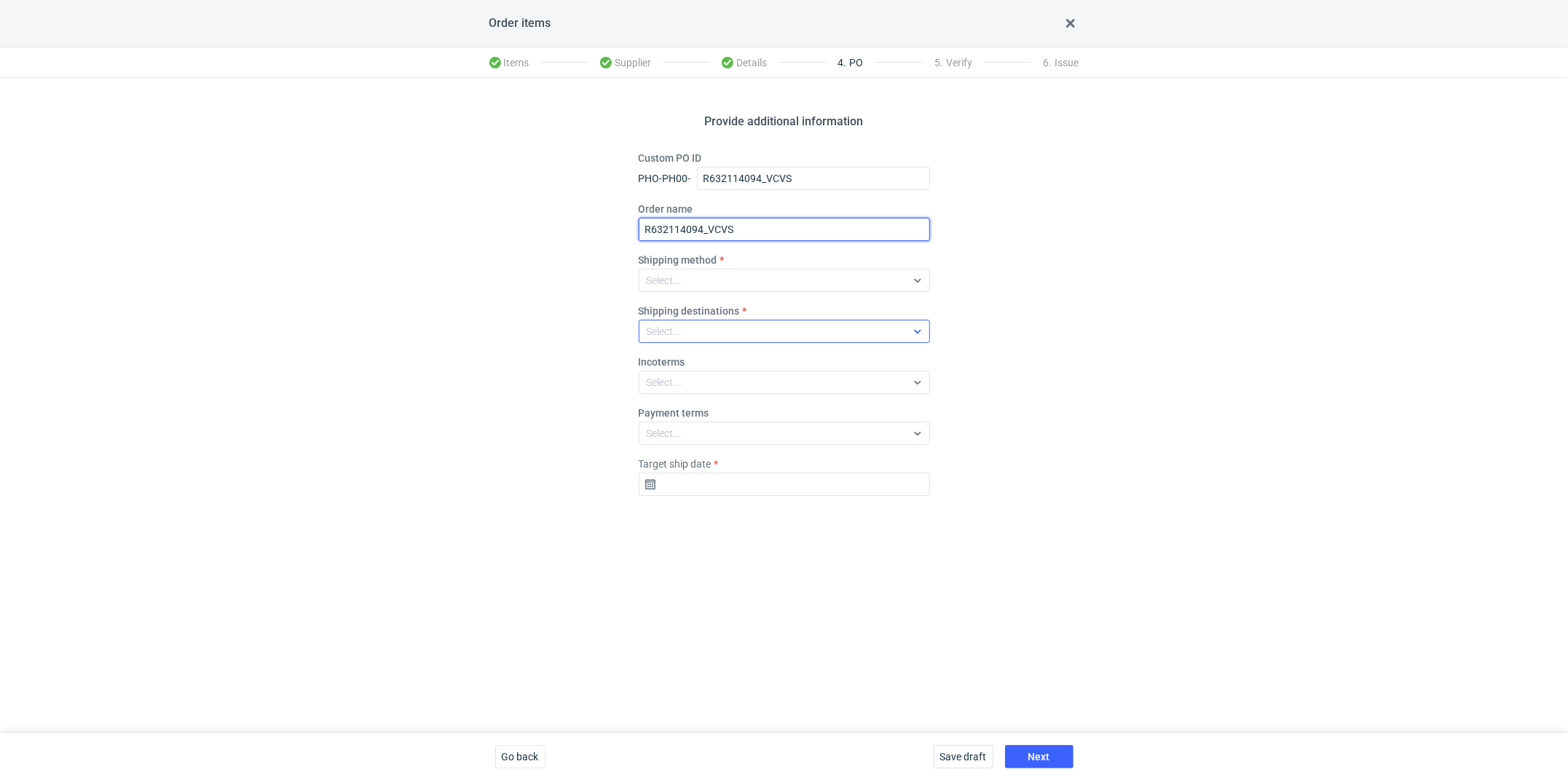
type input "R632114094_VCVS"
click at [660, 331] on div "Select..." at bounding box center [664, 331] width 35 height 15
click at [682, 281] on div "Select..." at bounding box center [772, 280] width 266 height 20
click at [674, 405] on span "Pickup" at bounding box center [666, 407] width 31 height 15
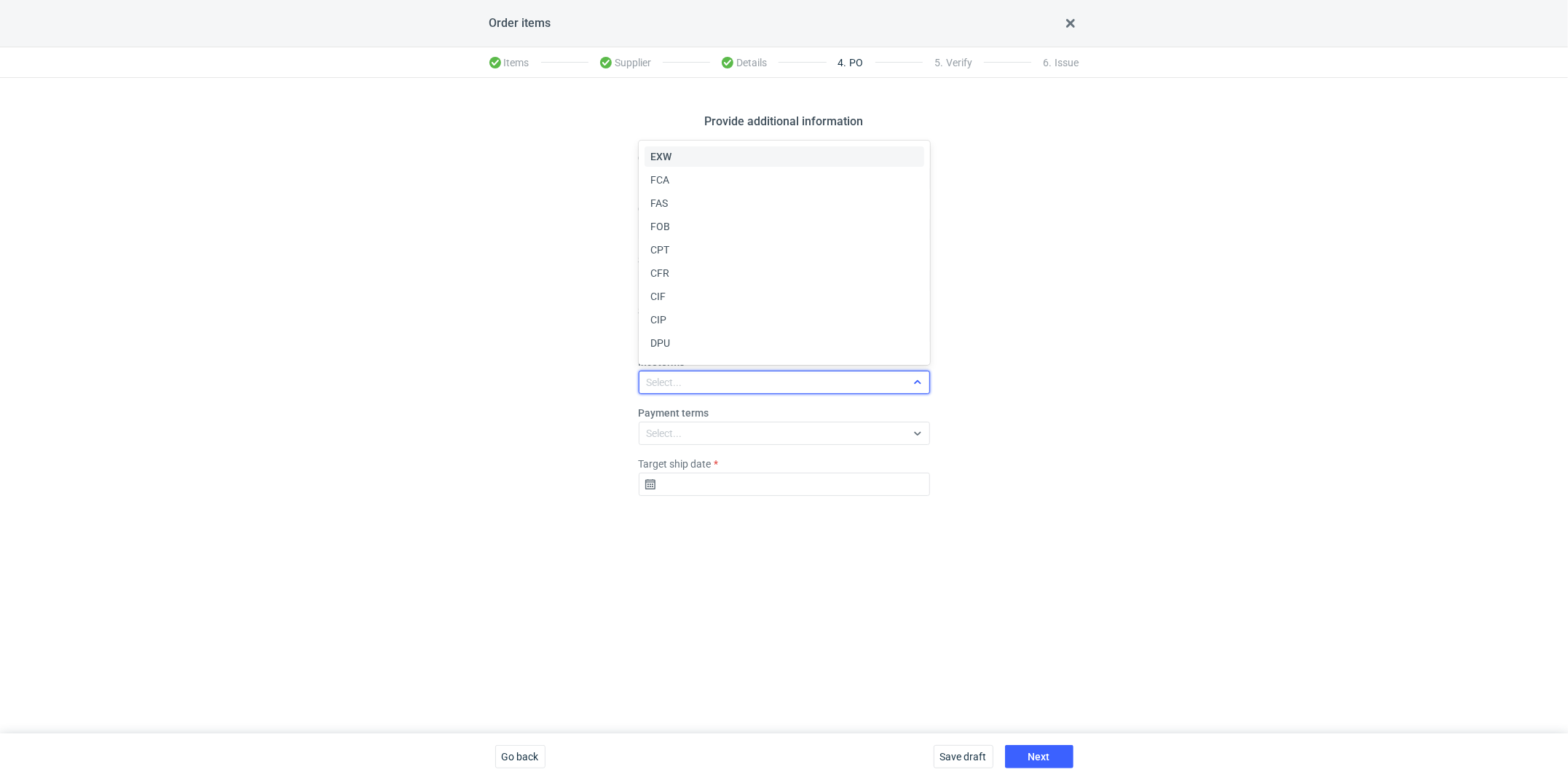
click at [681, 380] on div "Select..." at bounding box center [664, 382] width 35 height 15
click at [660, 163] on div "EXW" at bounding box center [785, 156] width 280 height 20
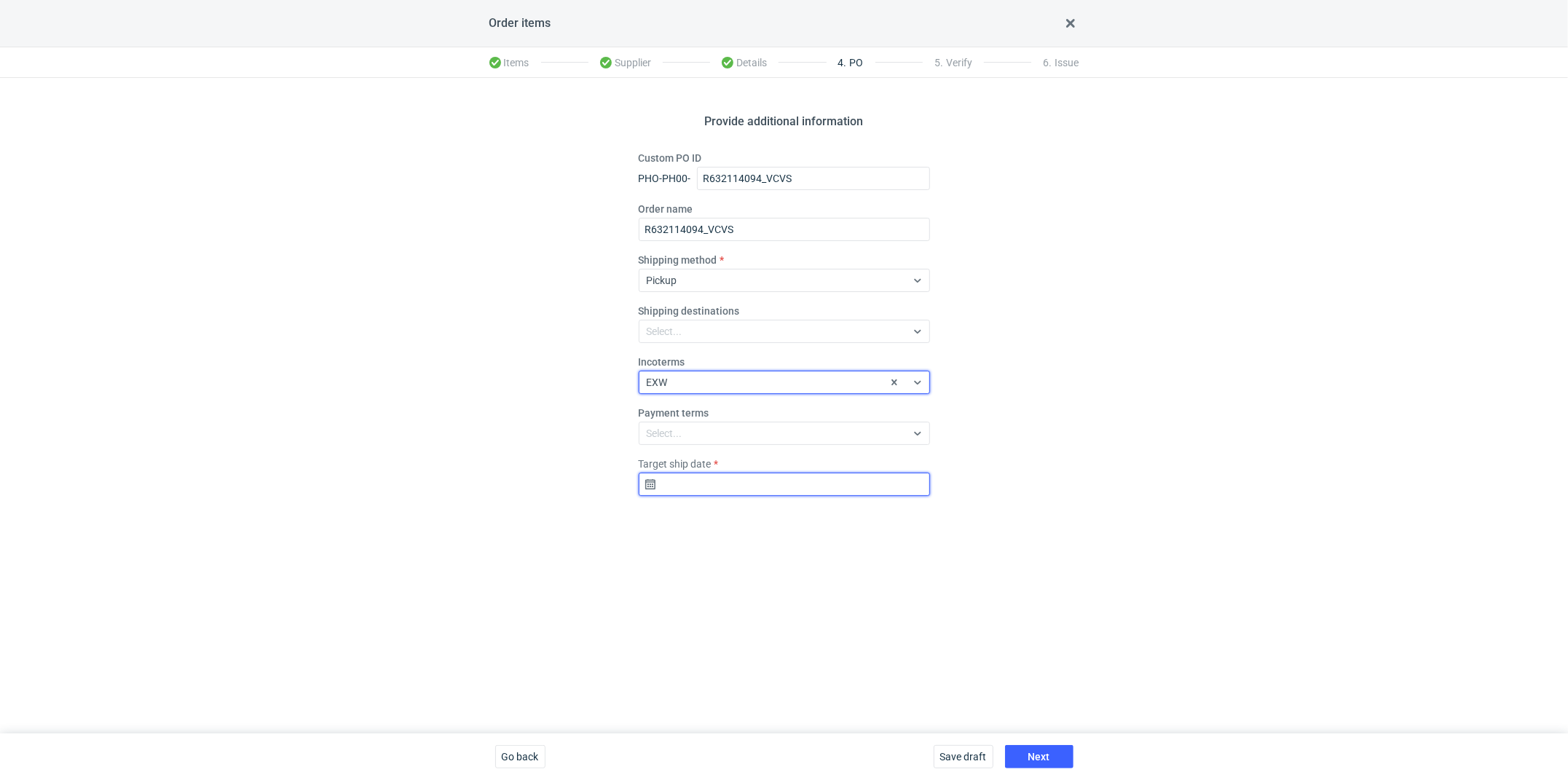
click at [693, 484] on input "Target ship date" at bounding box center [784, 484] width 292 height 24
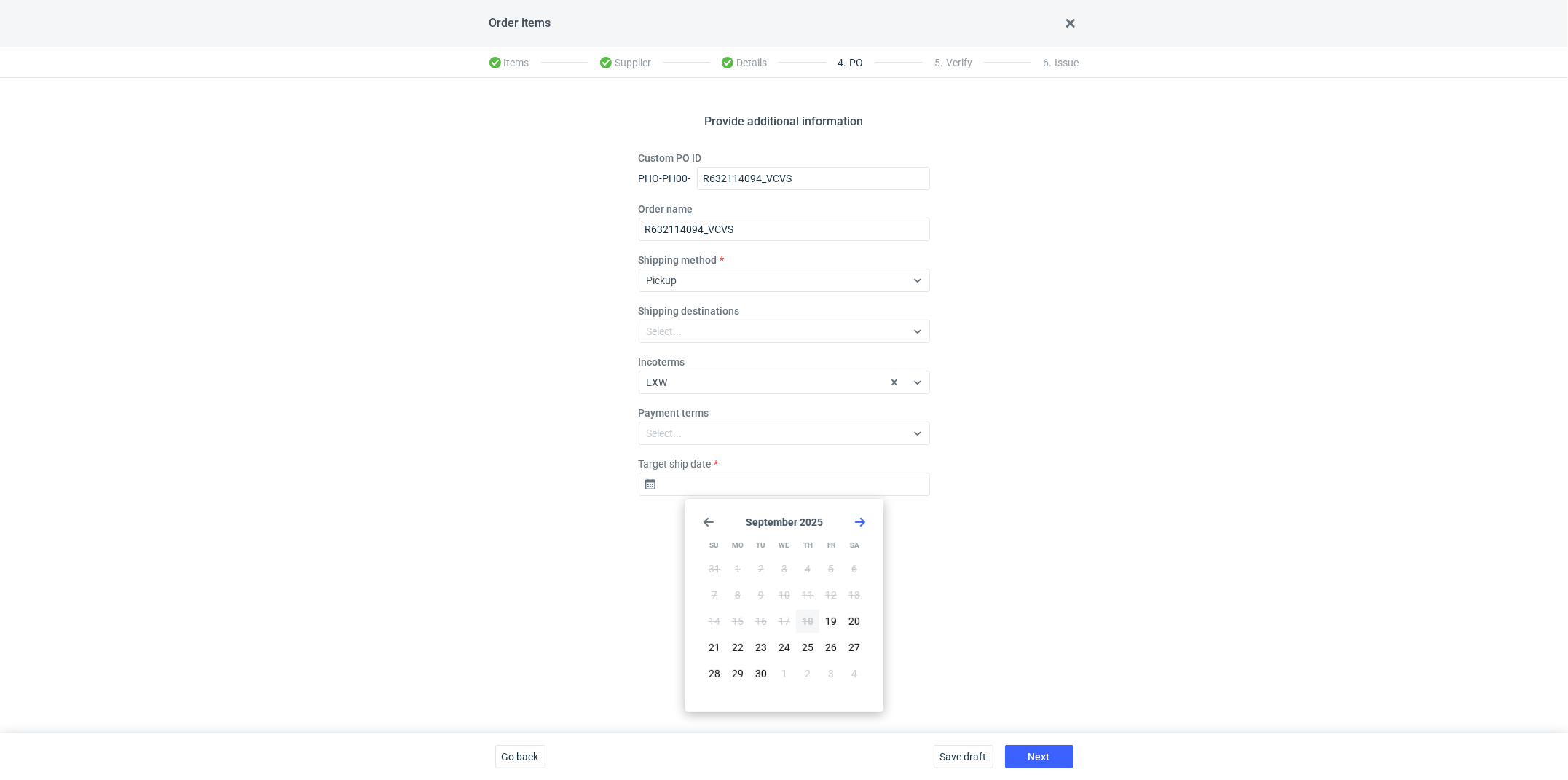
click at [855, 518] on icon "Go forward 1 month" at bounding box center [860, 521] width 12 height 12
click at [712, 533] on div "[DATE] Su Mo Tu We Th Fr Sa 28 29 30 1 2 3 4 5 6 7 8 9 10 11 12 13 14 15 16 17 …" at bounding box center [784, 605] width 186 height 201
click at [711, 533] on div "[DATE] Su Mo Tu We Th Fr Sa 28 29 30 1 2 3 4 5 6 7 8 9 10 11 12 13 14 15 16 17 …" at bounding box center [784, 605] width 186 height 201
click at [711, 524] on icon "Go back 1 month" at bounding box center [709, 521] width 12 height 12
click at [861, 524] on icon "Go forward 1 month" at bounding box center [860, 521] width 12 height 12
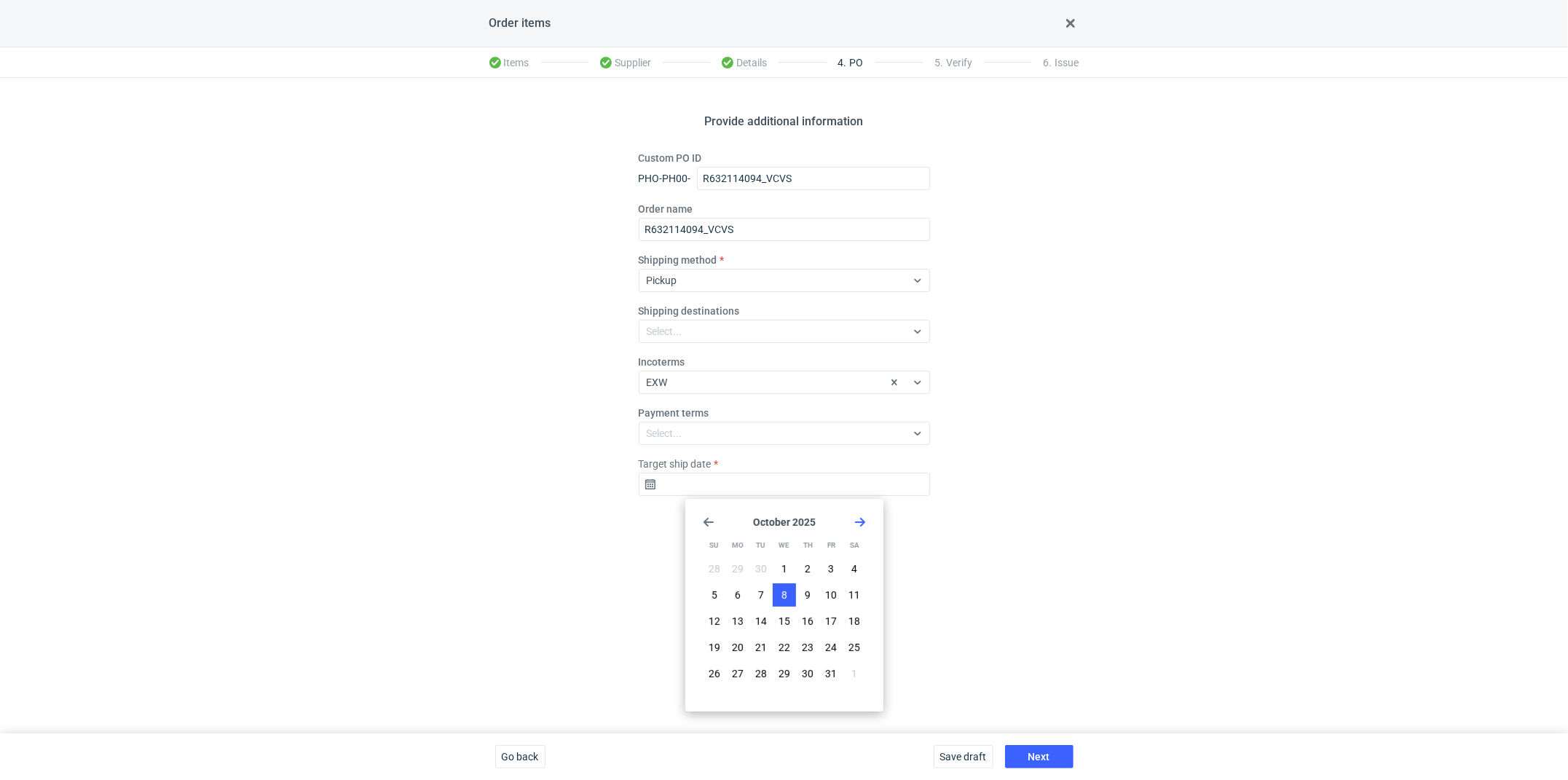
click at [781, 597] on span "8" at bounding box center [784, 595] width 5 height 15
type input "[DATE]"
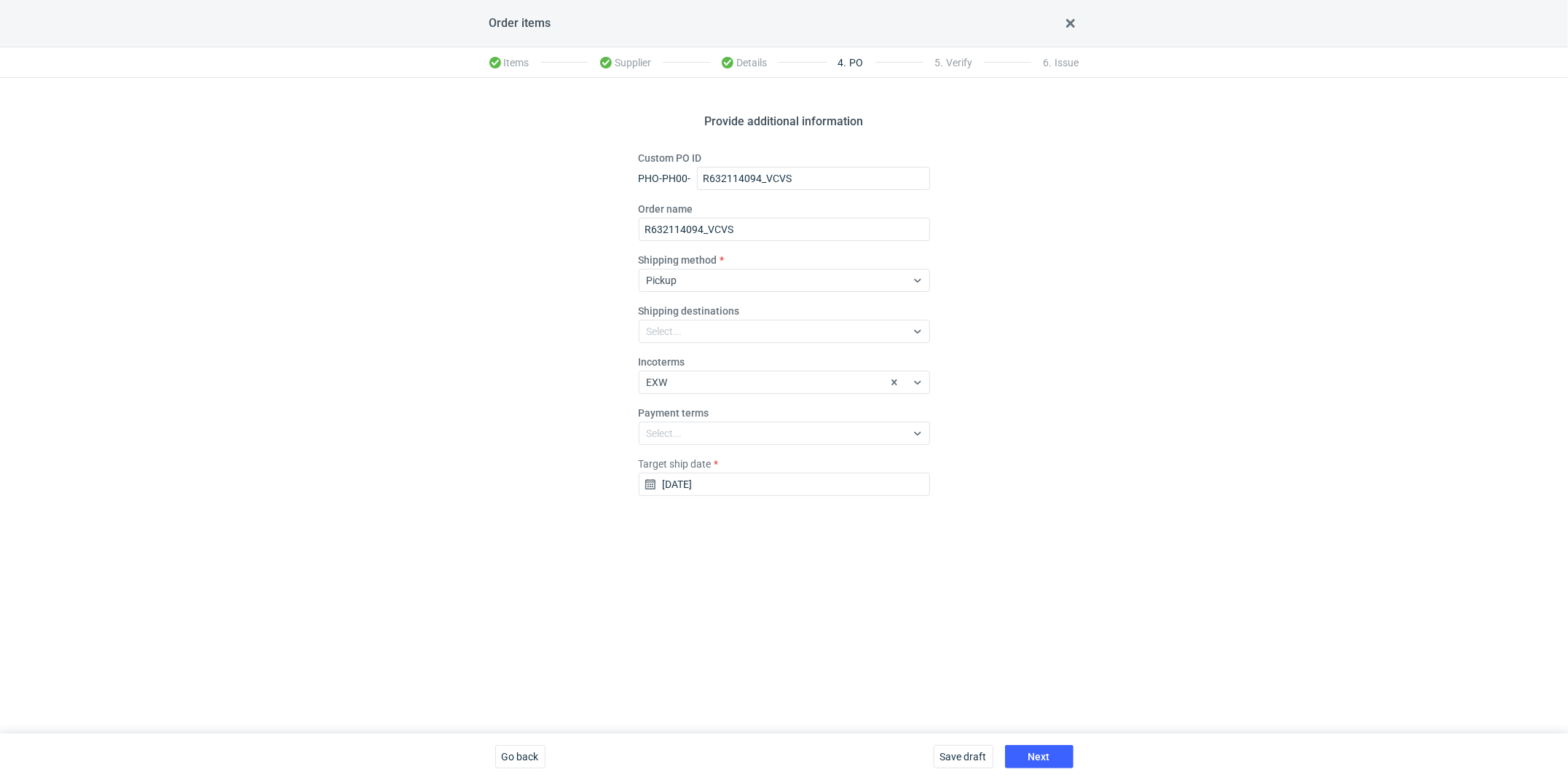
click at [1030, 635] on div "Save draft Next" at bounding box center [1004, 755] width 152 height 46
click at [1031, 635] on button "Next" at bounding box center [1038, 756] width 68 height 24
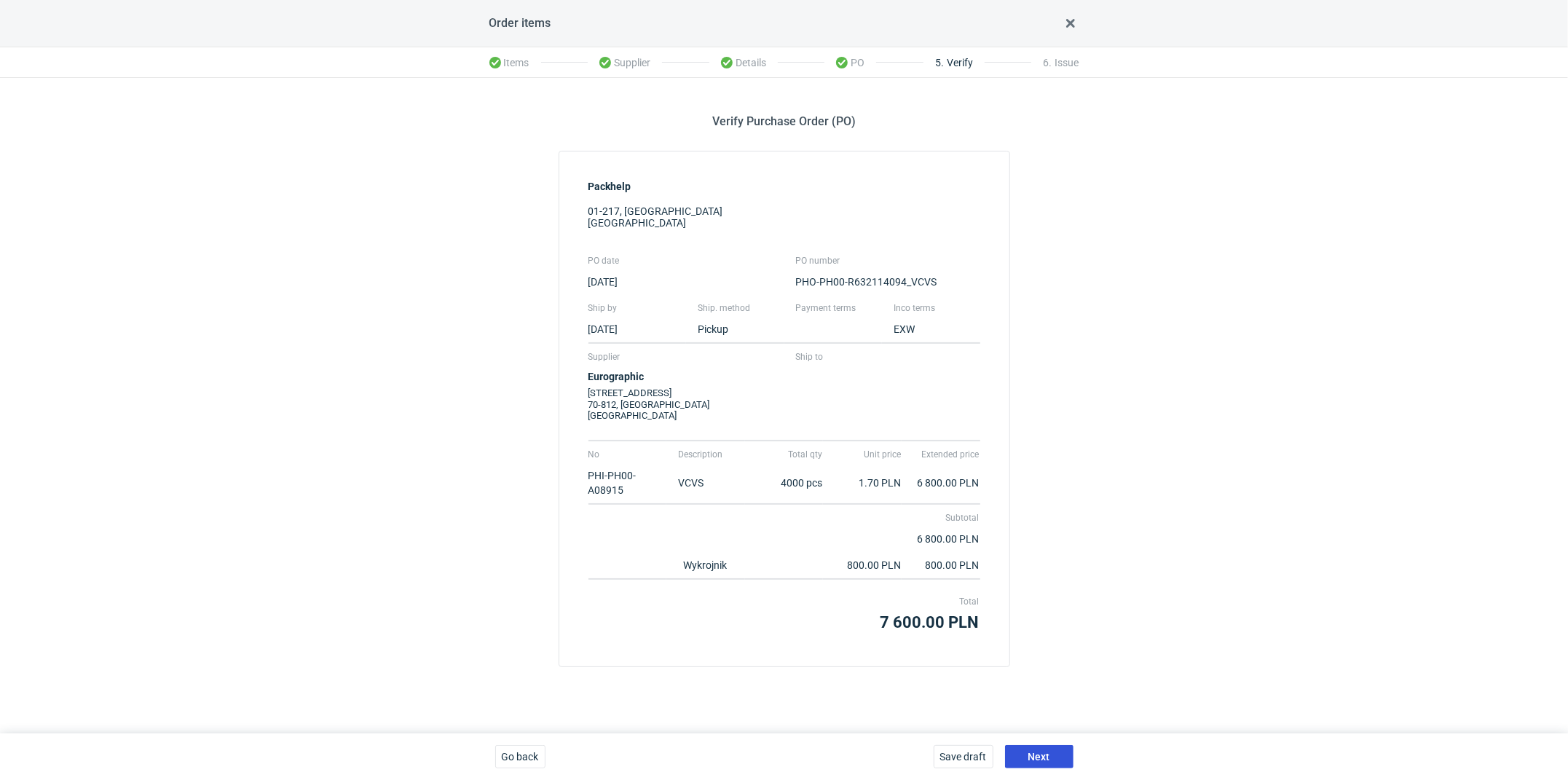
click at [1037, 635] on button "Next" at bounding box center [1038, 756] width 68 height 24
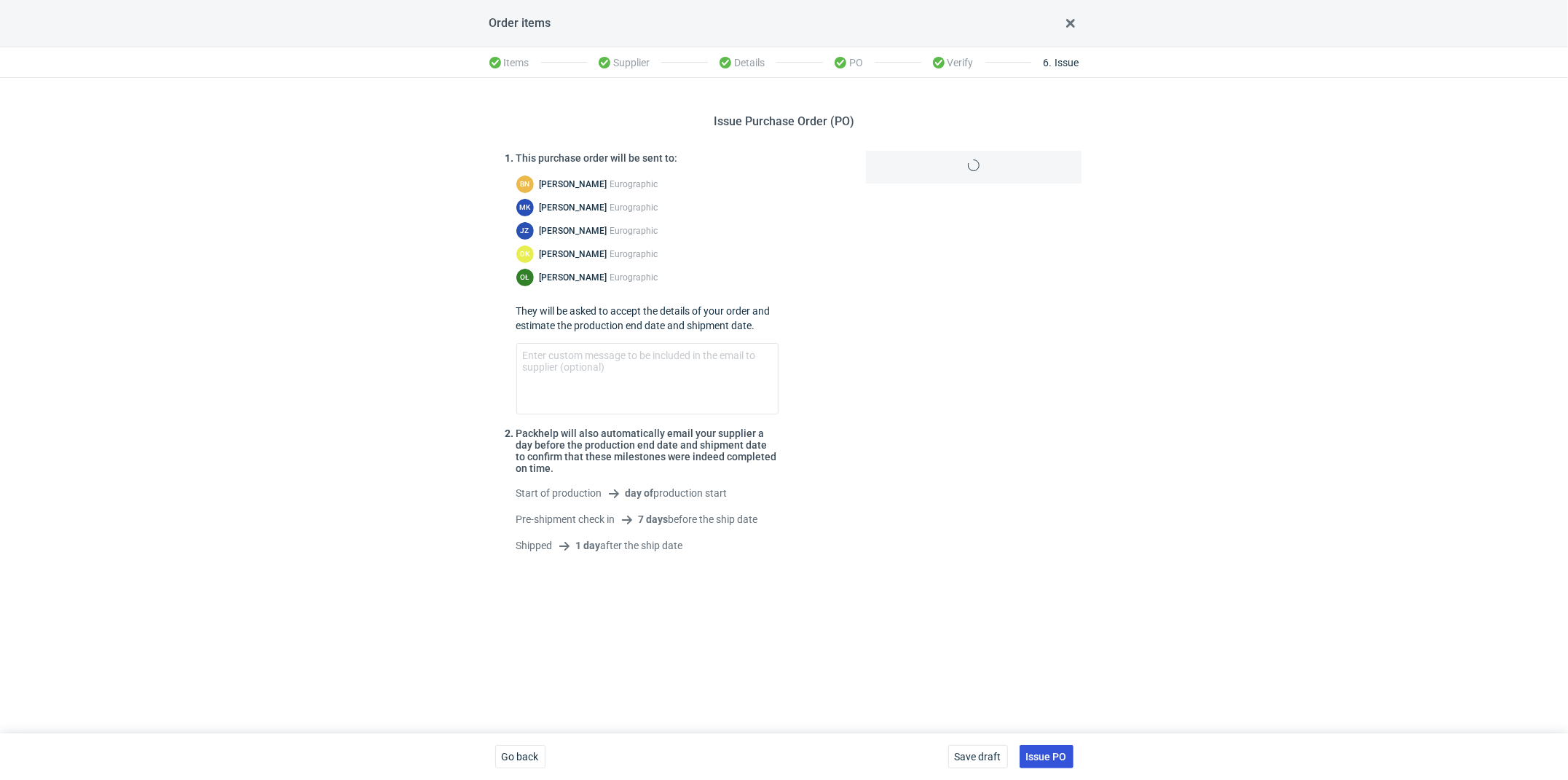
click at [1039, 635] on span "Issue PO" at bounding box center [1047, 755] width 41 height 10
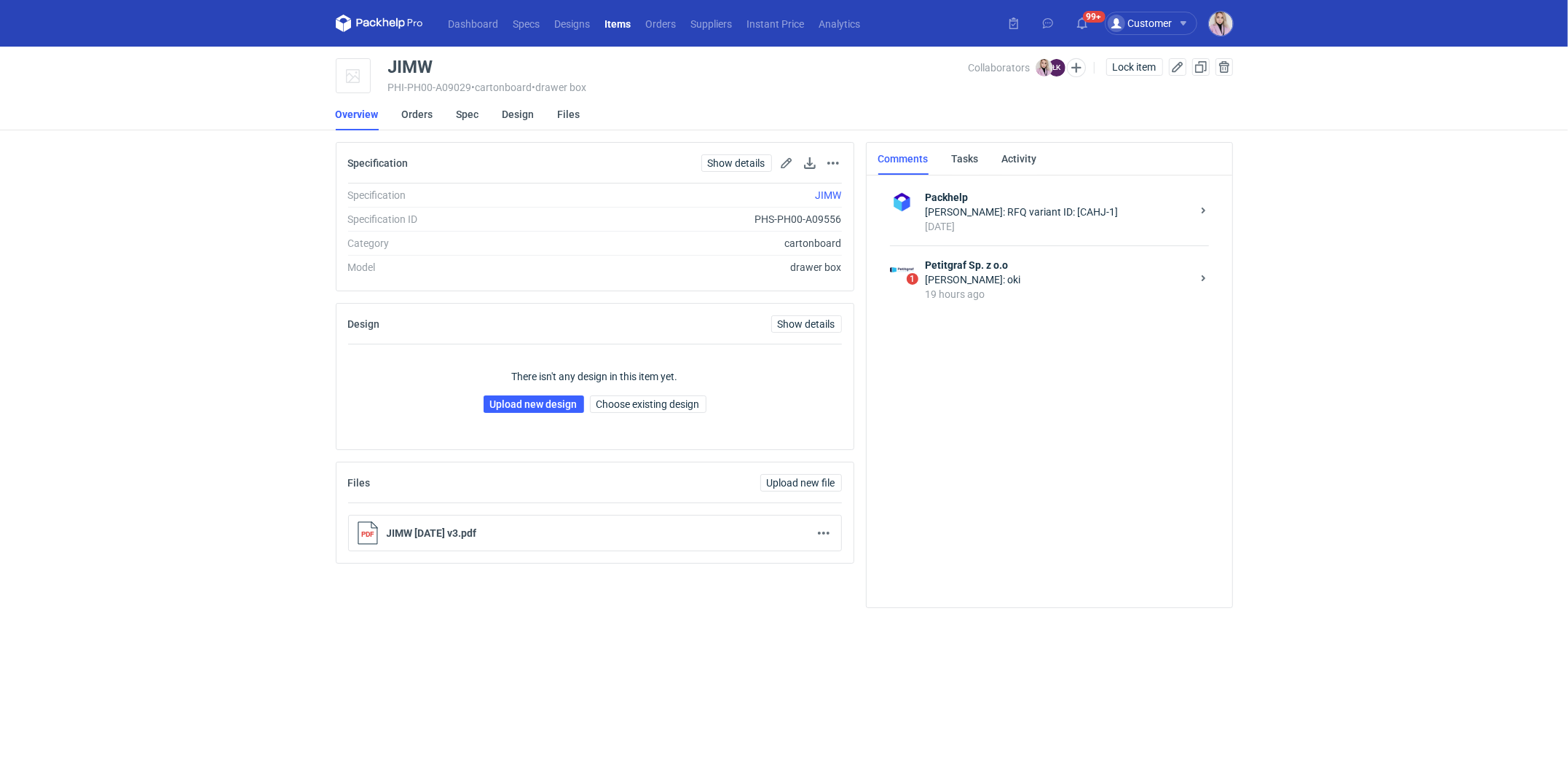
click at [1031, 289] on div "19 hours ago" at bounding box center [1058, 294] width 266 height 15
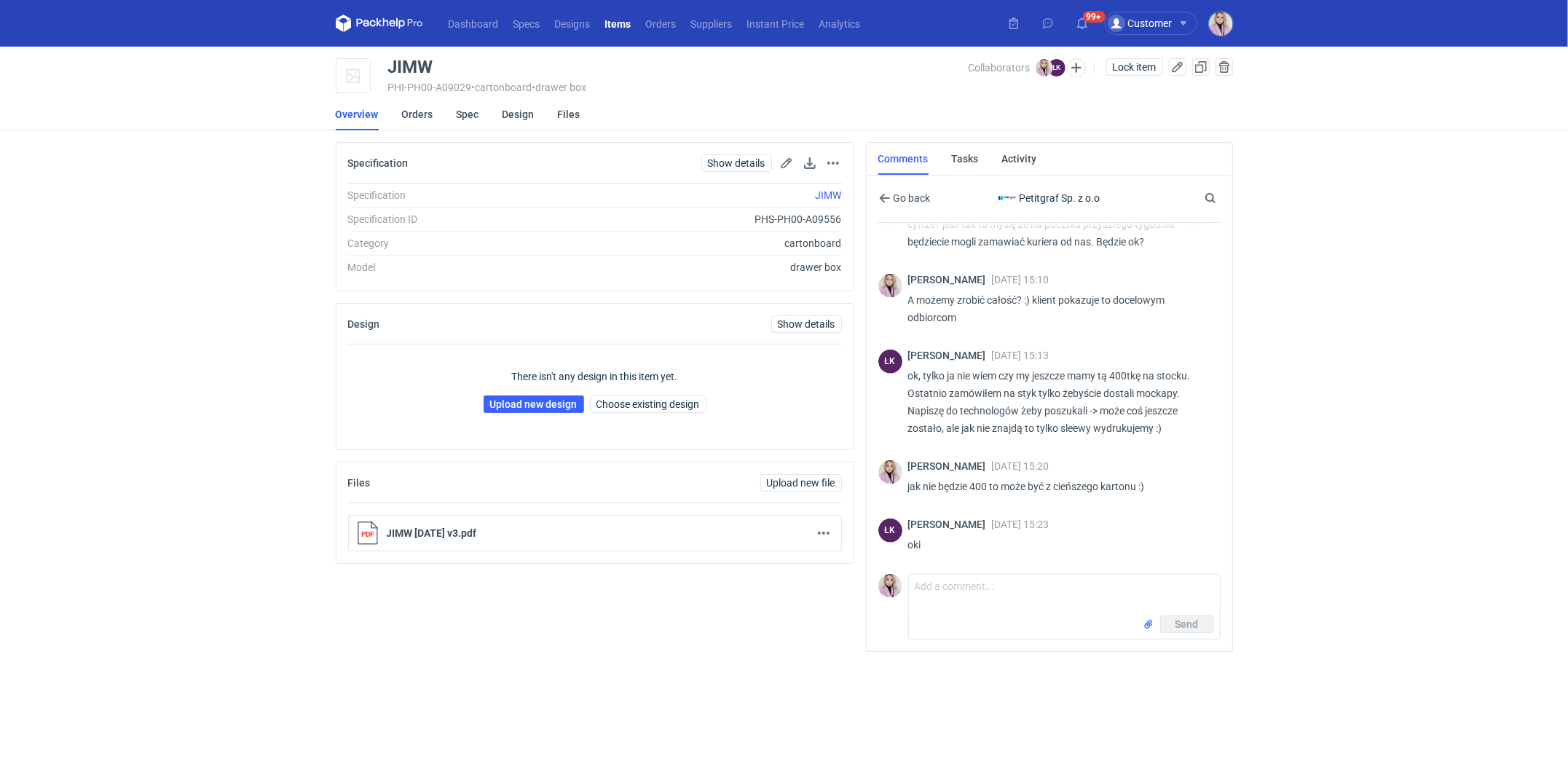
scroll to position [605, 0]
click at [965, 587] on textarea "Comment message" at bounding box center [1065, 595] width 311 height 41
type textarea "dziękuję :)"
